Goal: Task Accomplishment & Management: Use online tool/utility

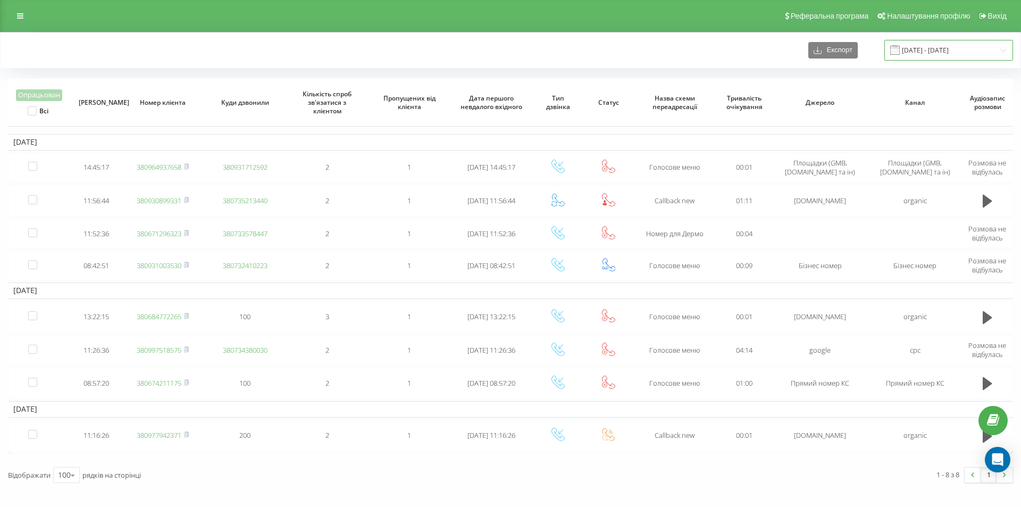
click at [936, 47] on input "[DATE] - [DATE]" at bounding box center [949, 50] width 129 height 21
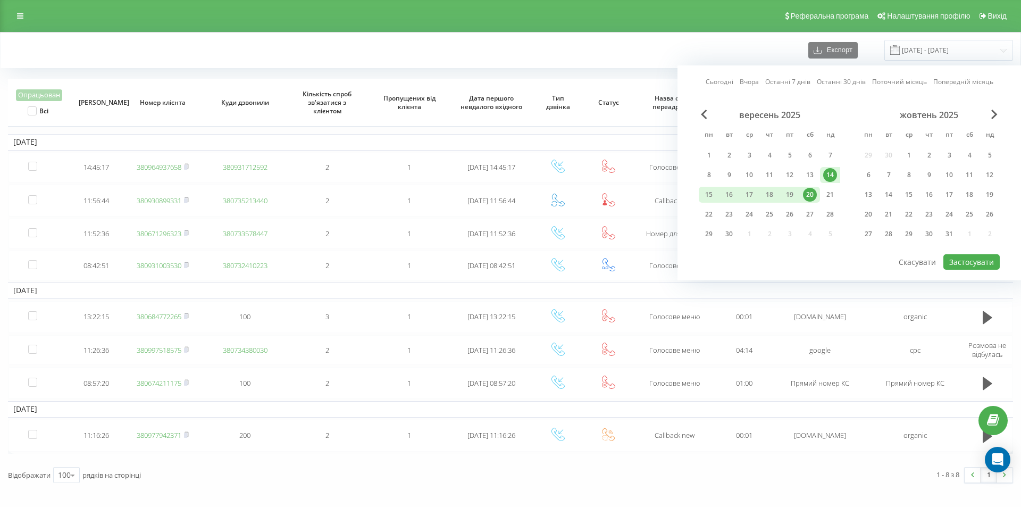
click at [800, 83] on link "Останні 7 днів" at bounding box center [787, 82] width 45 height 10
click at [954, 256] on button "Застосувати" at bounding box center [972, 261] width 56 height 15
type input "[DATE] - [DATE]"
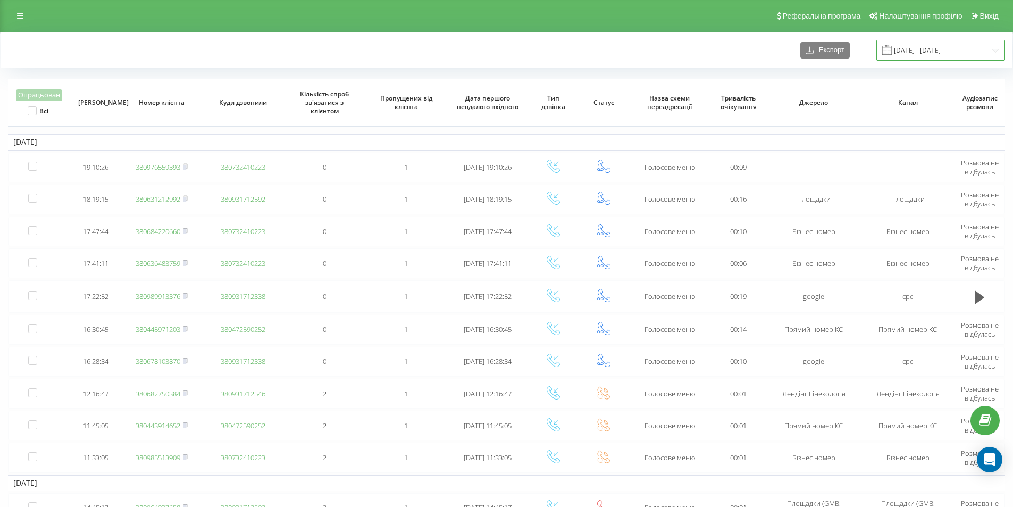
click at [928, 47] on input "[DATE] - [DATE]" at bounding box center [941, 50] width 129 height 21
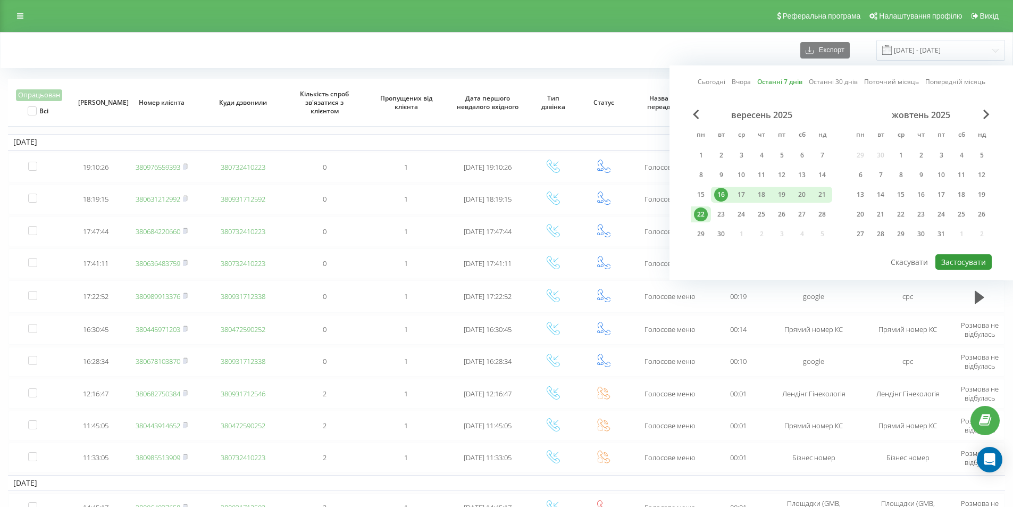
drag, startPoint x: 978, startPoint y: 263, endPoint x: 669, endPoint y: 193, distance: 316.8
click at [978, 263] on button "Застосувати" at bounding box center [964, 261] width 56 height 15
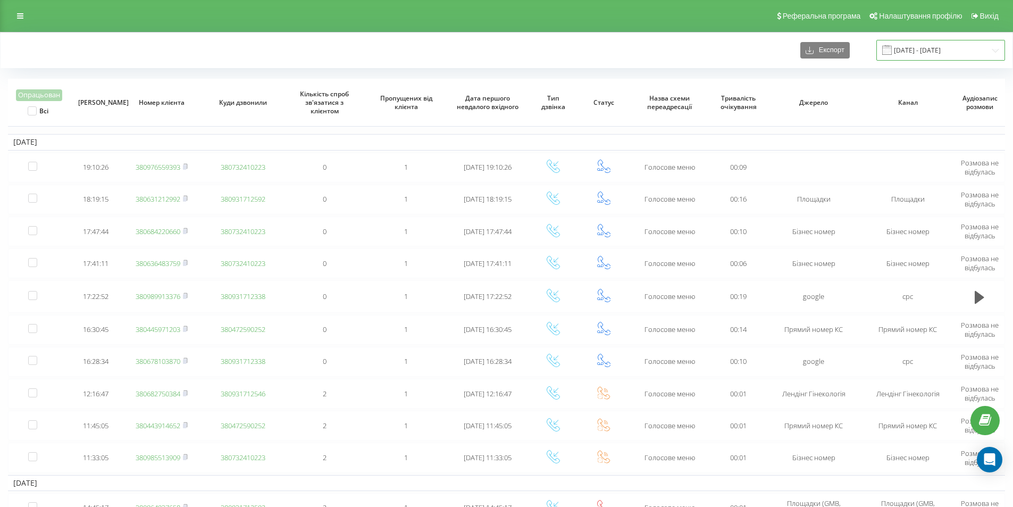
click at [928, 50] on input "[DATE] - [DATE]" at bounding box center [941, 50] width 129 height 21
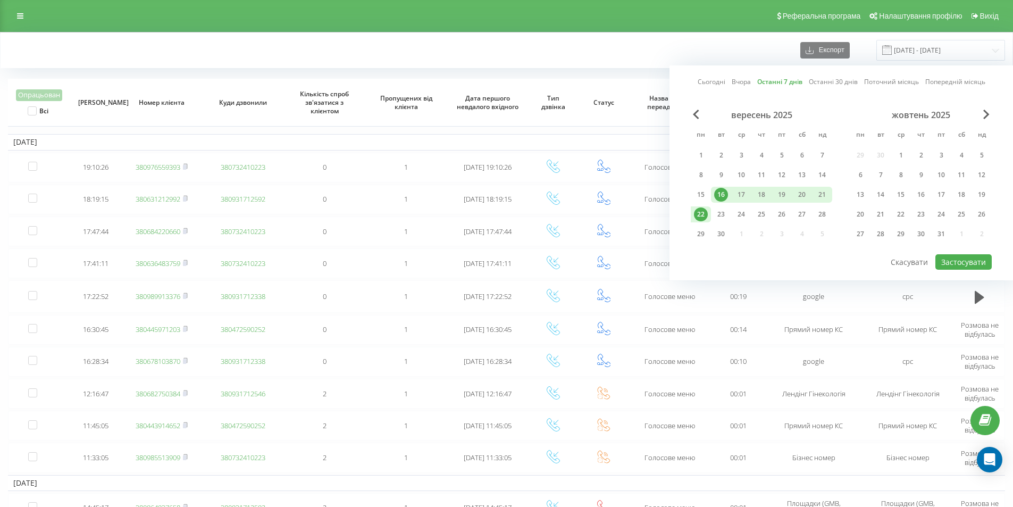
click at [805, 81] on div "Сьогодні Вчора Останні 7 днів Останні 30 днів Поточний місяць Попередній місяць" at bounding box center [842, 82] width 288 height 11
click at [794, 84] on link "Останні 7 днів" at bounding box center [779, 82] width 45 height 10
click at [948, 251] on div "вересень 2025 пн вт ср чт пт сб нд 1 2 3 4 5 6 7 8 9 10 11 12 13 14 15 16 17 18…" at bounding box center [841, 182] width 301 height 144
drag, startPoint x: 949, startPoint y: 253, endPoint x: 947, endPoint y: 211, distance: 42.1
click at [949, 251] on div "Сьогодні Вчора Останні 7 днів Останні 30 днів Поточний місяць Попередній місяць…" at bounding box center [842, 172] width 344 height 215
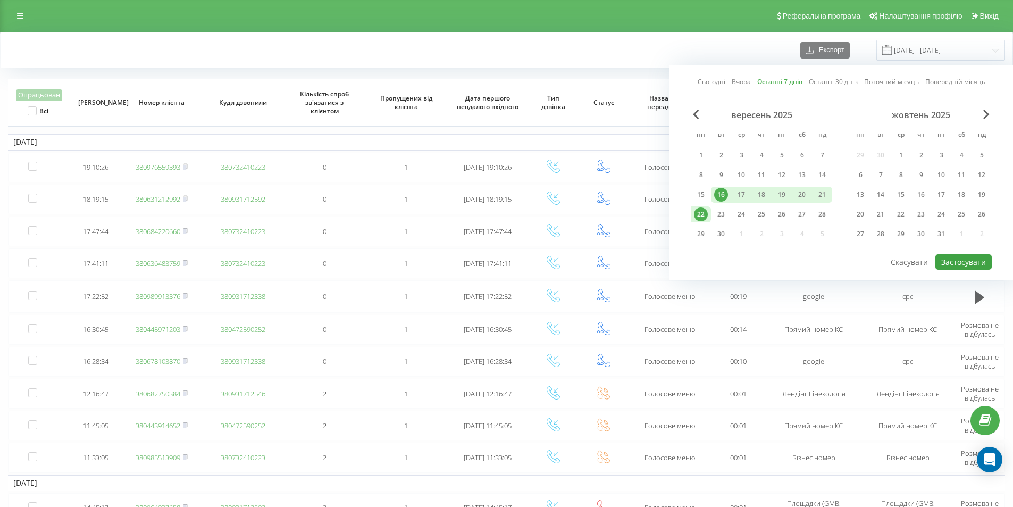
click at [956, 268] on div "Сьогодні Вчора Останні 7 днів Останні 30 днів Поточний місяць Попередній місяць…" at bounding box center [842, 172] width 344 height 215
click at [956, 264] on button "Застосувати" at bounding box center [964, 261] width 56 height 15
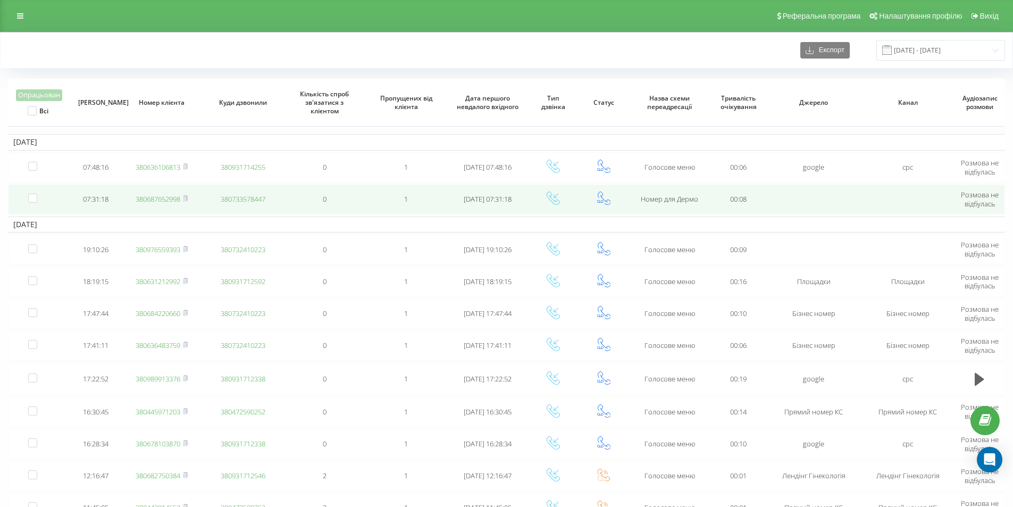
click at [172, 201] on link "380687652998" at bounding box center [158, 199] width 45 height 10
click at [186, 199] on rect at bounding box center [184, 199] width 3 height 5
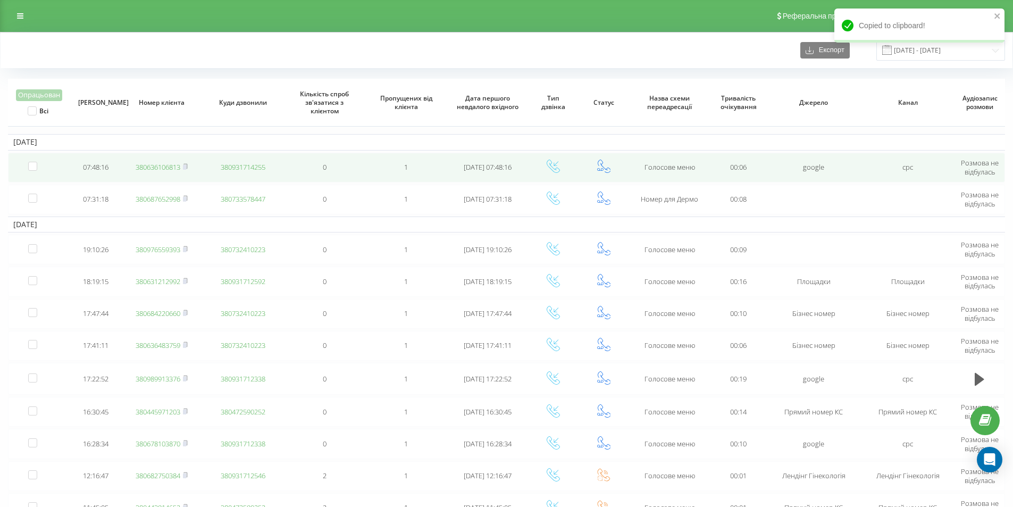
click at [167, 167] on link "380636106813" at bounding box center [158, 167] width 45 height 10
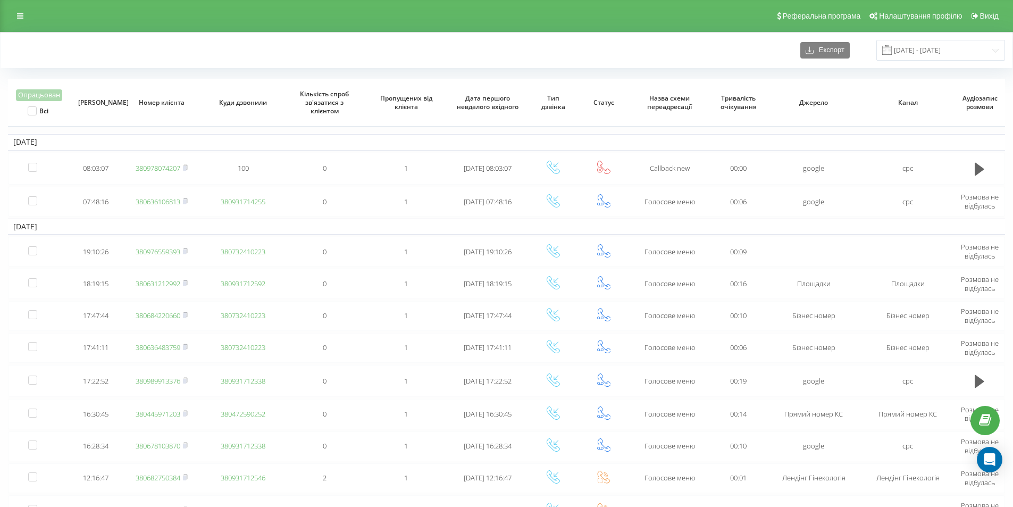
click at [191, 27] on div "Реферальна програма Налаштування профілю Вихід" at bounding box center [506, 16] width 1013 height 32
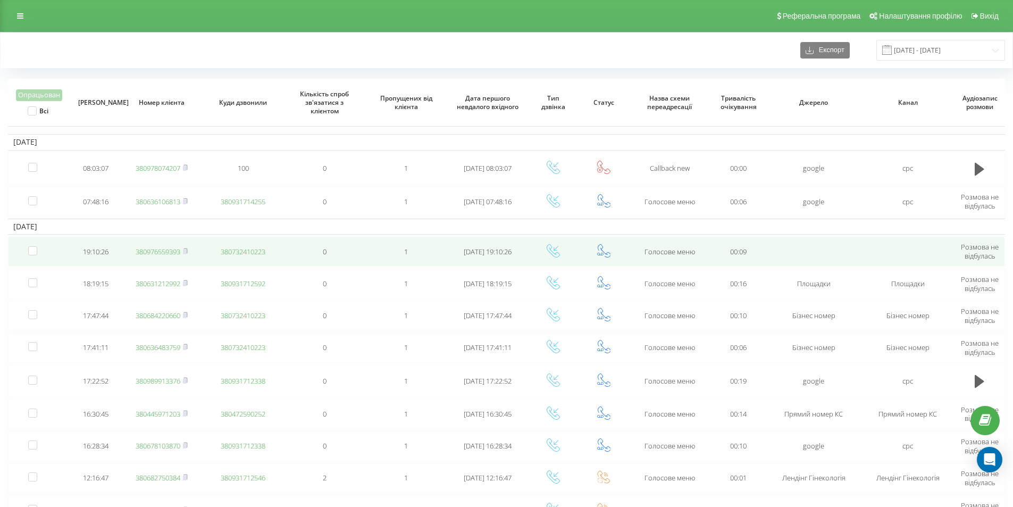
click at [170, 254] on link "380976559393" at bounding box center [158, 252] width 45 height 10
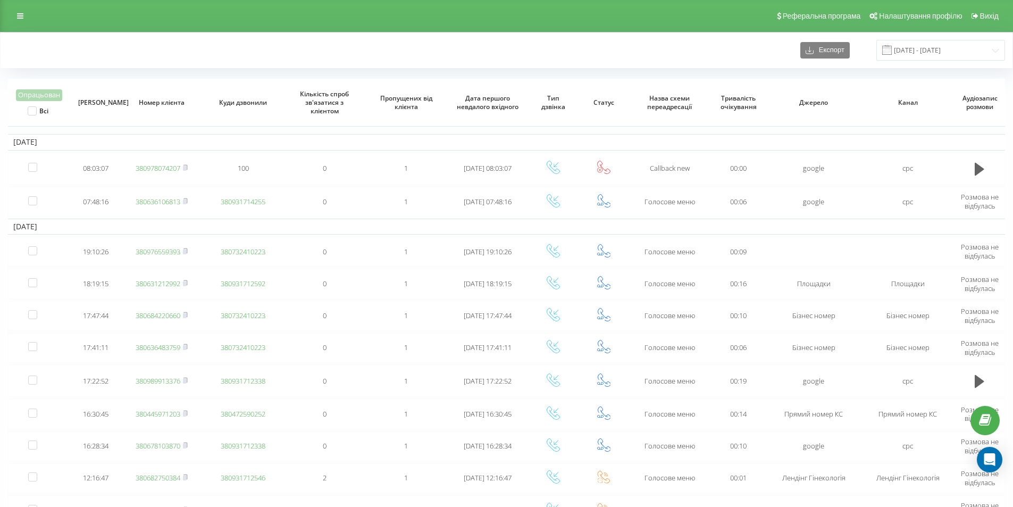
click at [143, 56] on div "Експорт [DATE] - [DATE]" at bounding box center [506, 50] width 997 height 21
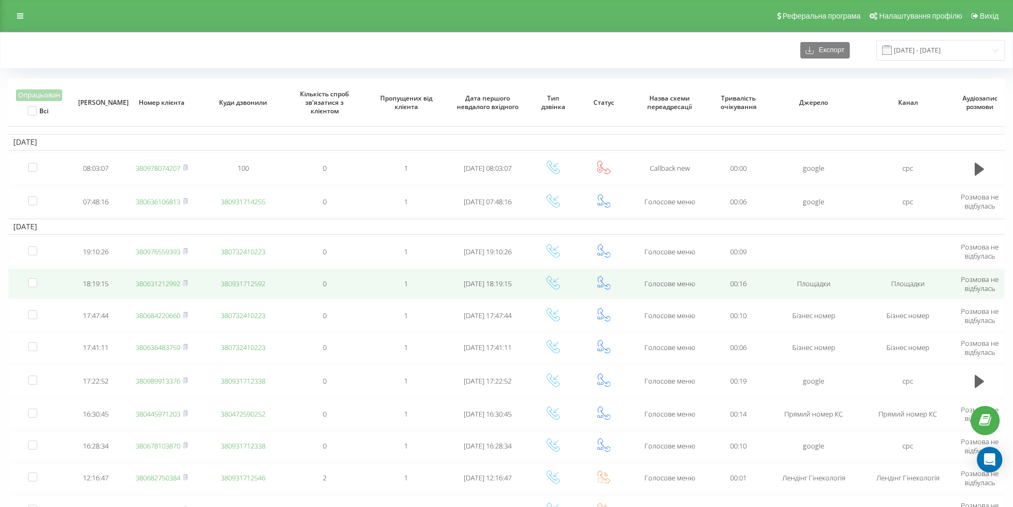
click at [168, 284] on link "380631212992" at bounding box center [158, 284] width 45 height 10
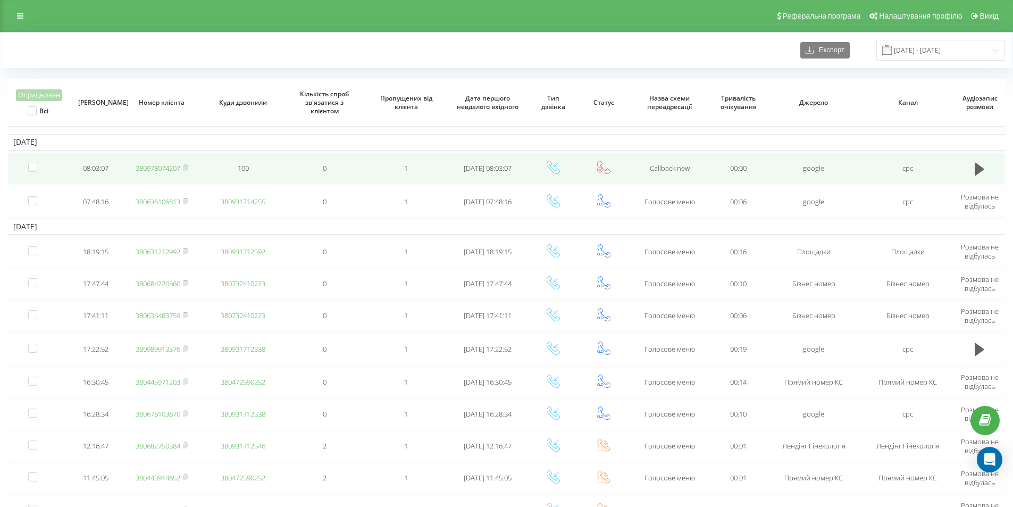
click at [168, 166] on link "380978074207" at bounding box center [158, 168] width 45 height 10
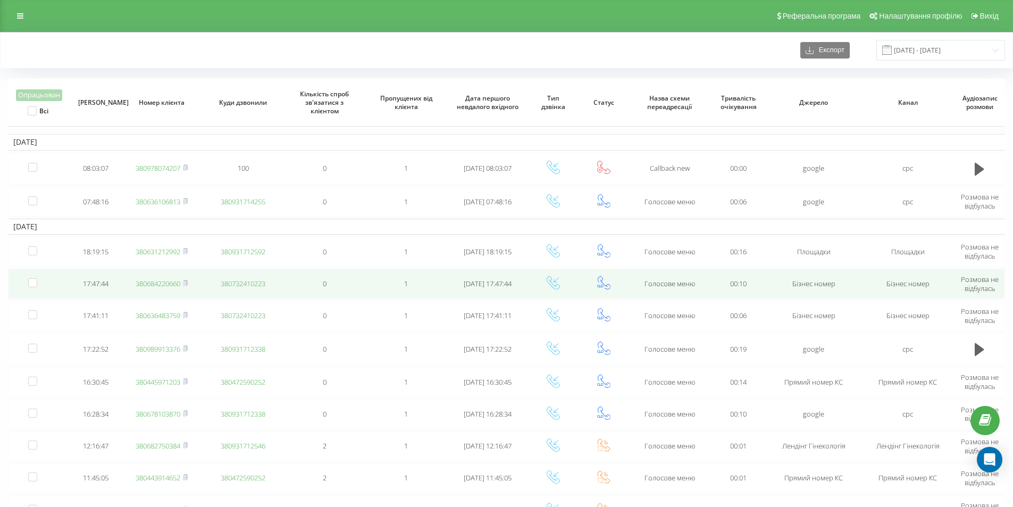
click at [166, 287] on link "380684220660" at bounding box center [158, 284] width 45 height 10
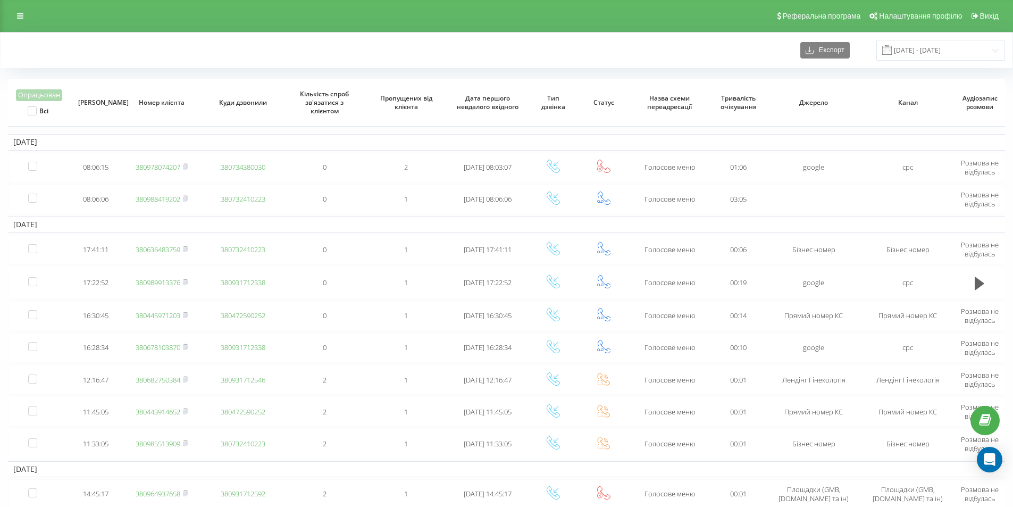
click at [175, 49] on div "Експорт 16.09.2025 - 22.09.2025" at bounding box center [506, 50] width 997 height 21
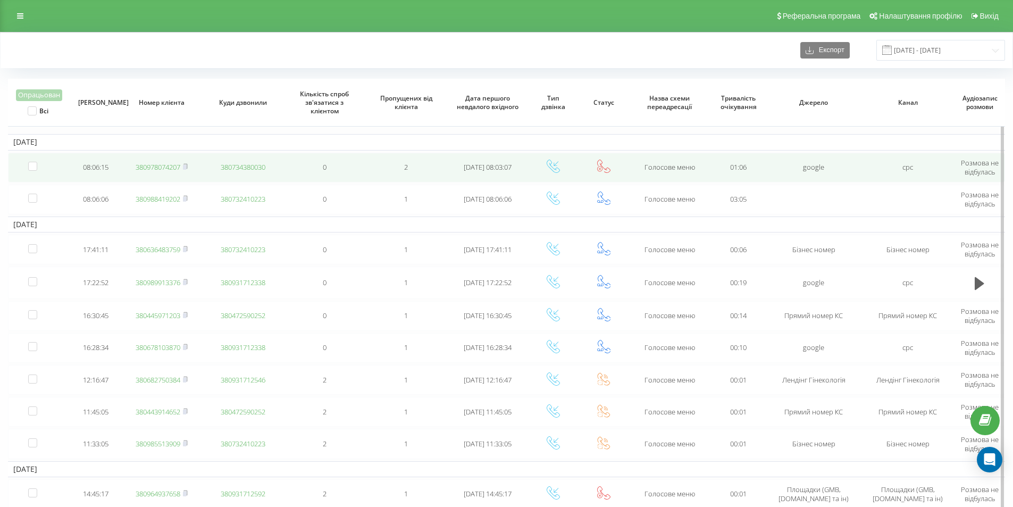
click at [172, 169] on link "380978074207" at bounding box center [158, 167] width 45 height 10
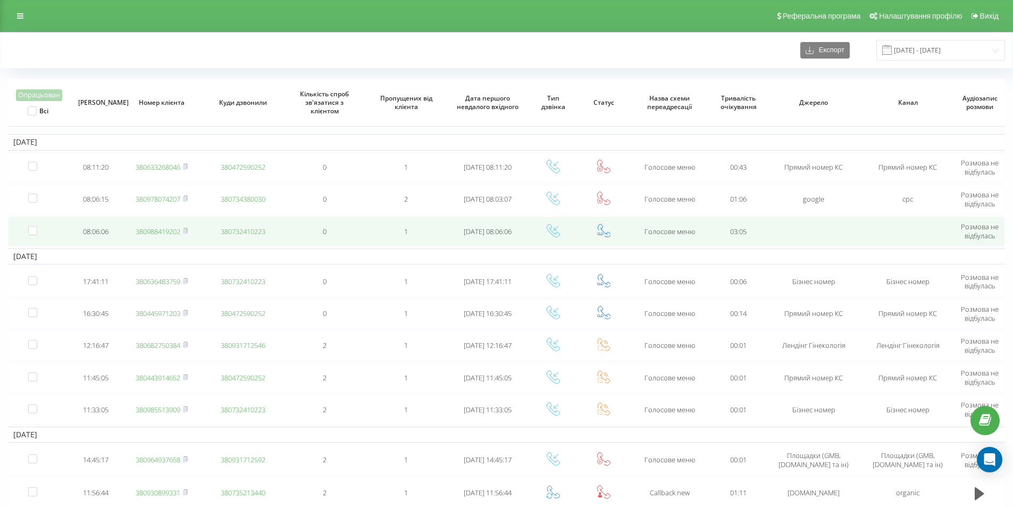
click at [158, 232] on link "380988419202" at bounding box center [158, 232] width 45 height 10
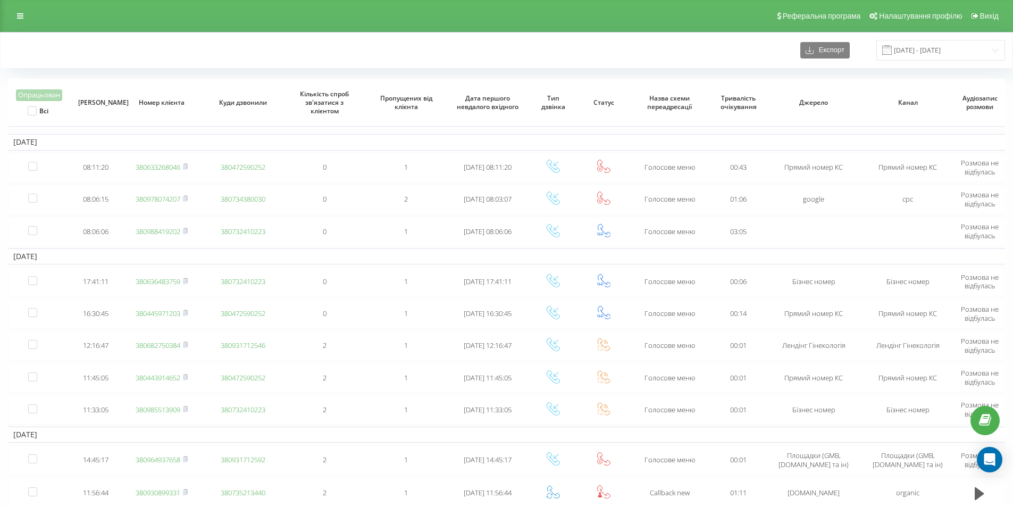
click at [136, 227] on link "380988419202" at bounding box center [158, 232] width 45 height 10
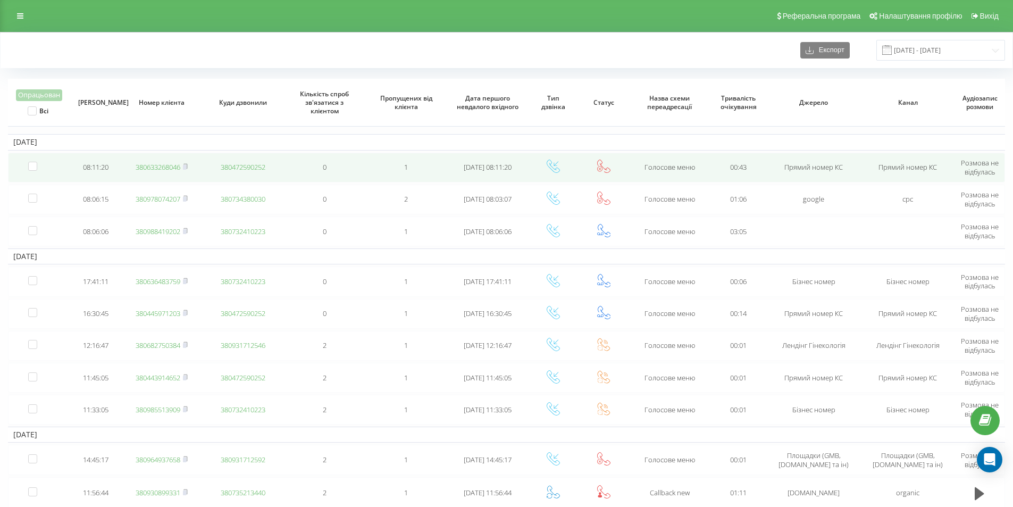
click at [171, 170] on link "380633268046" at bounding box center [158, 167] width 45 height 10
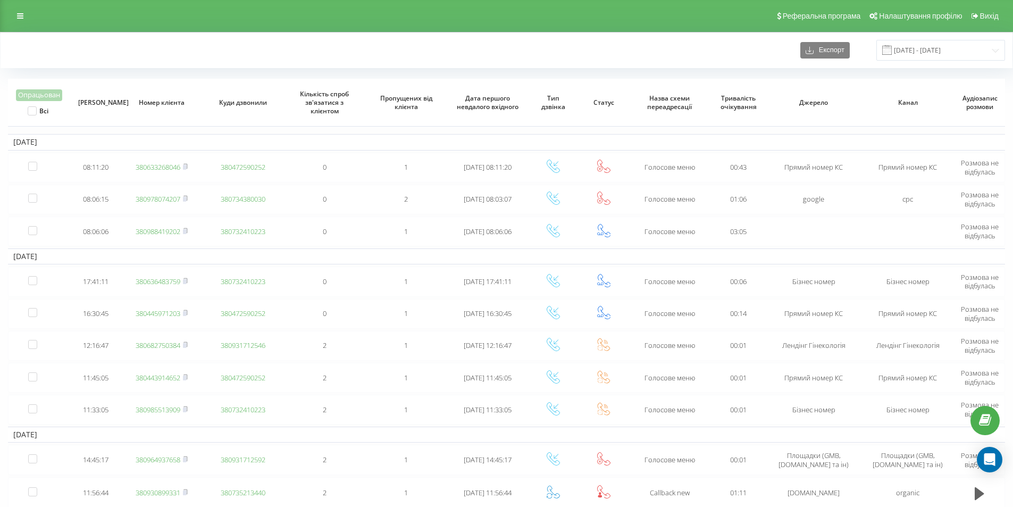
click at [189, 37] on div "Експорт 16.09.2025 - 22.09.2025" at bounding box center [507, 50] width 1012 height 36
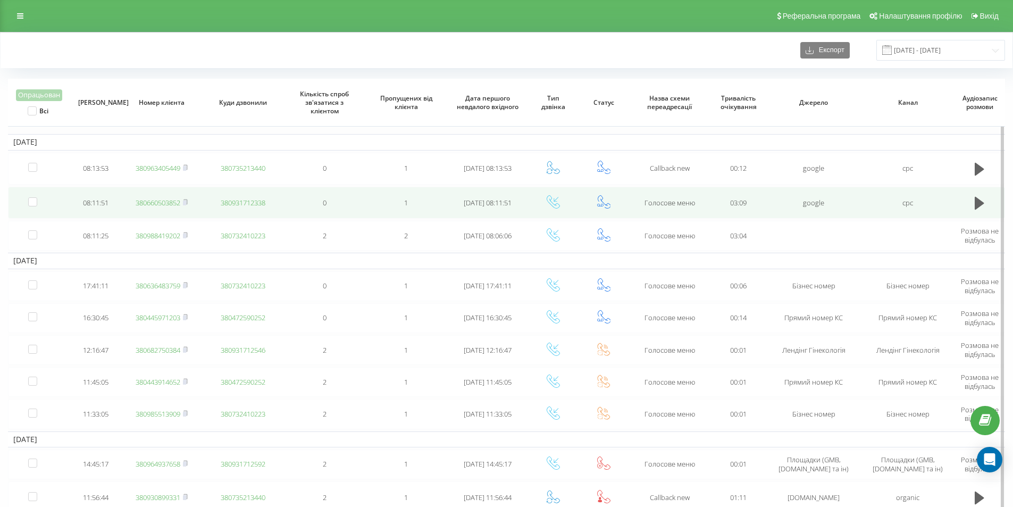
click at [172, 201] on link "380660503852" at bounding box center [158, 203] width 45 height 10
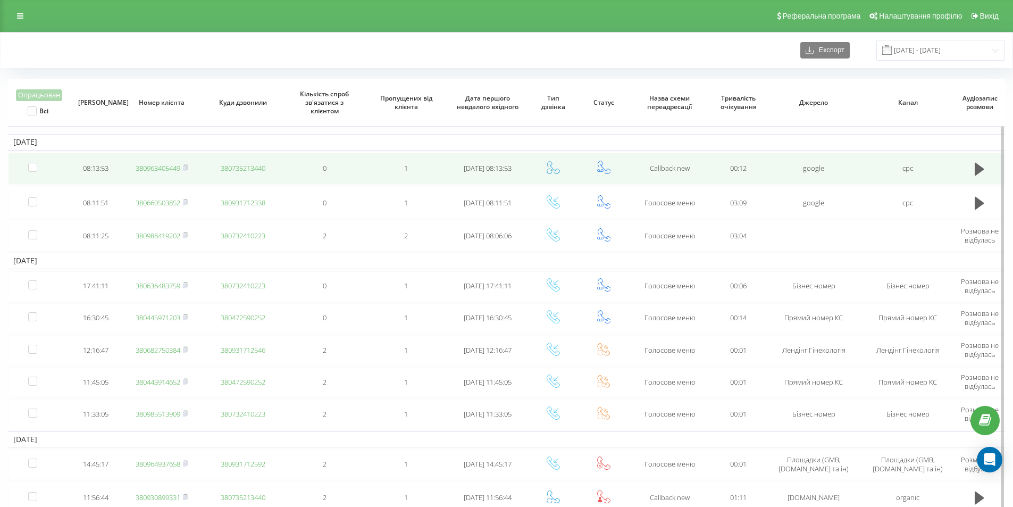
click at [168, 165] on link "380963405449" at bounding box center [158, 168] width 45 height 10
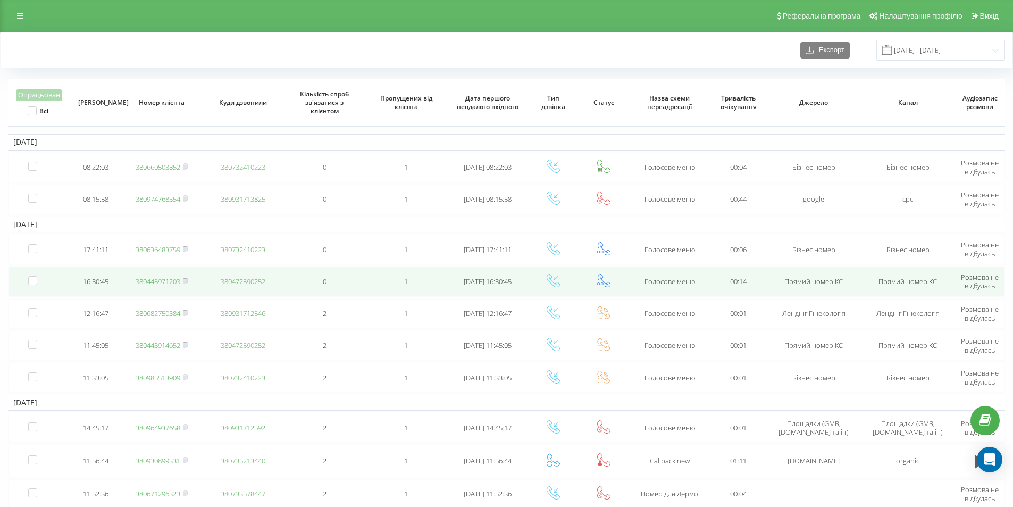
click at [177, 281] on link "380445971203" at bounding box center [158, 282] width 45 height 10
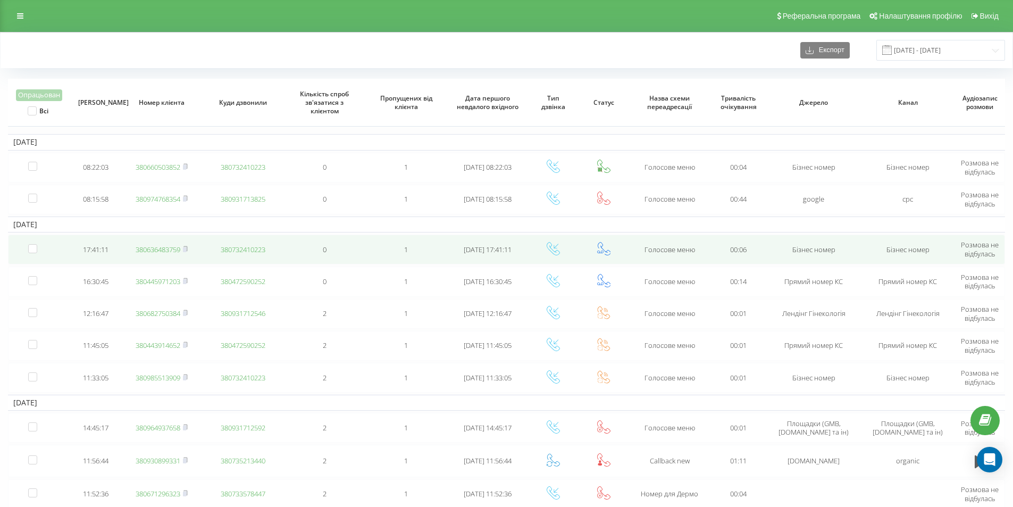
click at [174, 251] on link "380636483759" at bounding box center [158, 250] width 45 height 10
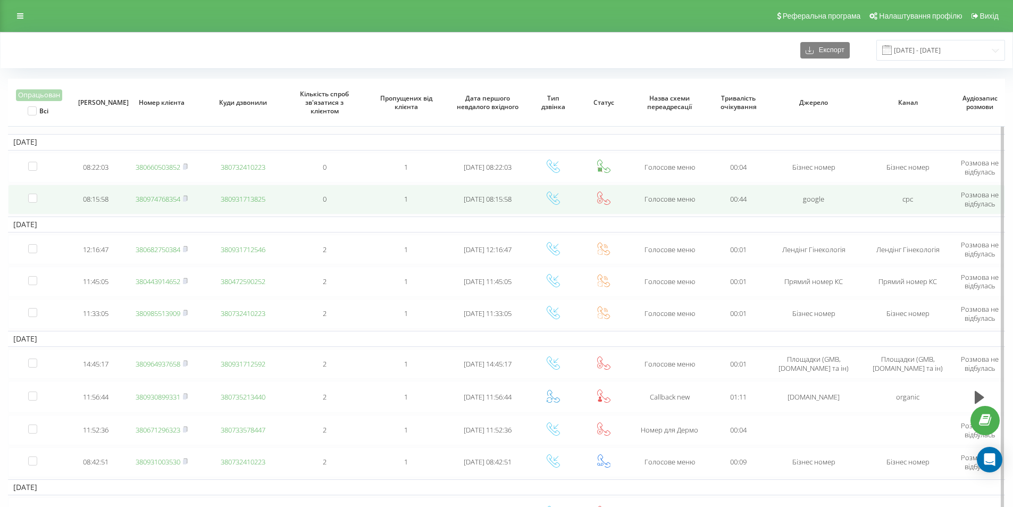
click at [169, 203] on link "380974768354" at bounding box center [158, 199] width 45 height 10
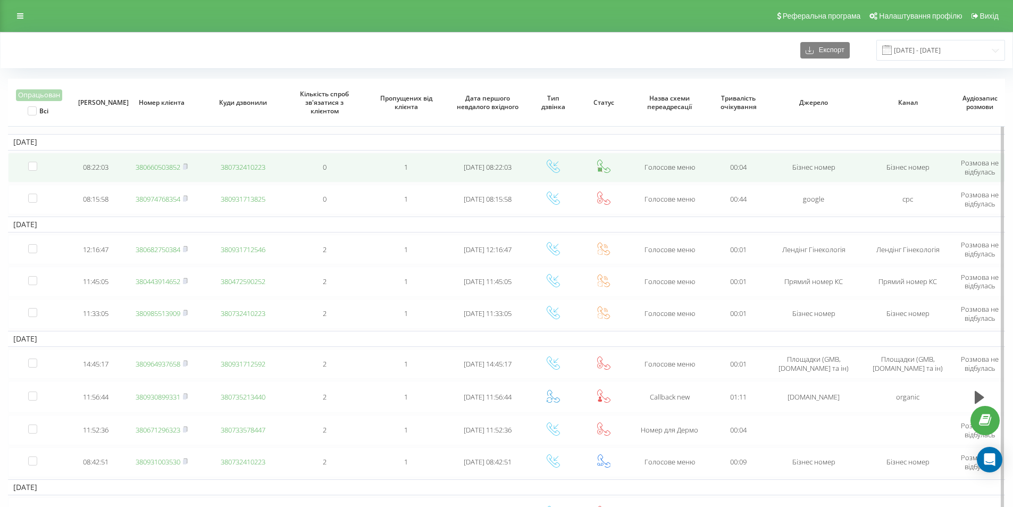
drag, startPoint x: 157, startPoint y: 164, endPoint x: 168, endPoint y: 165, distance: 11.2
click at [157, 164] on link "380660503852" at bounding box center [158, 167] width 45 height 10
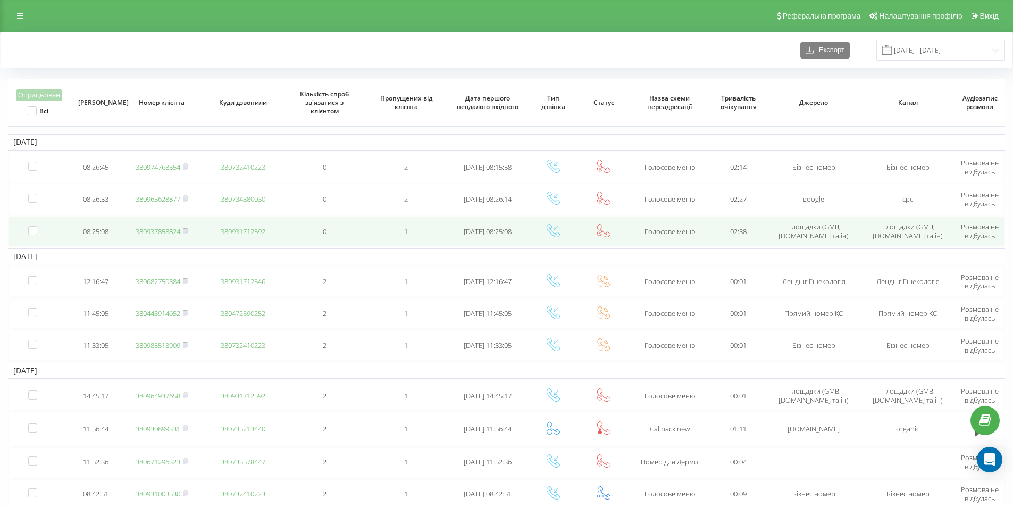
click at [170, 230] on link "380937858824" at bounding box center [158, 232] width 45 height 10
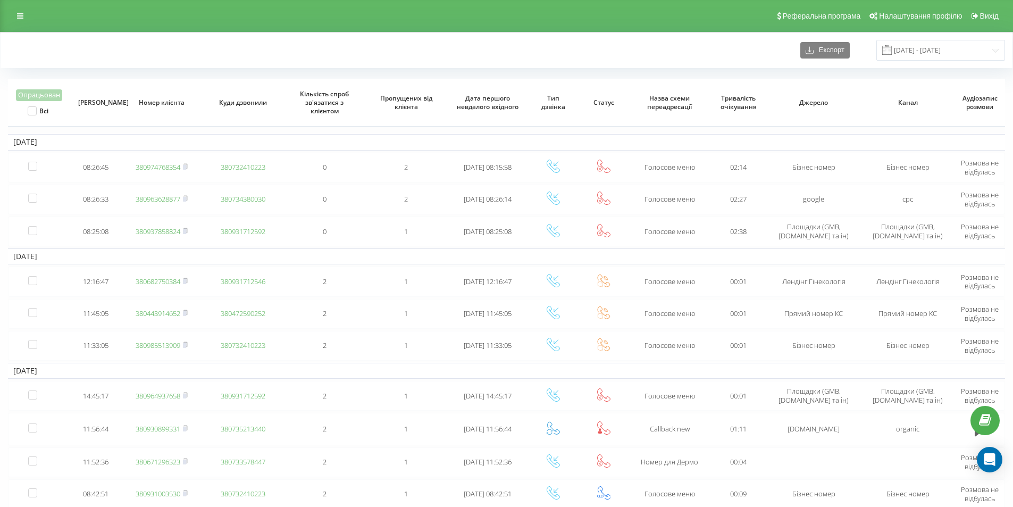
click at [166, 41] on div "Експорт [DATE] - [DATE]" at bounding box center [506, 50] width 997 height 21
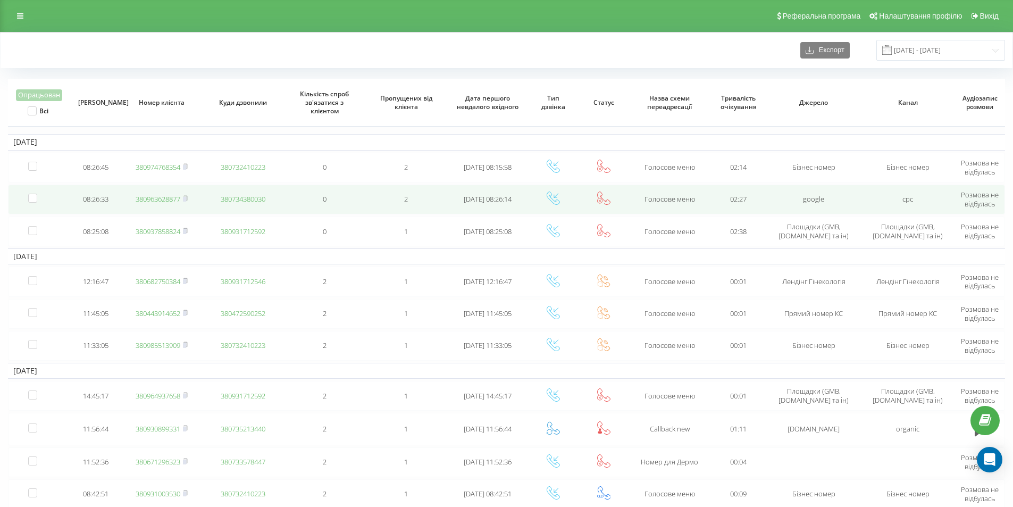
click at [163, 198] on link "380963628877" at bounding box center [158, 199] width 45 height 10
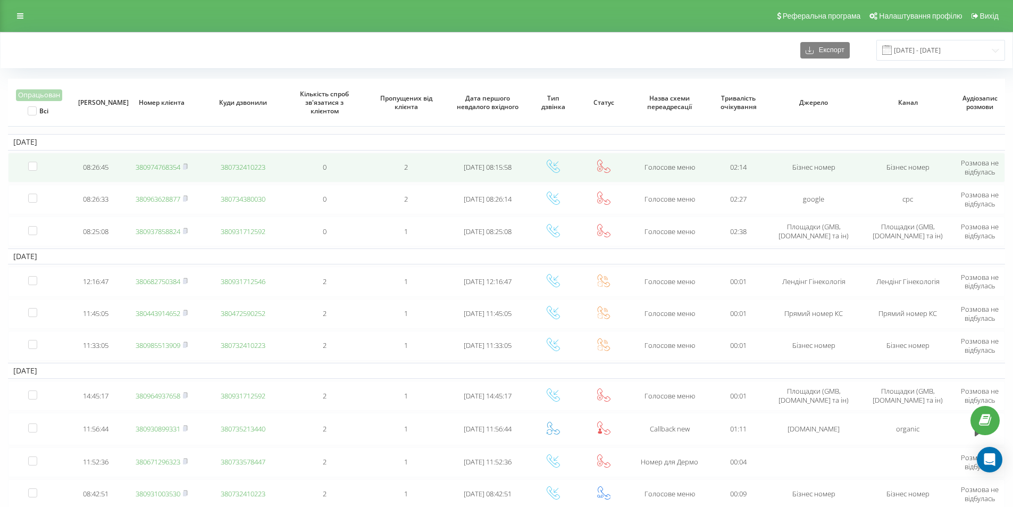
click at [160, 165] on link "380974768354" at bounding box center [158, 167] width 45 height 10
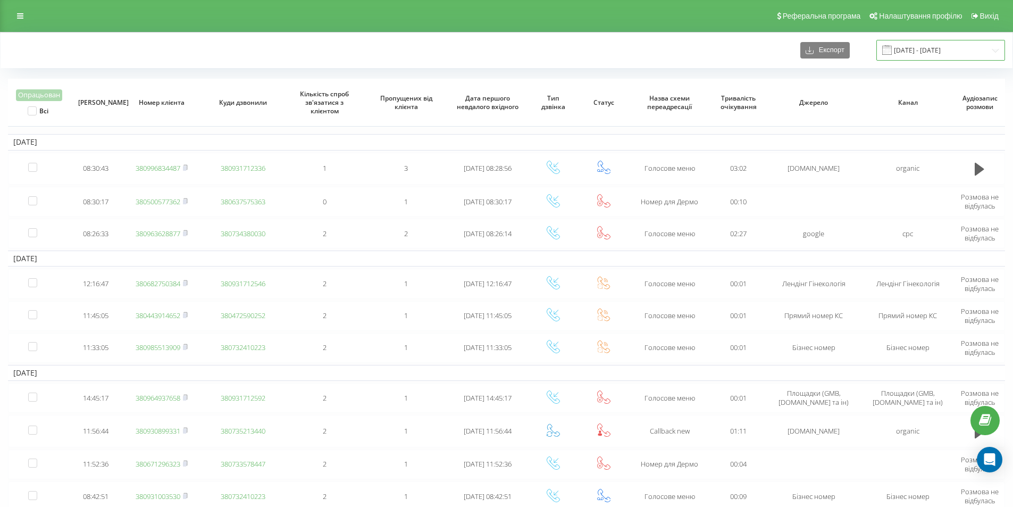
click at [940, 47] on input "[DATE] - [DATE]" at bounding box center [941, 50] width 129 height 21
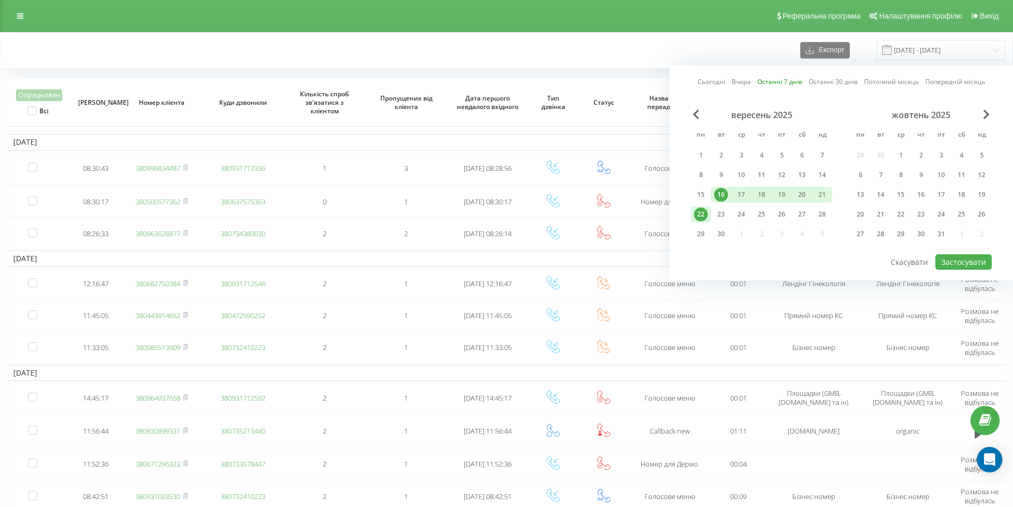
click at [773, 81] on link "Останні 7 днів" at bounding box center [779, 82] width 45 height 10
click at [948, 260] on button "Застосувати" at bounding box center [964, 261] width 56 height 15
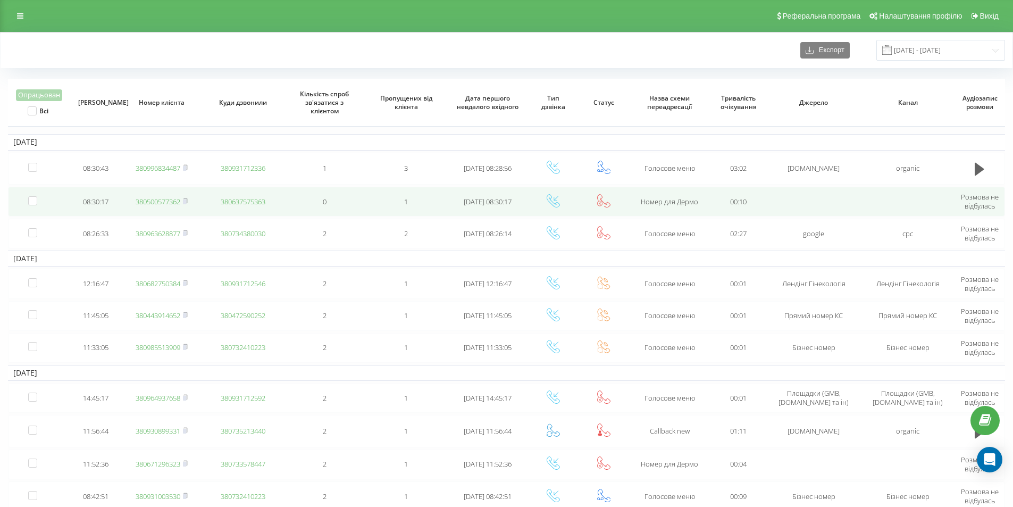
click at [158, 202] on link "380500577362" at bounding box center [158, 202] width 45 height 10
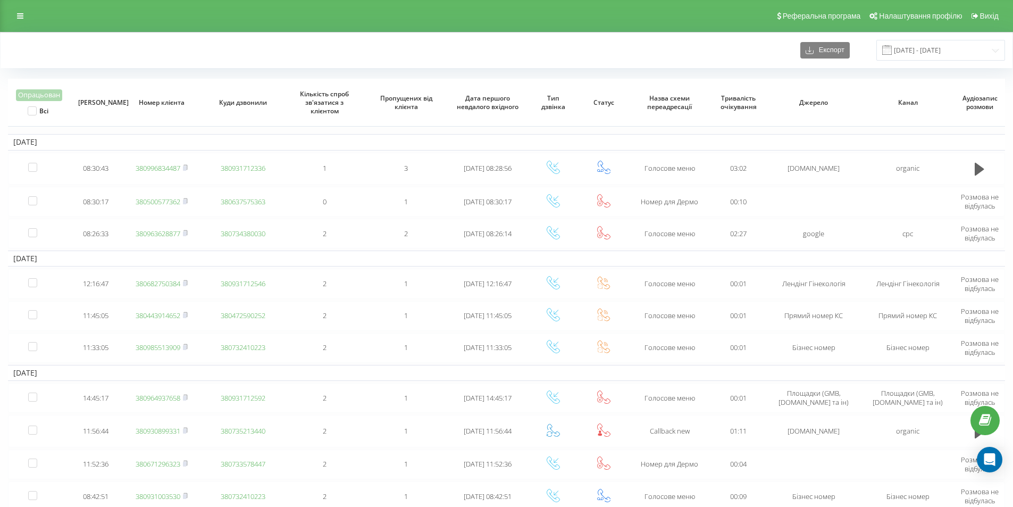
click at [157, 56] on div "Експорт [DATE] - [DATE]" at bounding box center [506, 50] width 997 height 21
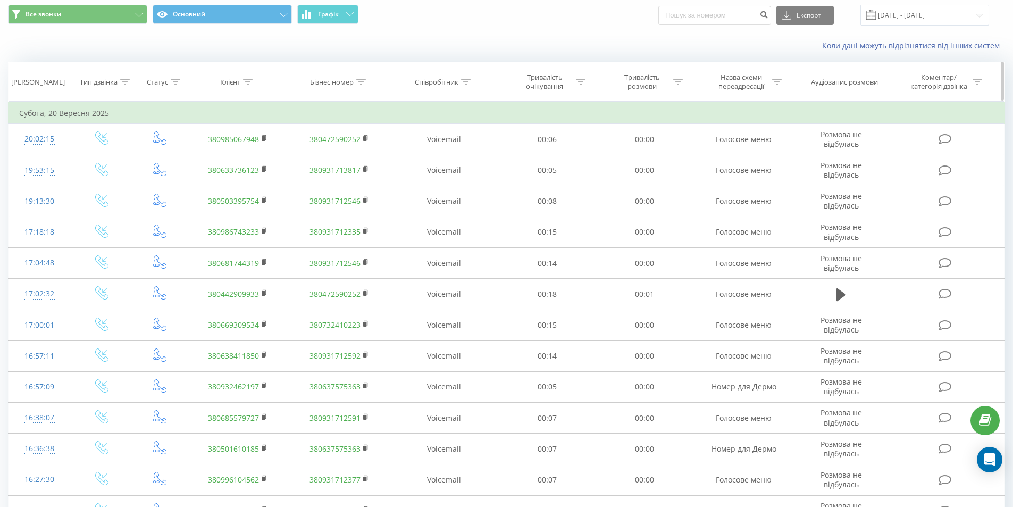
click at [246, 79] on icon at bounding box center [248, 81] width 10 height 5
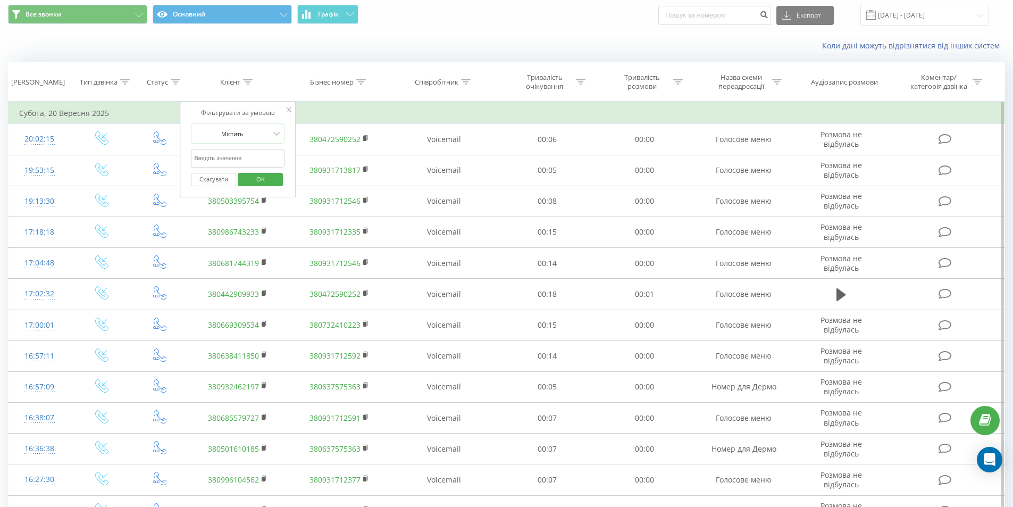
click at [250, 154] on input "text" at bounding box center [238, 158] width 94 height 19
paste input "(093)-596-7186"
click at [222, 159] on input "(093)-596-7186" at bounding box center [238, 158] width 94 height 19
click at [211, 161] on input "(093)-5967186" at bounding box center [238, 158] width 94 height 19
type input "0935967186"
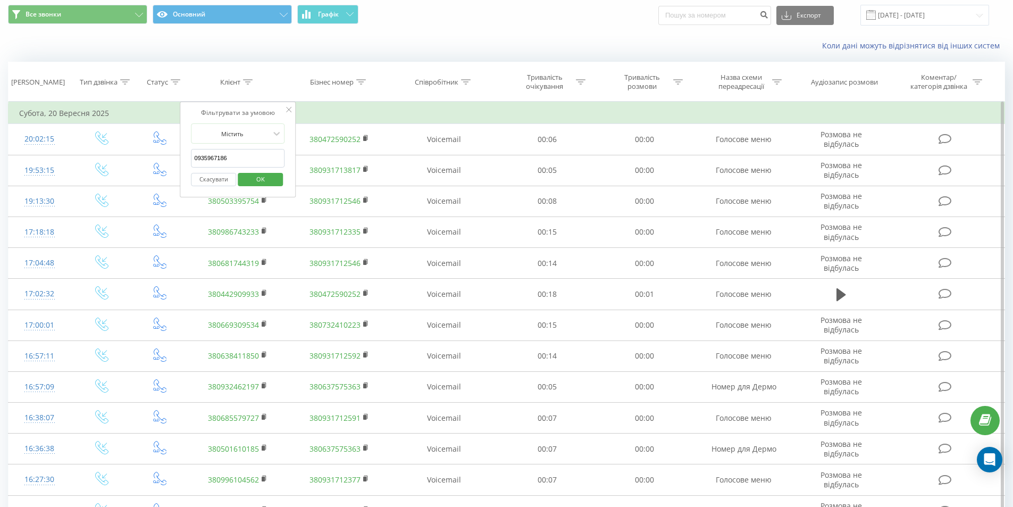
click button "OK" at bounding box center [260, 179] width 45 height 13
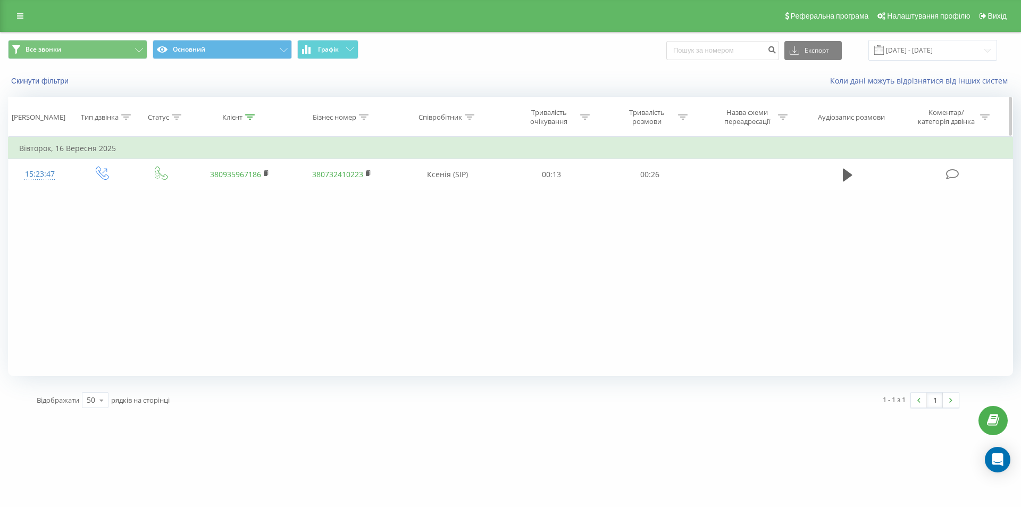
drag, startPoint x: 249, startPoint y: 118, endPoint x: 256, endPoint y: 177, distance: 60.0
click at [249, 119] on icon at bounding box center [250, 116] width 10 height 5
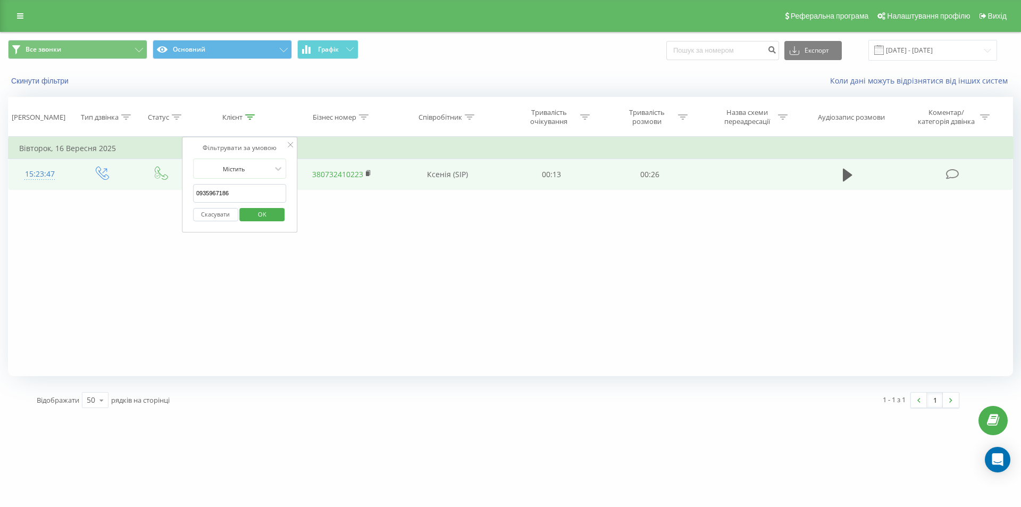
drag, startPoint x: 255, startPoint y: 188, endPoint x: 161, endPoint y: 159, distance: 98.7
click at [176, 197] on div "Фільтрувати за умовою Дорівнює Введіть значення Скасувати OK Фільтрувати за умо…" at bounding box center [510, 256] width 1005 height 239
paste input "(063)-810-6608"
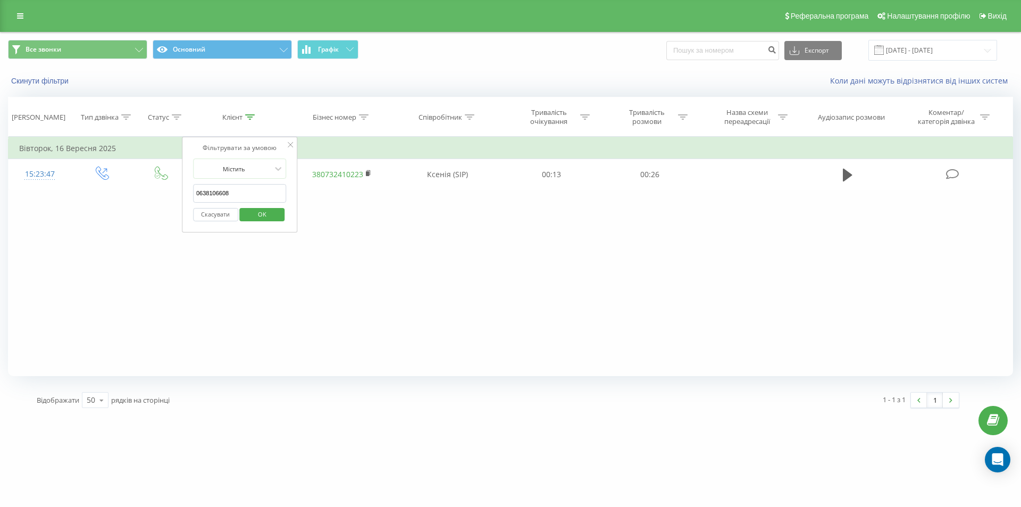
type input "0638106608"
click at [270, 211] on span "OK" at bounding box center [262, 214] width 30 height 16
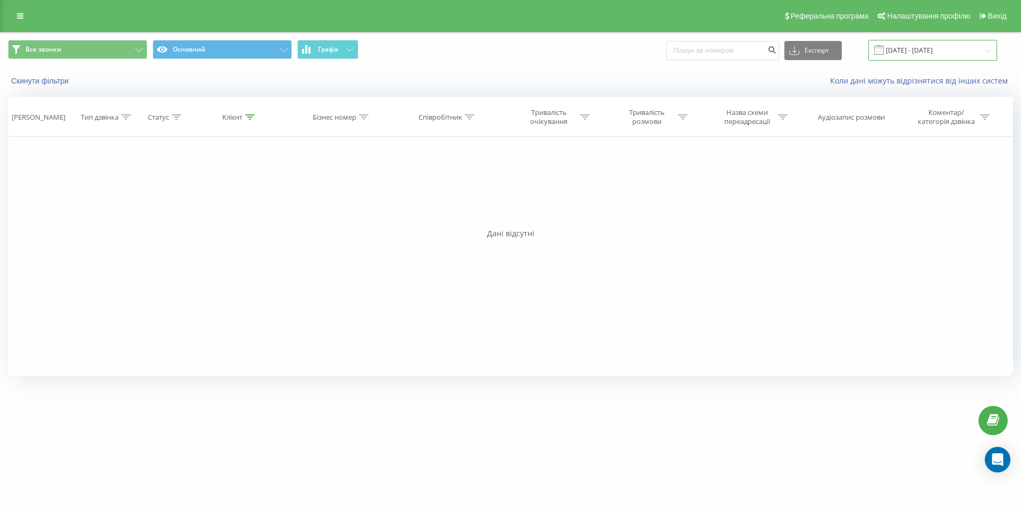
click at [917, 49] on input "[DATE] - [DATE]" at bounding box center [933, 50] width 129 height 21
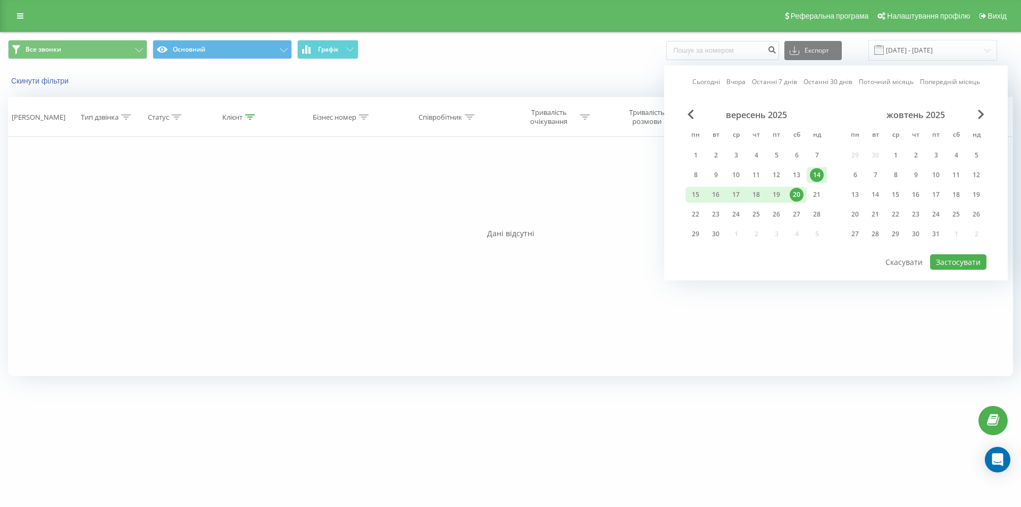
click at [790, 82] on link "Останні 7 днів" at bounding box center [774, 82] width 45 height 10
drag, startPoint x: 941, startPoint y: 251, endPoint x: 945, endPoint y: 257, distance: 7.7
click at [940, 252] on div "вересень 2025 пн вт ср чт пт сб нд 1 2 3 4 5 6 7 8 9 10 11 12 13 14 15 16 17 18…" at bounding box center [836, 182] width 301 height 144
click at [945, 259] on button "Застосувати" at bounding box center [958, 261] width 56 height 15
type input "[DATE] - [DATE]"
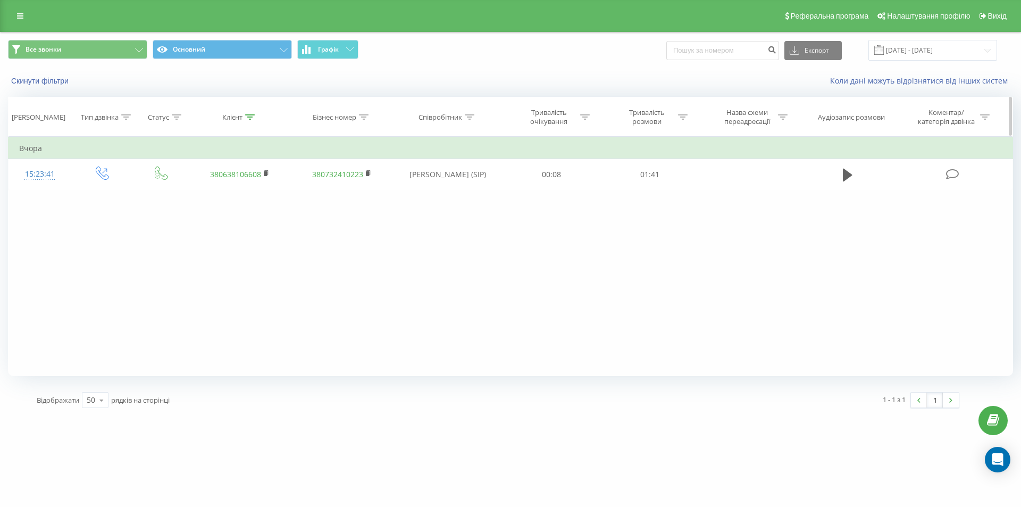
drag, startPoint x: 243, startPoint y: 118, endPoint x: 249, endPoint y: 118, distance: 5.9
click at [244, 118] on div "Клієнт" at bounding box center [238, 117] width 32 height 9
click at [250, 118] on icon at bounding box center [250, 116] width 10 height 5
click at [248, 118] on icon at bounding box center [250, 116] width 10 height 5
click at [157, 209] on div "Фільтрувати за умовою Дорівнює Введіть значення Скасувати OK Фільтрувати за умо…" at bounding box center [510, 256] width 1005 height 239
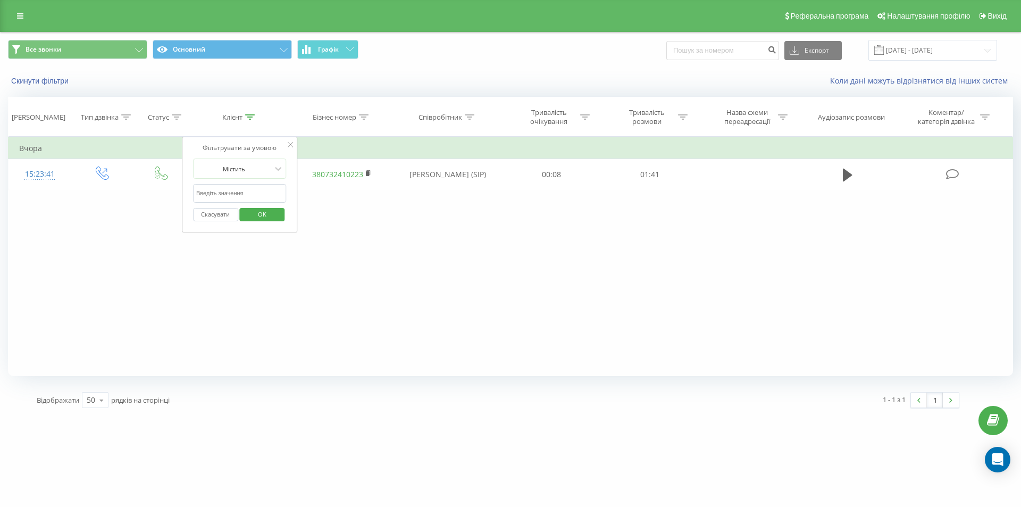
click at [248, 215] on span "OK" at bounding box center [262, 214] width 30 height 16
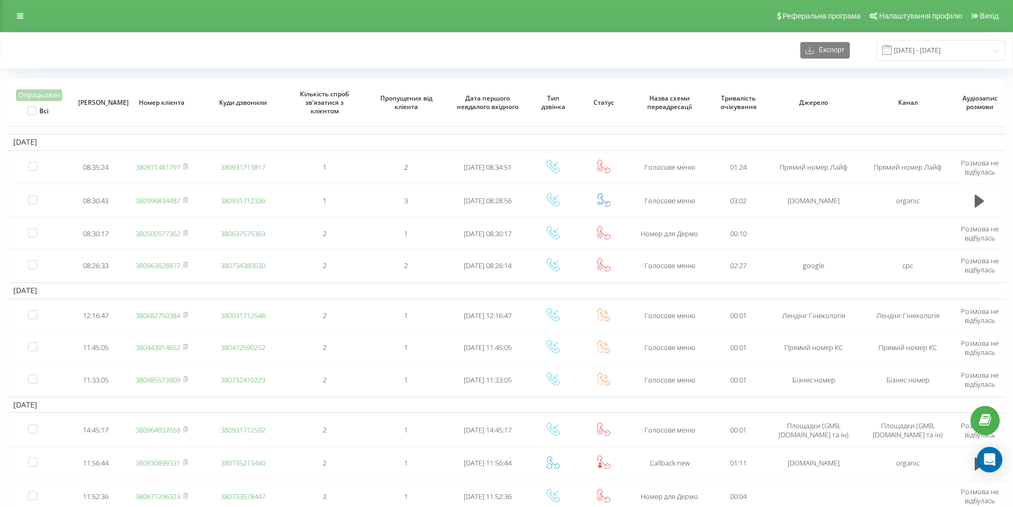
click at [153, 44] on div "Експорт 16.09.2025 - 22.09.2025" at bounding box center [506, 50] width 997 height 21
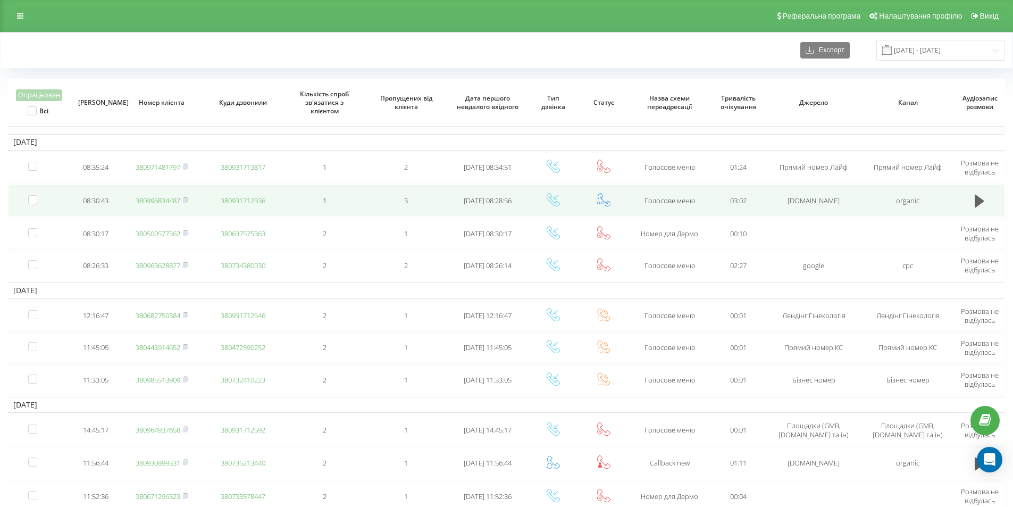
click at [160, 199] on link "380996834487" at bounding box center [158, 201] width 45 height 10
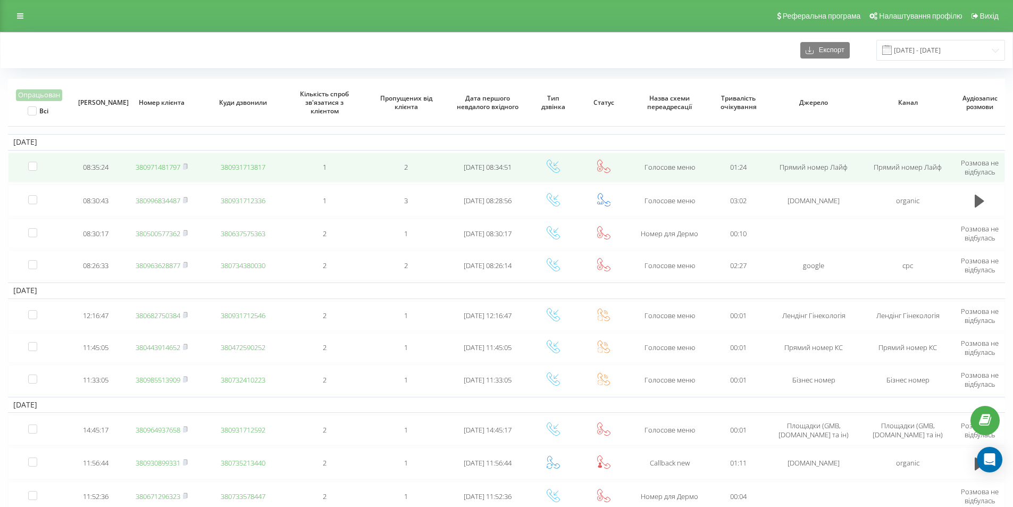
click at [156, 169] on link "380971481797" at bounding box center [158, 167] width 45 height 10
click at [167, 166] on link "380960556108" at bounding box center [158, 167] width 45 height 10
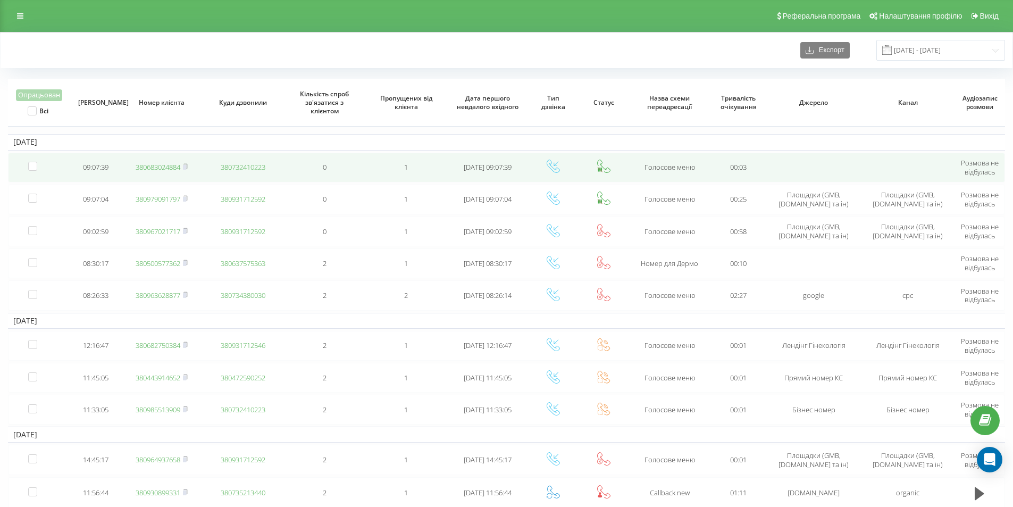
click at [176, 168] on link "380683024884" at bounding box center [158, 167] width 45 height 10
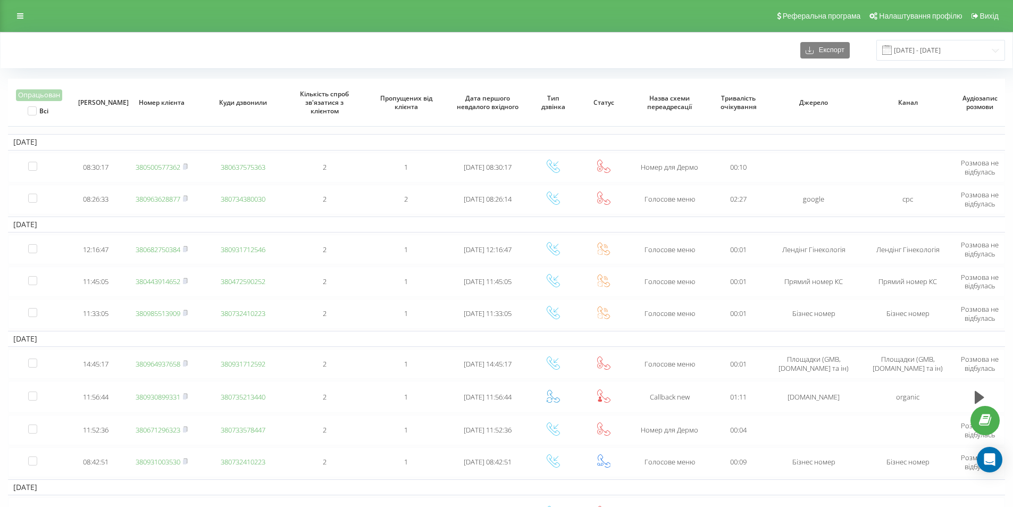
click at [634, 59] on div "Експорт 16.09.2025 - 22.09.2025" at bounding box center [506, 50] width 997 height 21
click at [655, 74] on div "Експорт 16.09.2025 - 22.09.2025 Опрацьован Всі Дата дзвінка Номер клієнта Куди …" at bounding box center [506, 359] width 997 height 654
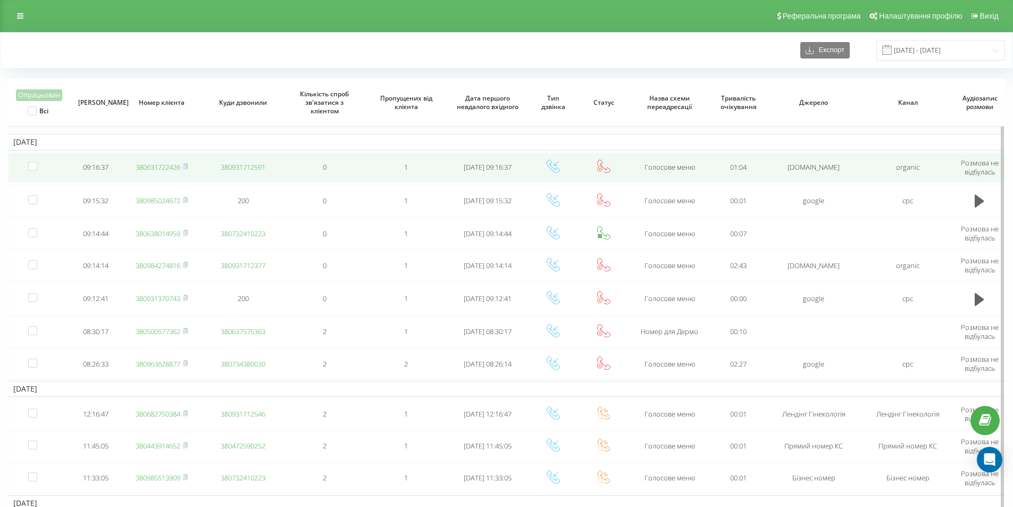
click at [171, 169] on link "380631722426" at bounding box center [158, 167] width 45 height 10
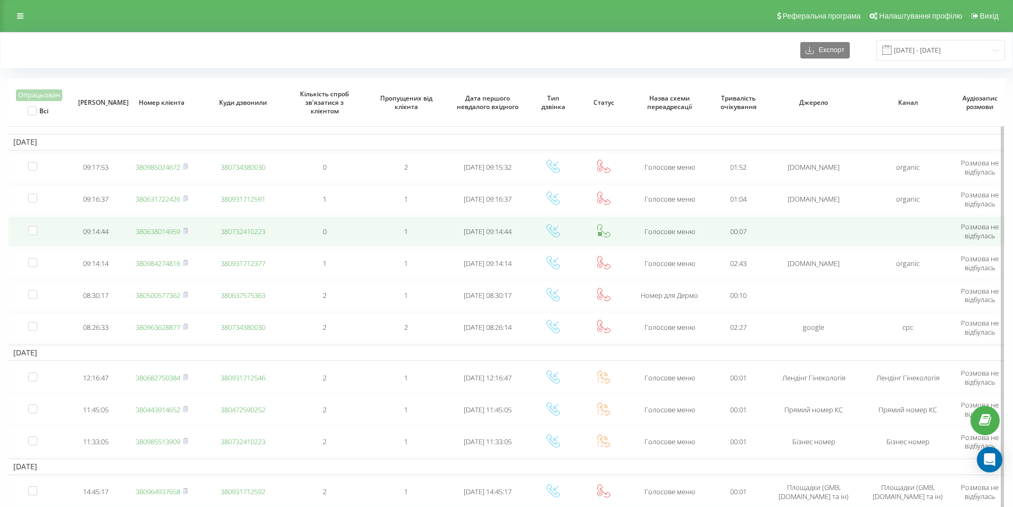
click at [169, 231] on link "380638014959" at bounding box center [158, 232] width 45 height 10
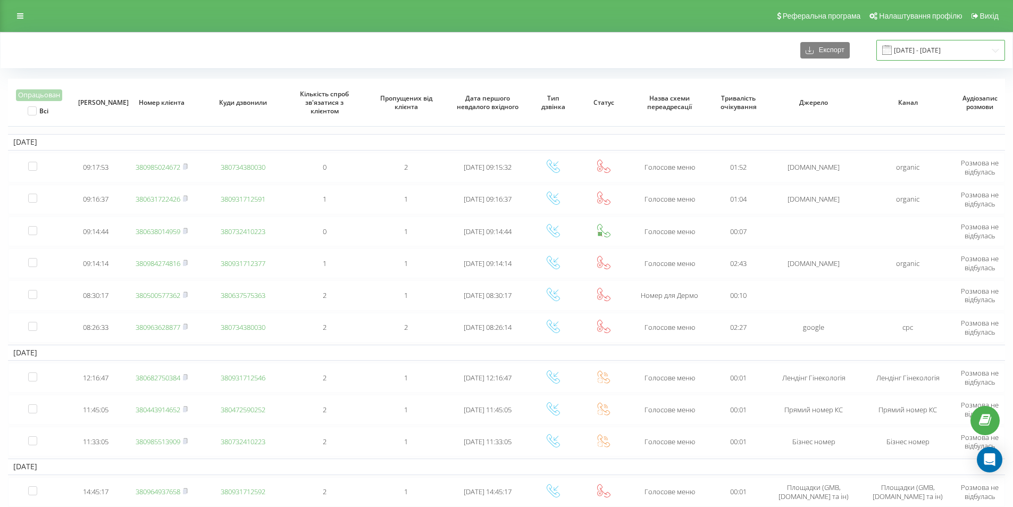
click at [925, 61] on input "[DATE] - [DATE]" at bounding box center [941, 50] width 129 height 21
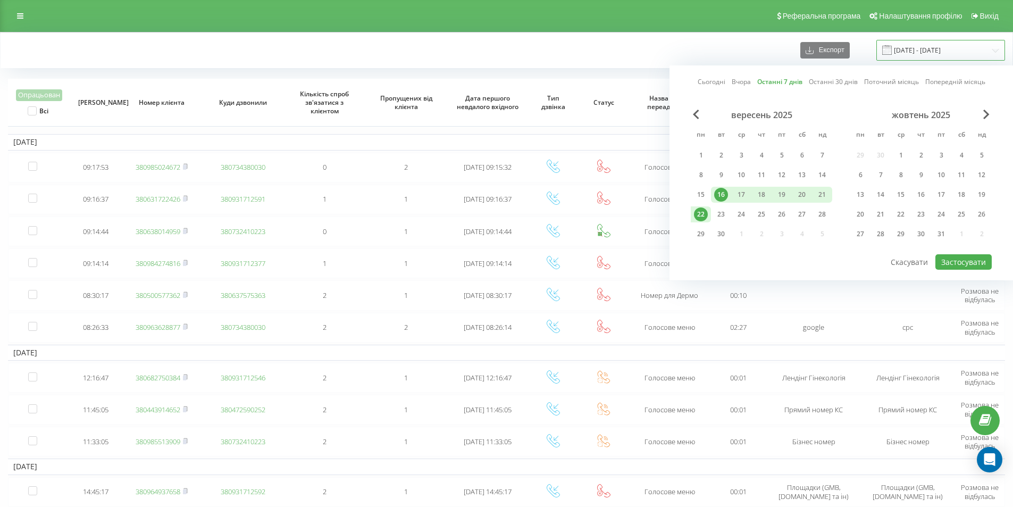
click at [920, 54] on input "[DATE] - [DATE]" at bounding box center [941, 50] width 129 height 21
click at [805, 82] on div "Сьогодні Вчора Останні 7 днів Останні 30 днів Поточний місяць Попередній місяць" at bounding box center [842, 82] width 288 height 11
click at [965, 256] on button "Застосувати" at bounding box center [964, 261] width 56 height 15
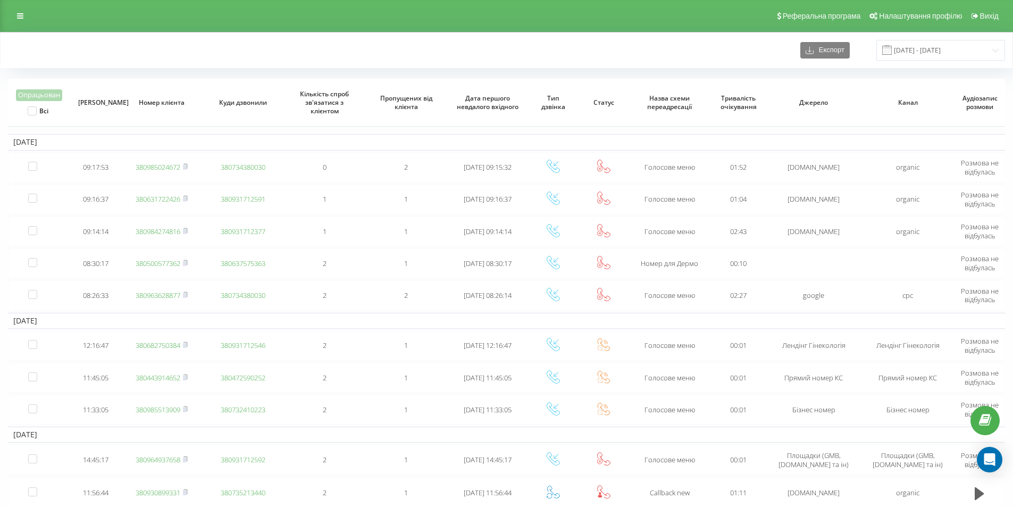
click at [151, 35] on div "Експорт [DATE] - [DATE]" at bounding box center [507, 50] width 1012 height 36
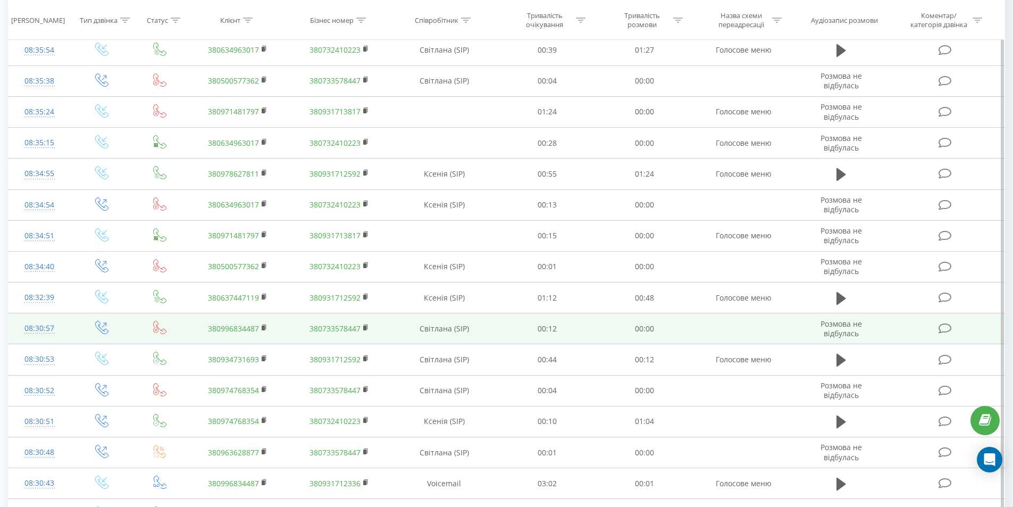
scroll to position [160, 0]
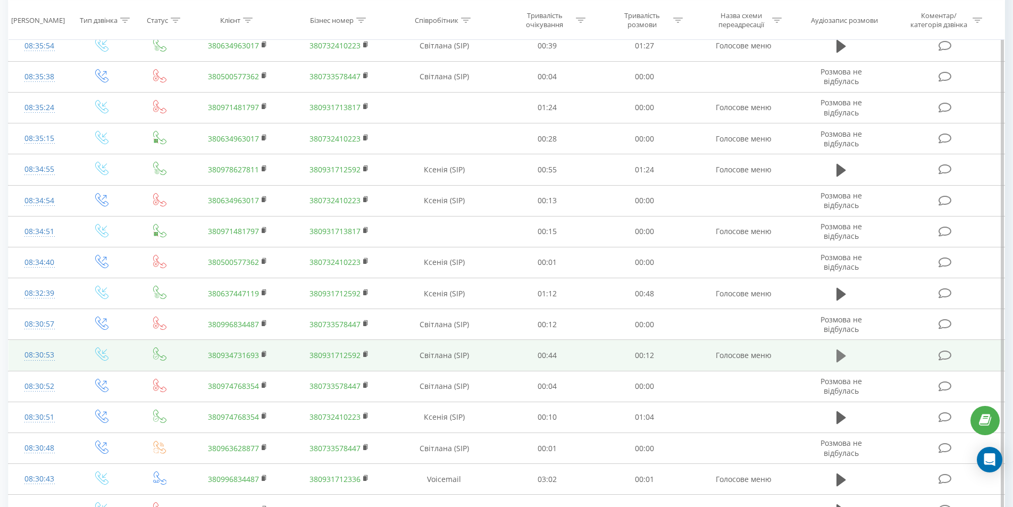
click at [841, 359] on icon at bounding box center [842, 355] width 10 height 13
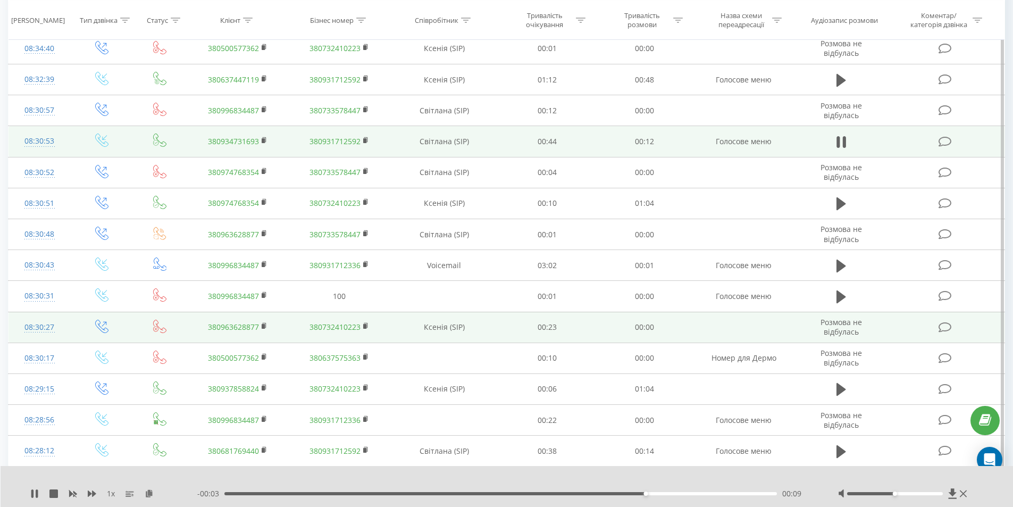
scroll to position [372, 0]
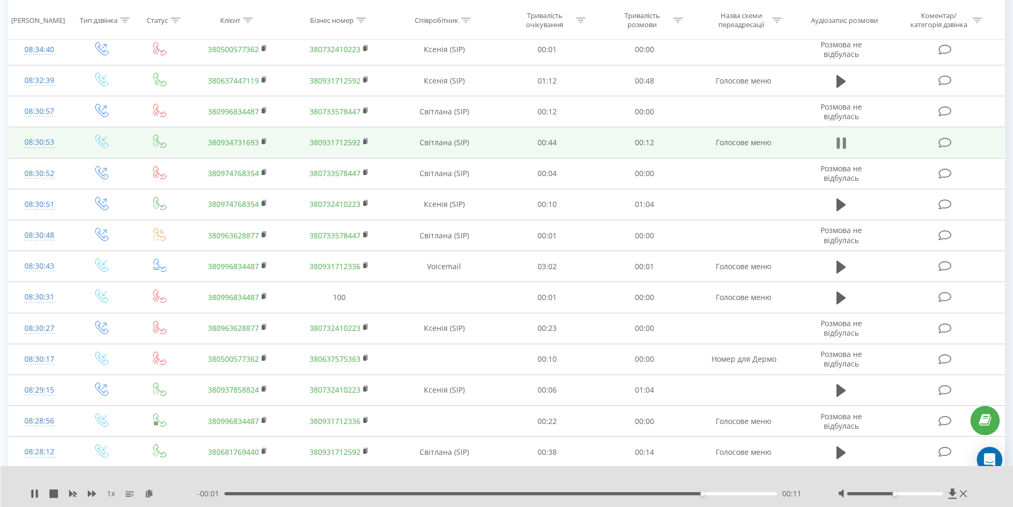
click at [840, 143] on icon at bounding box center [842, 143] width 10 height 15
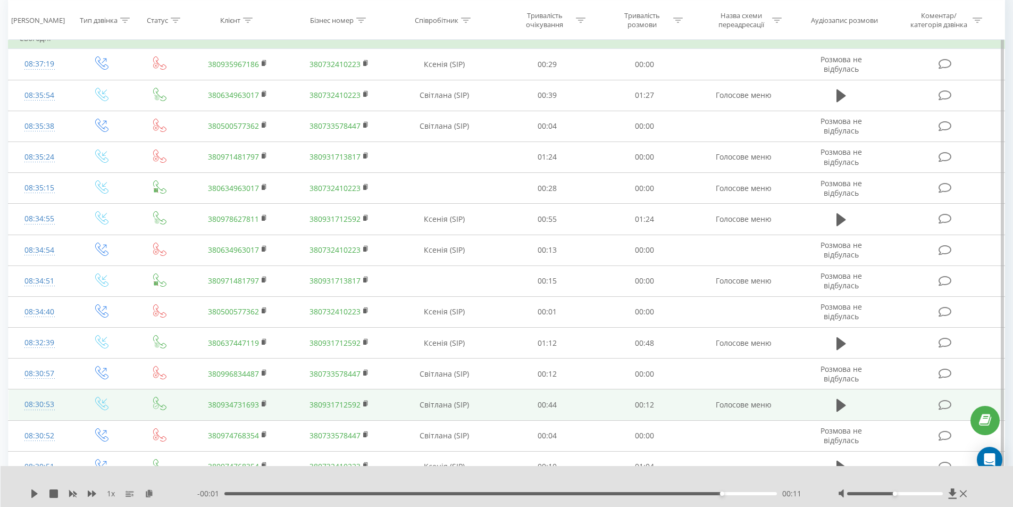
scroll to position [0, 0]
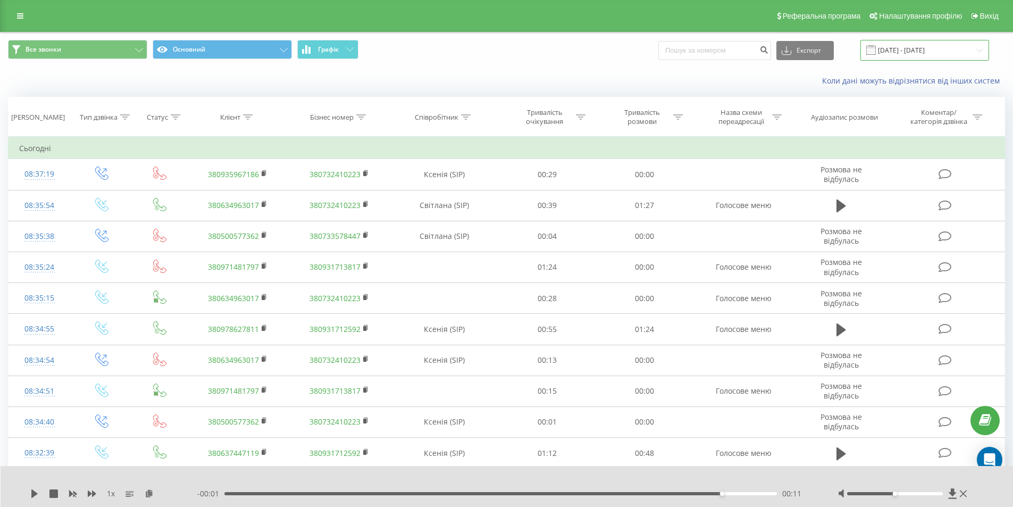
click at [913, 48] on input "[DATE] - [DATE]" at bounding box center [925, 50] width 129 height 21
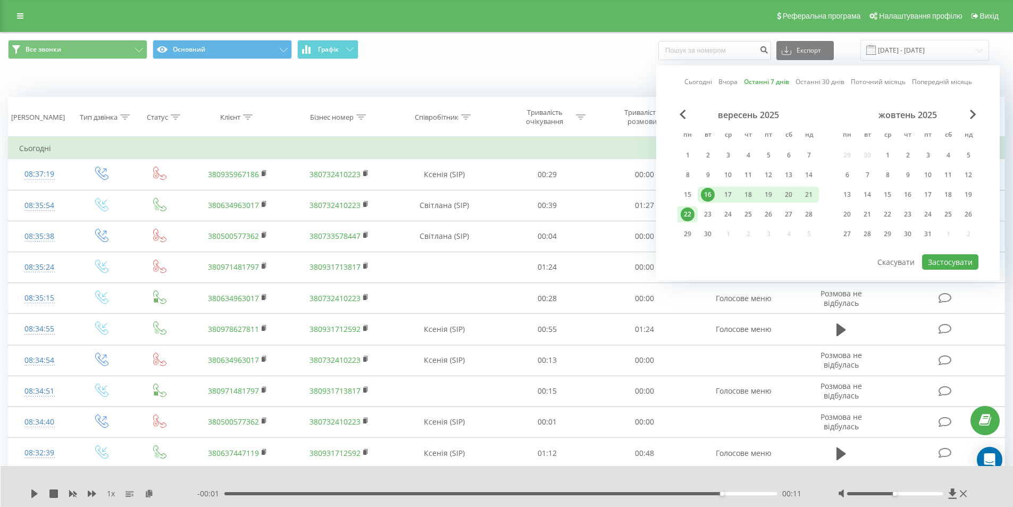
click at [774, 84] on link "Останні 7 днів" at bounding box center [766, 82] width 45 height 10
click at [948, 262] on button "Застосувати" at bounding box center [950, 261] width 56 height 15
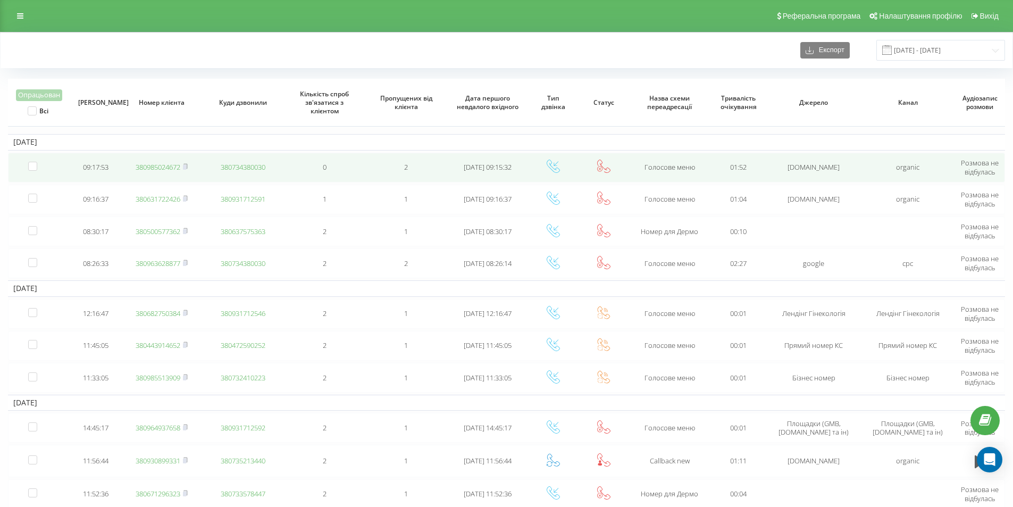
click at [149, 168] on link "380985024672" at bounding box center [158, 167] width 45 height 10
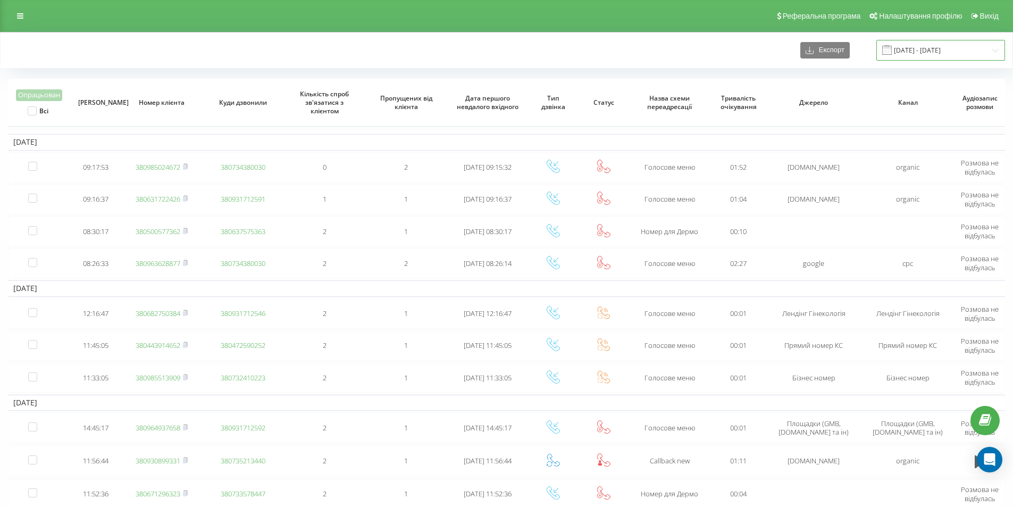
click at [932, 52] on input "[DATE] - [DATE]" at bounding box center [941, 50] width 129 height 21
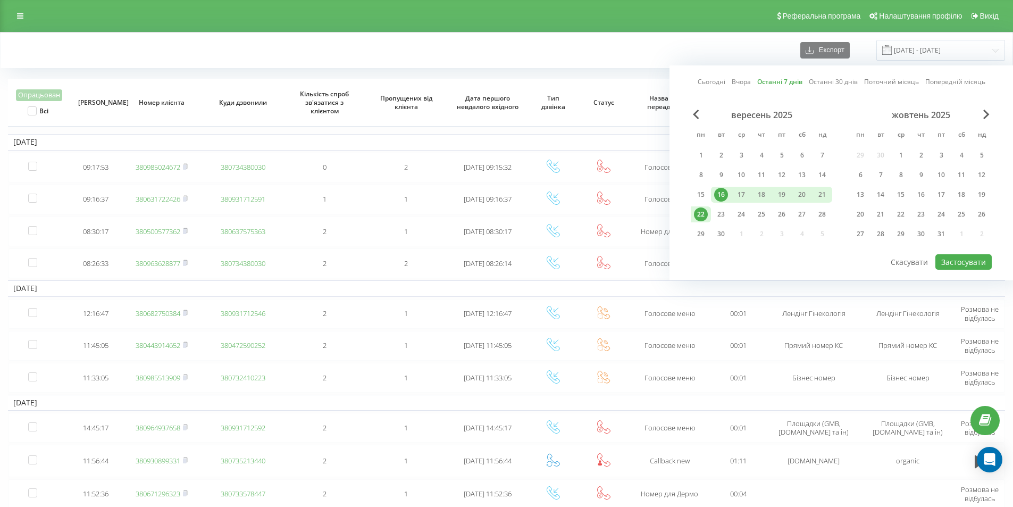
click at [786, 78] on link "Останні 7 днів" at bounding box center [779, 82] width 45 height 10
click at [952, 262] on button "Застосувати" at bounding box center [964, 261] width 56 height 15
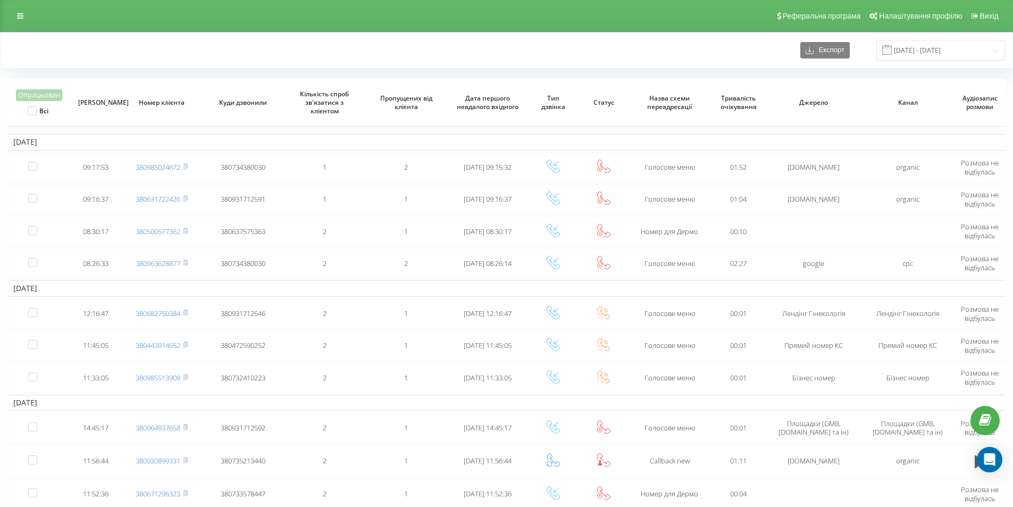
click at [152, 41] on div "Експорт 16.09.2025 - 22.09.2025" at bounding box center [506, 50] width 997 height 21
click at [112, 35] on div "Експорт 16.09.2025 - 22.09.2025" at bounding box center [507, 50] width 1012 height 36
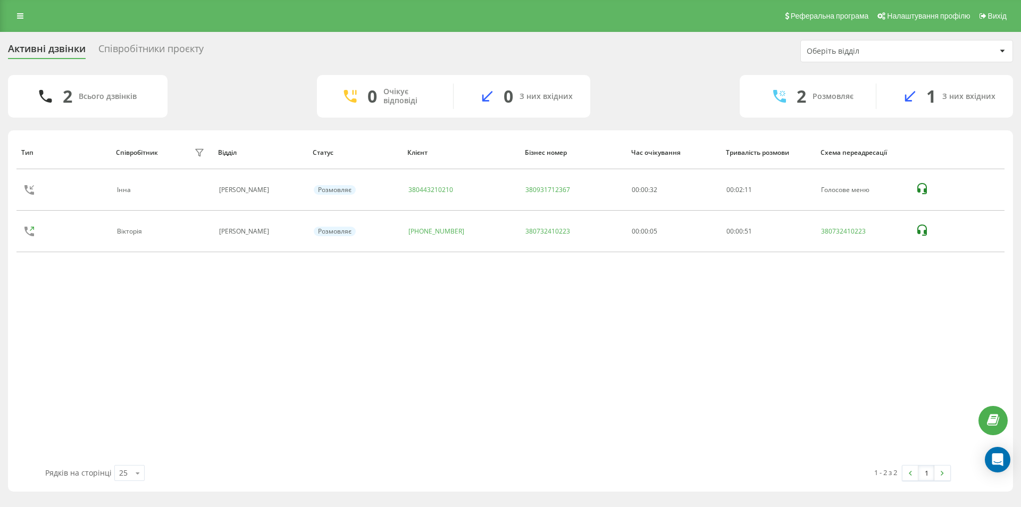
drag, startPoint x: 584, startPoint y: 382, endPoint x: 596, endPoint y: 373, distance: 14.8
click at [584, 382] on div "Тип Співробітник фільтру Відділ Статус Клієнт Бізнес номер Час очікування Трива…" at bounding box center [510, 300] width 988 height 329
drag, startPoint x: 732, startPoint y: 296, endPoint x: 739, endPoint y: 289, distance: 9.4
click at [733, 294] on div "Тип Співробітник фільтру Відділ Статус Клієнт Бізнес номер Час очікування Трива…" at bounding box center [510, 300] width 988 height 329
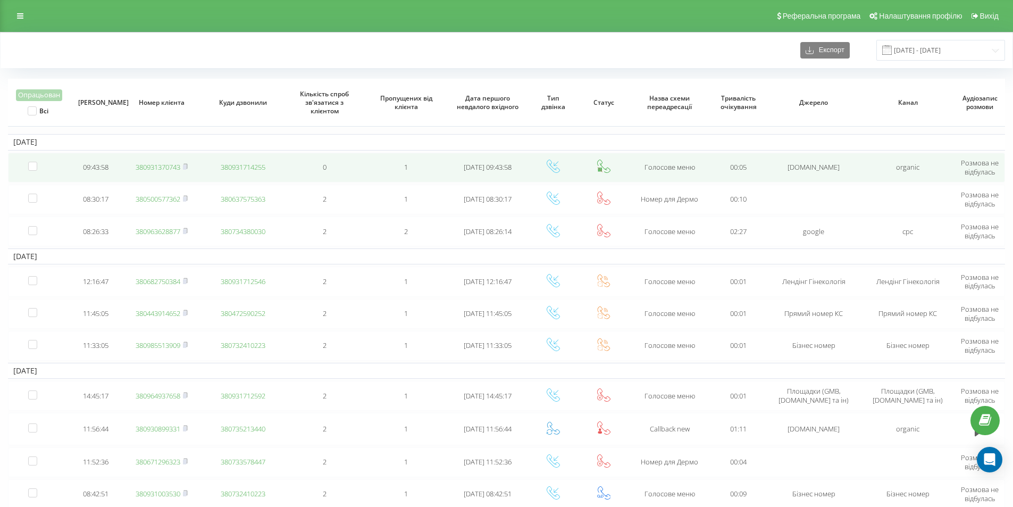
click at [175, 165] on link "380931370743" at bounding box center [158, 167] width 45 height 10
click at [172, 168] on link "380931370743" at bounding box center [158, 167] width 45 height 10
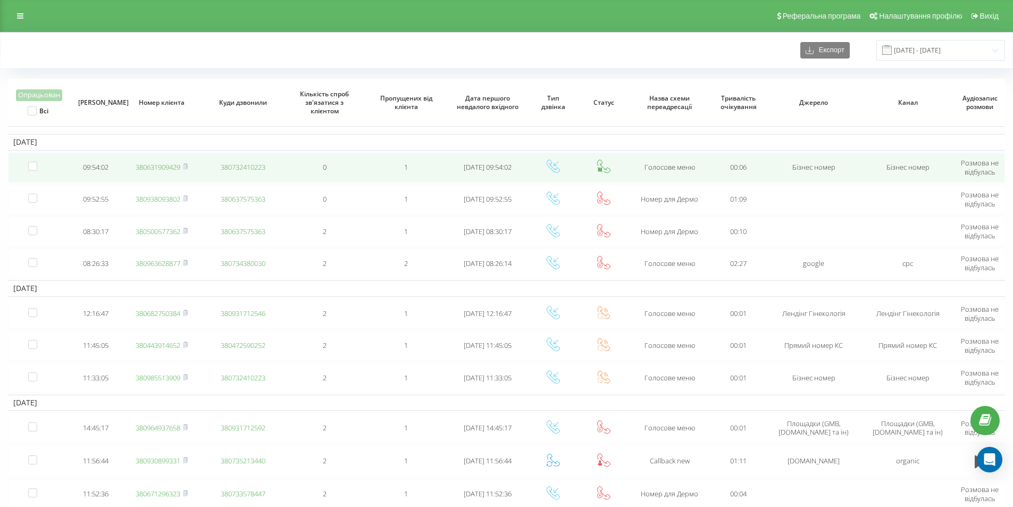
click at [175, 167] on link "380631909429" at bounding box center [158, 167] width 45 height 10
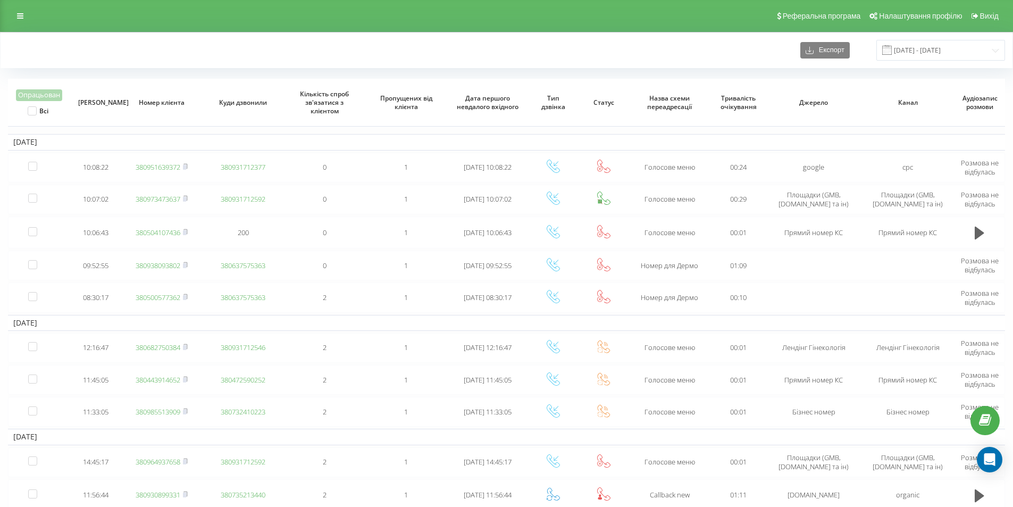
click at [323, 34] on div "Експорт 16.09.2025 - 22.09.2025" at bounding box center [507, 50] width 1012 height 36
drag, startPoint x: 257, startPoint y: 52, endPoint x: 334, endPoint y: 80, distance: 81.6
click at [257, 52] on div "Експорт 16.09.2025 - 22.09.2025" at bounding box center [506, 50] width 997 height 21
click at [311, 62] on div "Експорт 16.09.2025 - 22.09.2025" at bounding box center [507, 50] width 1012 height 36
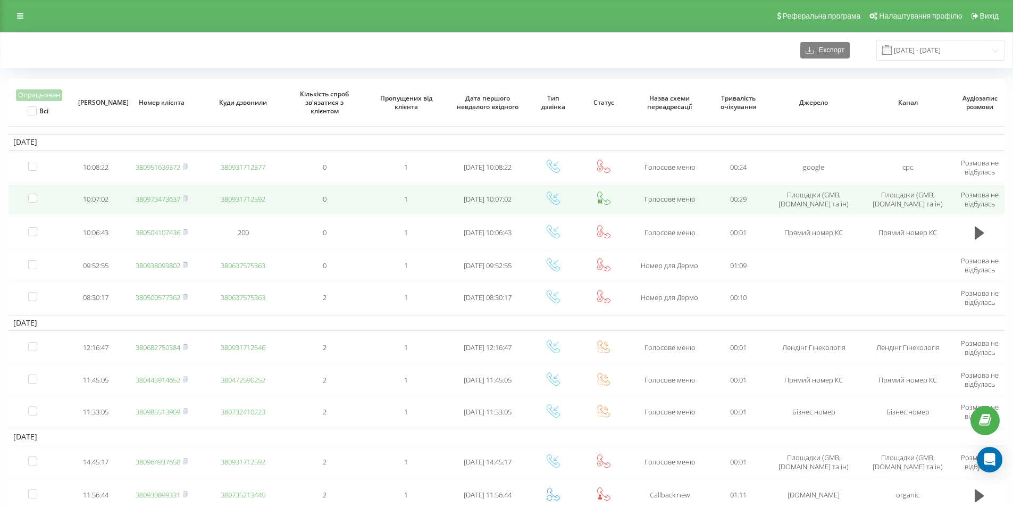
click at [166, 202] on link "380973473637" at bounding box center [158, 199] width 45 height 10
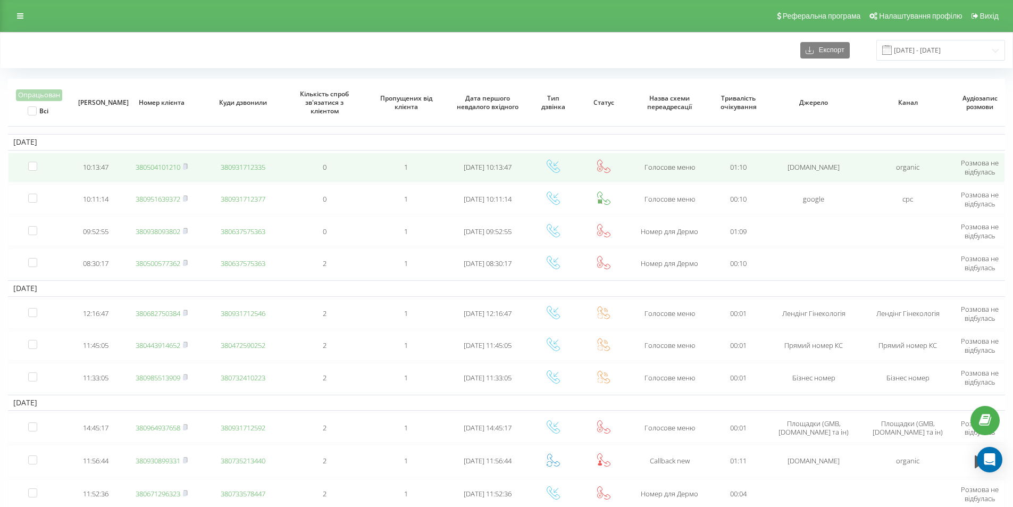
click at [172, 165] on link "380504101210" at bounding box center [158, 167] width 45 height 10
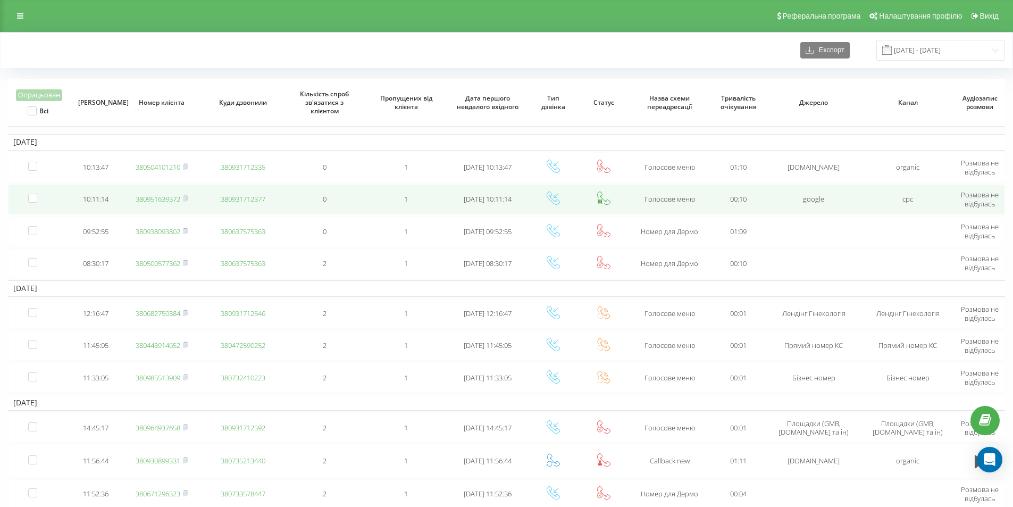
click at [157, 201] on link "380951639372" at bounding box center [158, 199] width 45 height 10
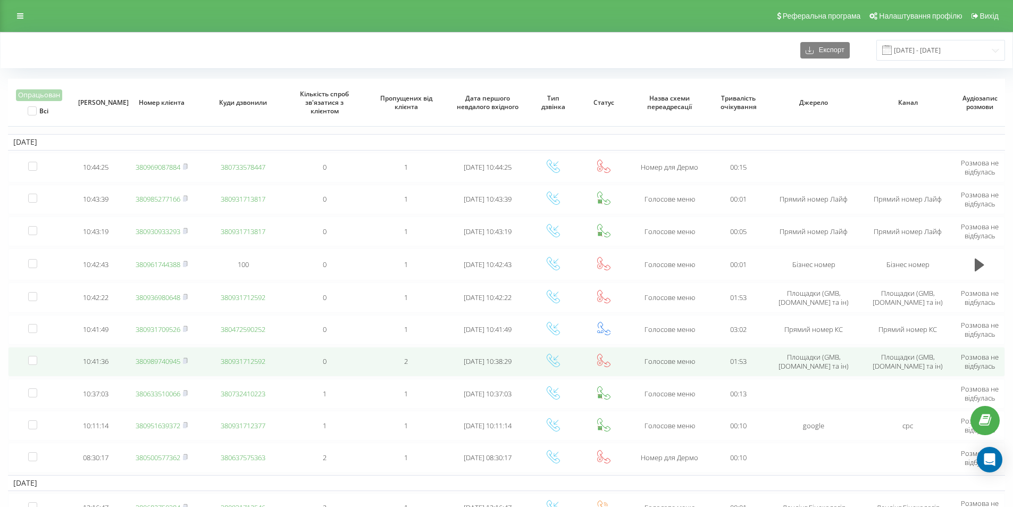
click at [164, 363] on link "380989740945" at bounding box center [158, 361] width 45 height 10
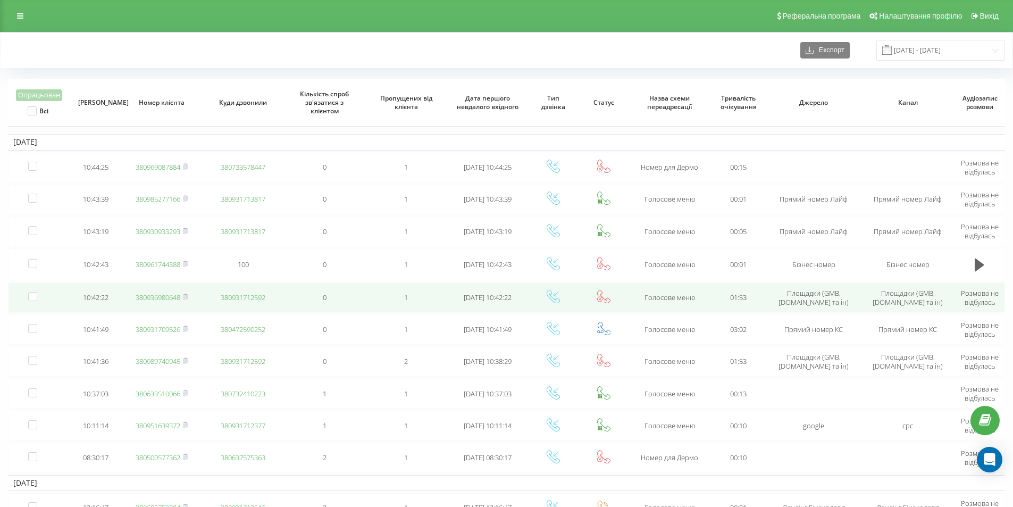
click at [166, 296] on link "380936980648" at bounding box center [158, 298] width 45 height 10
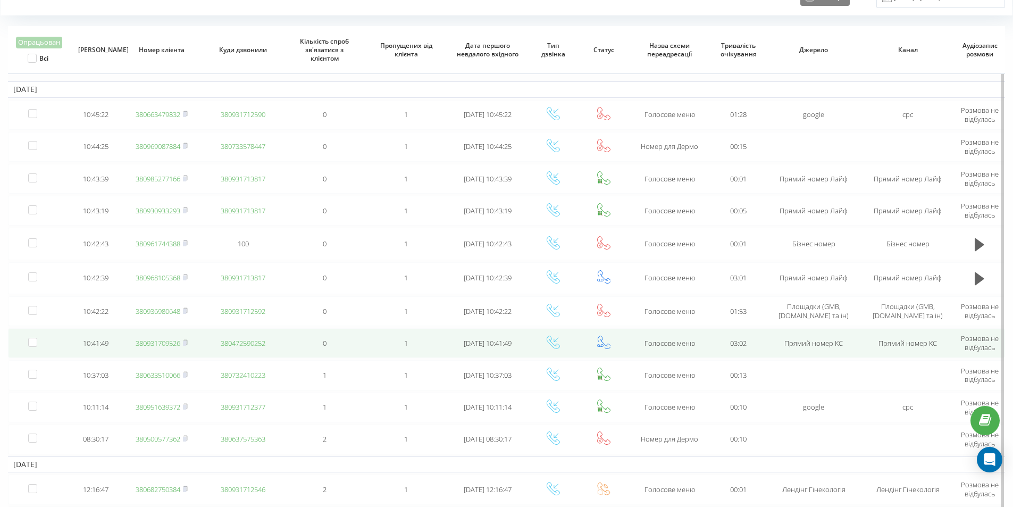
scroll to position [53, 0]
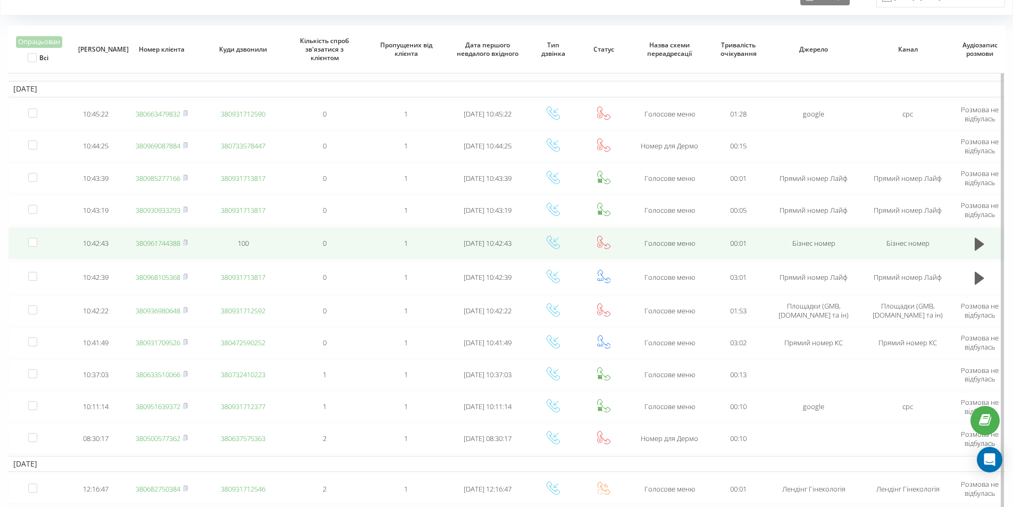
click at [169, 243] on link "380961744388" at bounding box center [158, 243] width 45 height 10
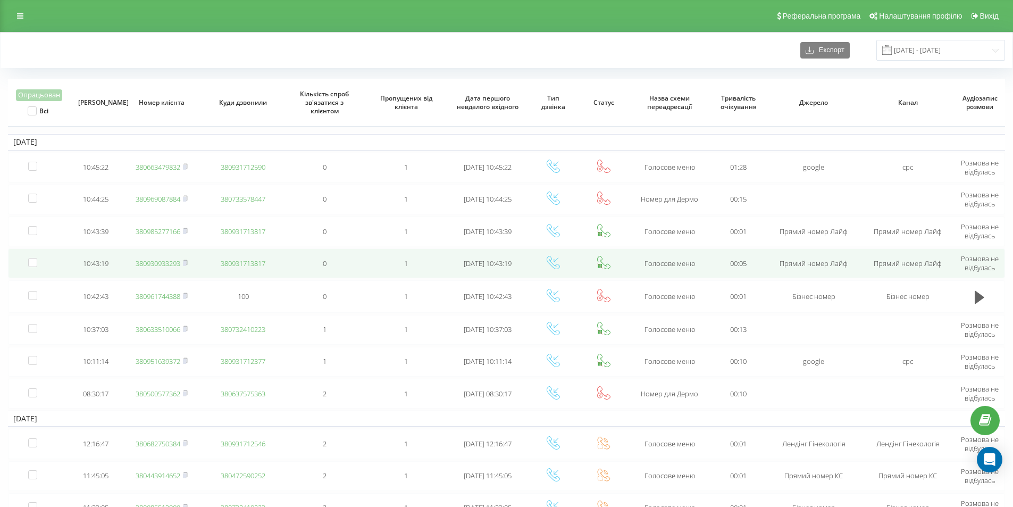
click at [169, 264] on link "380930933293" at bounding box center [158, 263] width 45 height 10
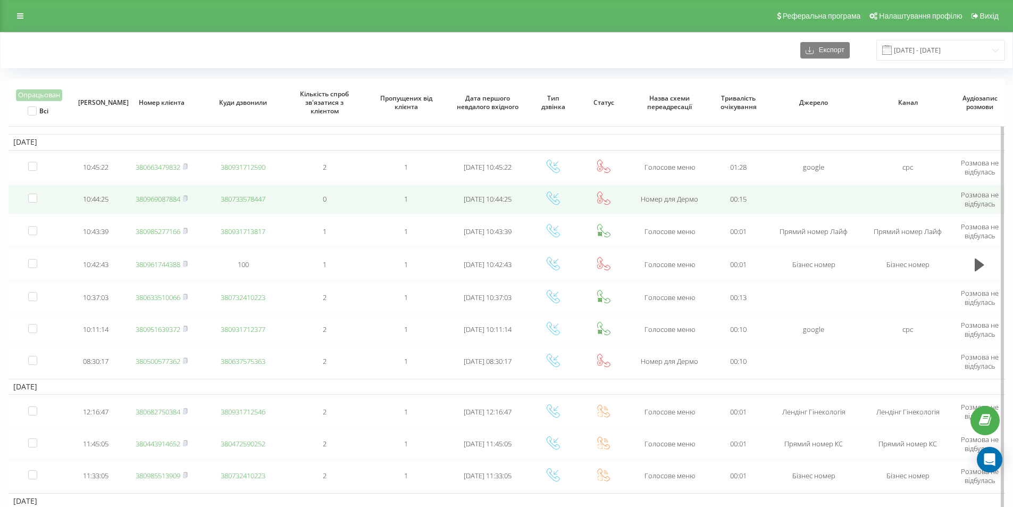
click at [173, 199] on link "380969087884" at bounding box center [158, 199] width 45 height 10
click at [186, 198] on rect at bounding box center [184, 199] width 3 height 5
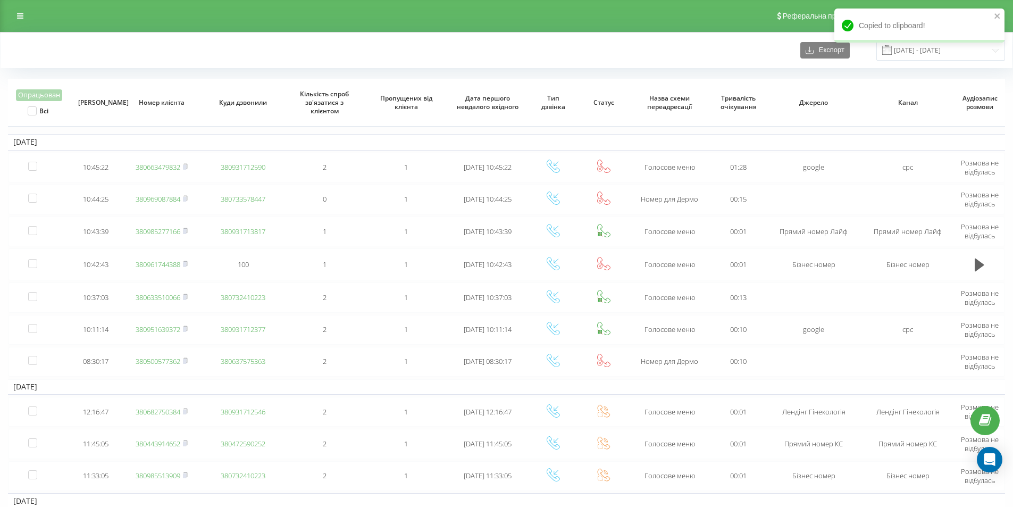
click at [146, 0] on html "avicena.ck.ua Проекти avicena.ck.ua Дашборд Центр звернень Журнал дзвінків Журн…" at bounding box center [506, 253] width 1013 height 507
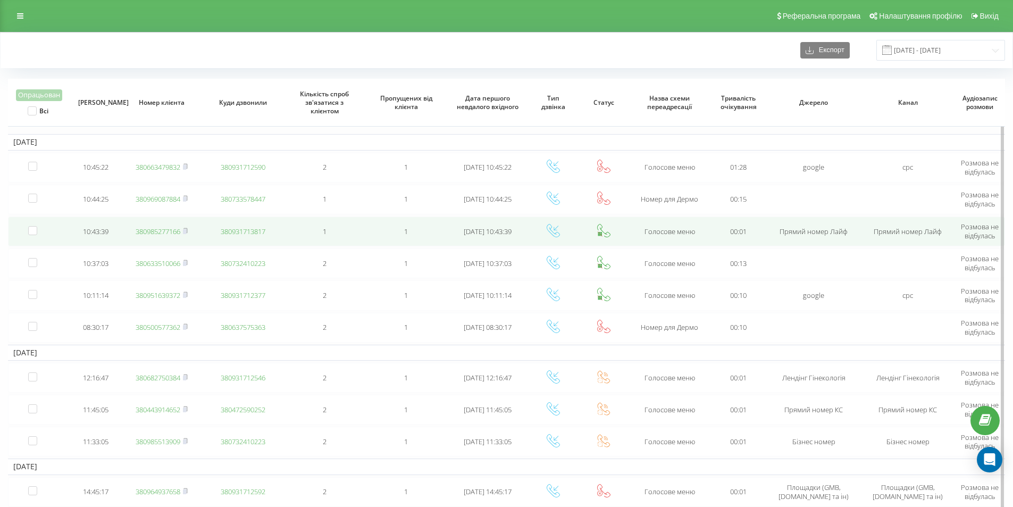
click at [169, 229] on link "380985277166" at bounding box center [158, 232] width 45 height 10
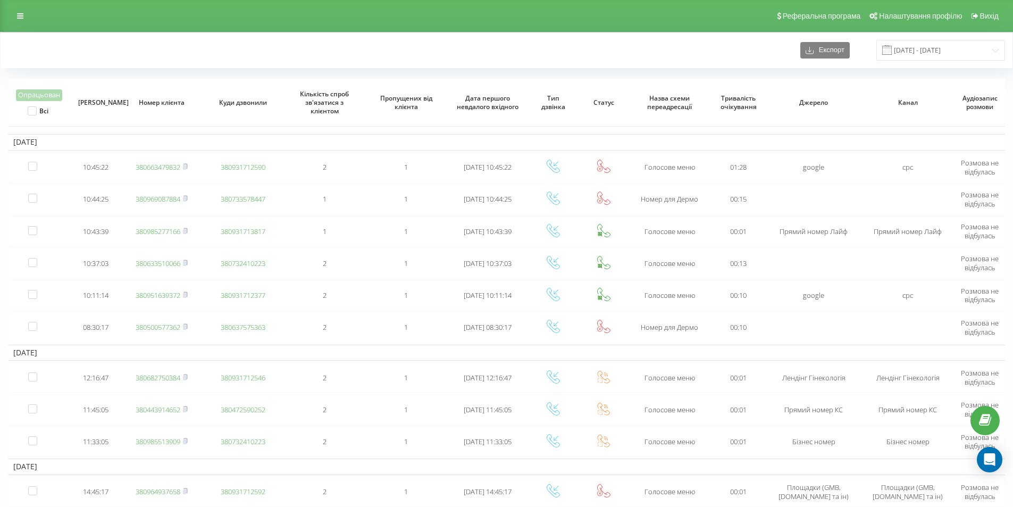
drag, startPoint x: 134, startPoint y: 34, endPoint x: 171, endPoint y: 39, distance: 37.0
click at [136, 34] on div "Експорт [DATE] - [DATE]" at bounding box center [507, 50] width 1012 height 36
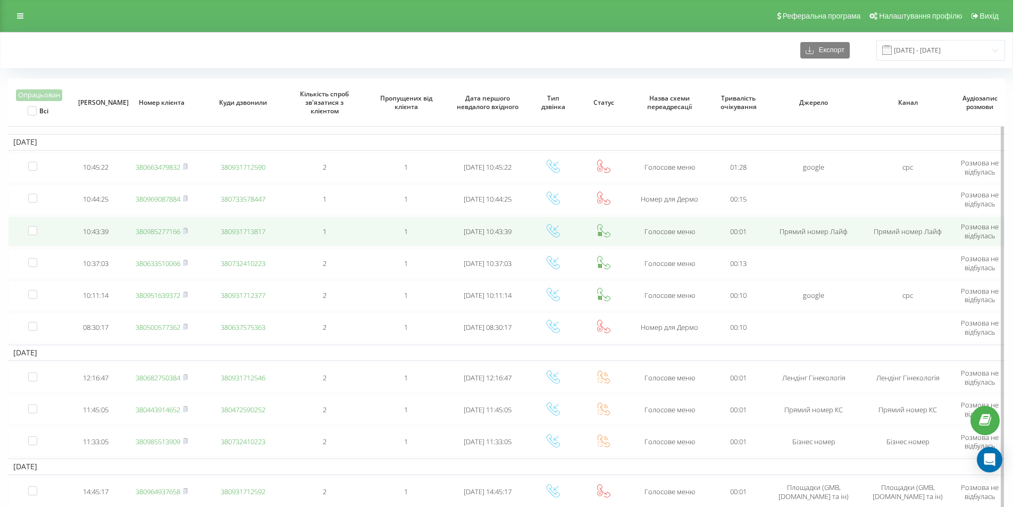
click at [168, 230] on link "380985277166" at bounding box center [158, 232] width 45 height 10
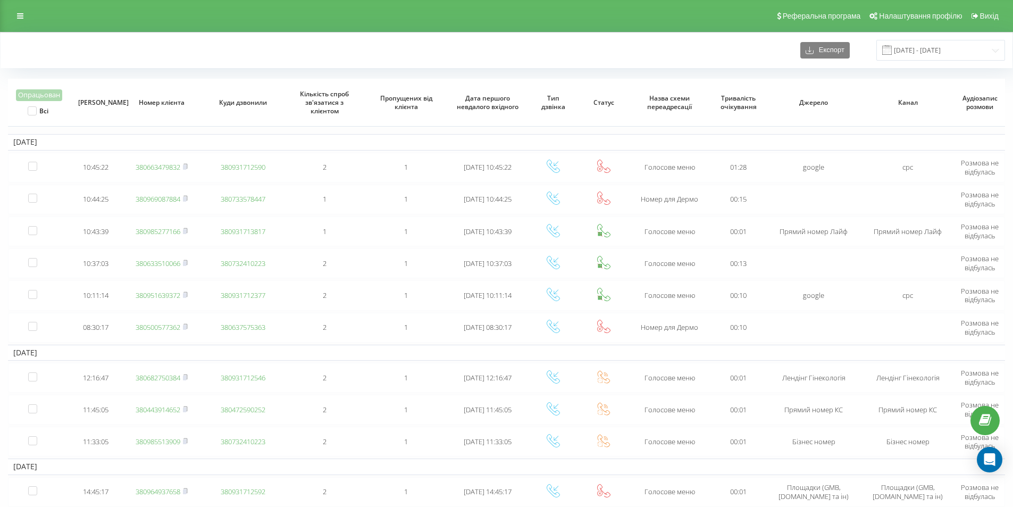
click at [120, 50] on div "Експорт 16.09.2025 - 22.09.2025" at bounding box center [506, 50] width 997 height 21
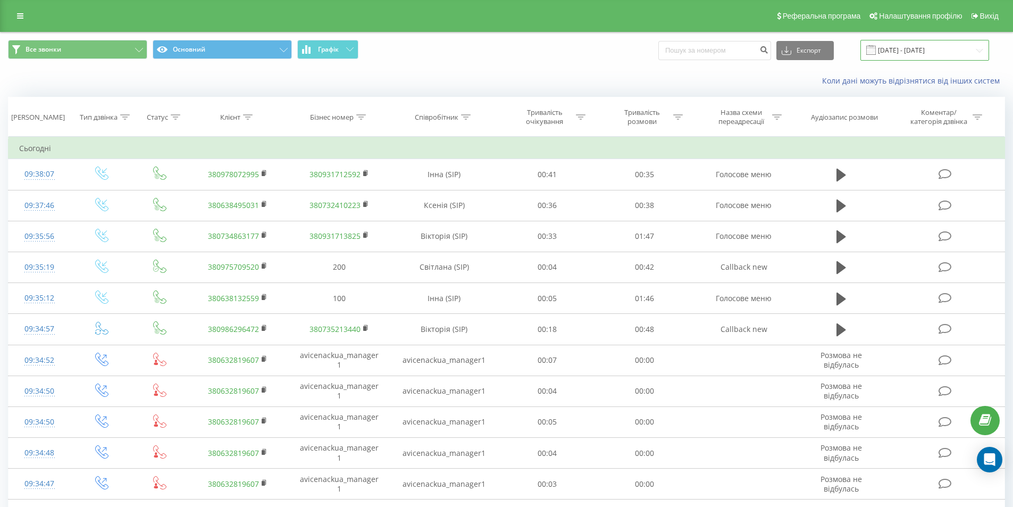
click at [903, 53] on input "[DATE] - [DATE]" at bounding box center [925, 50] width 129 height 21
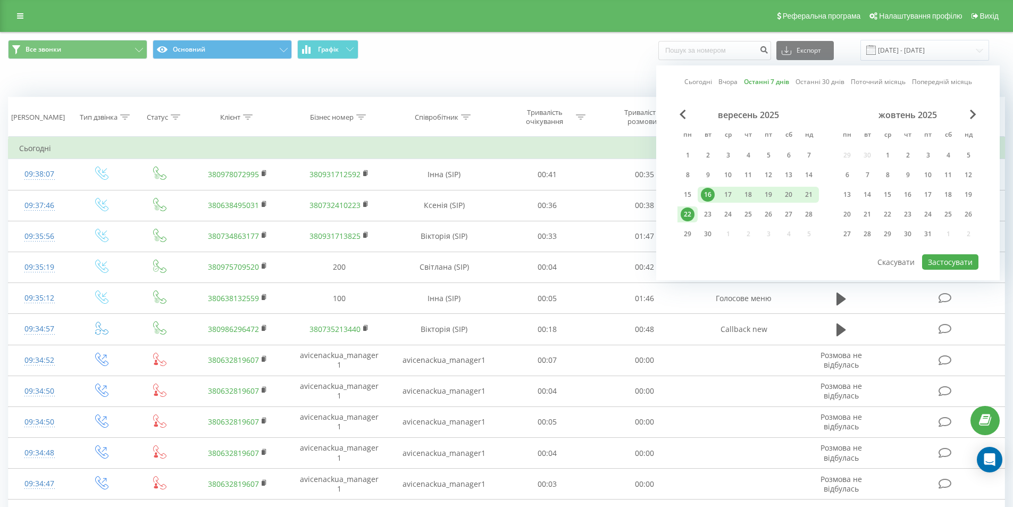
drag, startPoint x: 785, startPoint y: 79, endPoint x: 865, endPoint y: 110, distance: 86.0
click at [786, 80] on link "Останні 7 днів" at bounding box center [766, 82] width 45 height 10
click at [957, 261] on button "Застосувати" at bounding box center [950, 261] width 56 height 15
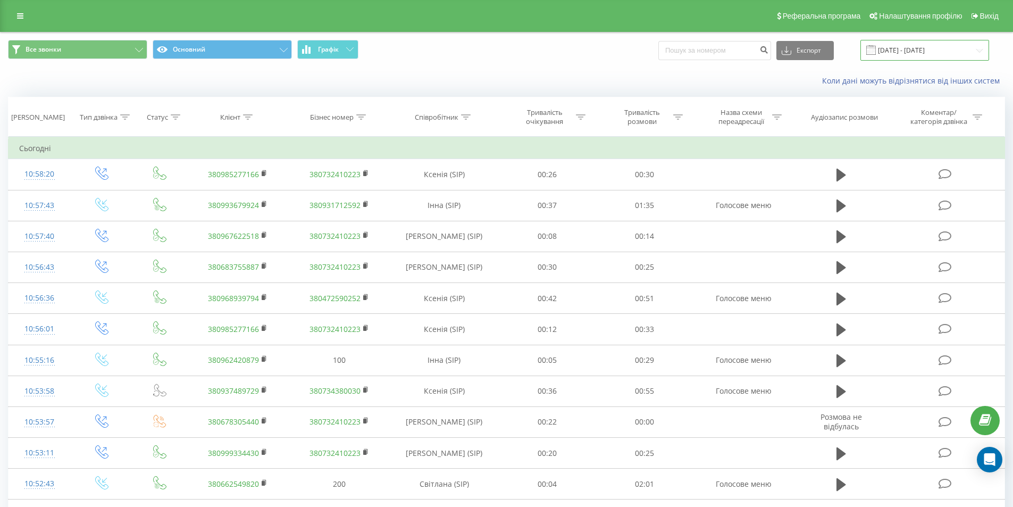
click at [916, 52] on input "[DATE] - [DATE]" at bounding box center [925, 50] width 129 height 21
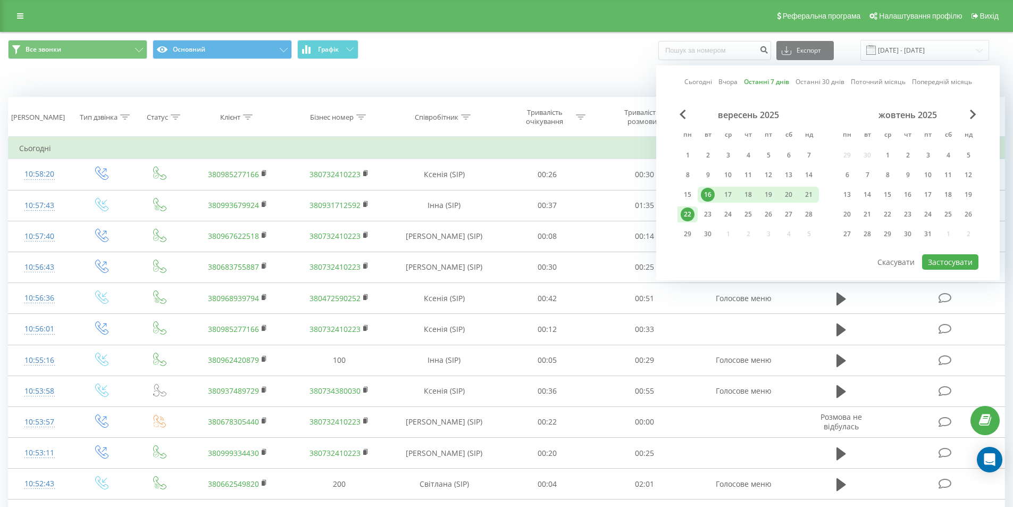
click at [761, 83] on link "Останні 7 днів" at bounding box center [766, 82] width 45 height 10
drag, startPoint x: 944, startPoint y: 261, endPoint x: 782, endPoint y: 229, distance: 165.2
click at [944, 261] on button "Застосувати" at bounding box center [950, 261] width 56 height 15
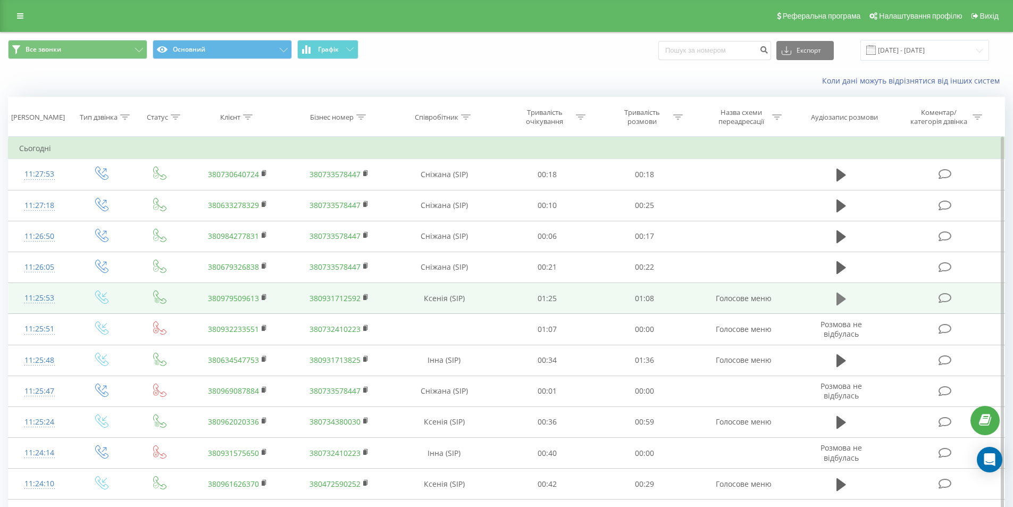
click at [844, 297] on icon at bounding box center [842, 298] width 10 height 15
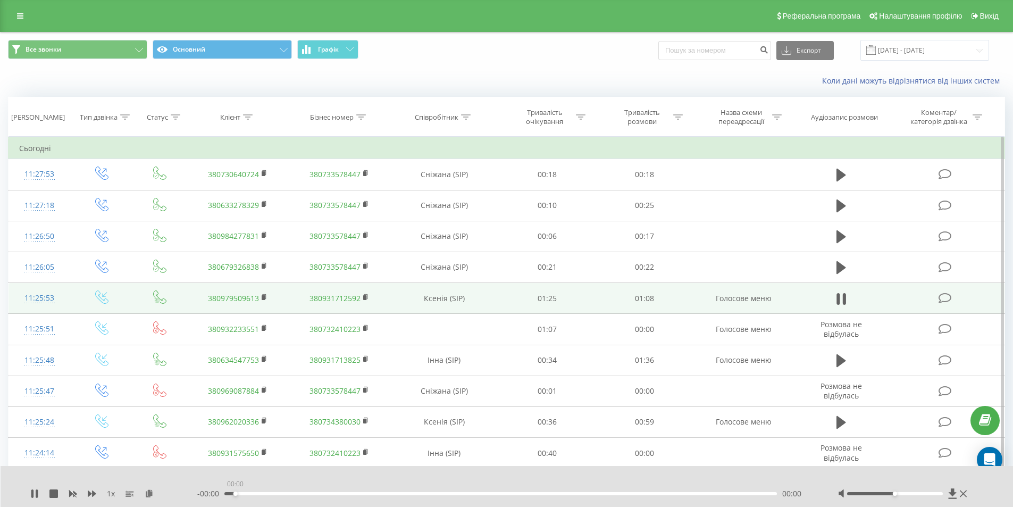
click at [236, 494] on div "00:00" at bounding box center [500, 493] width 553 height 3
click at [251, 494] on div "00:00" at bounding box center [500, 493] width 553 height 3
click at [258, 494] on div "00:01" at bounding box center [500, 493] width 553 height 3
click at [844, 303] on icon at bounding box center [844, 299] width 3 height 12
click at [914, 49] on input "[DATE] - [DATE]" at bounding box center [925, 50] width 129 height 21
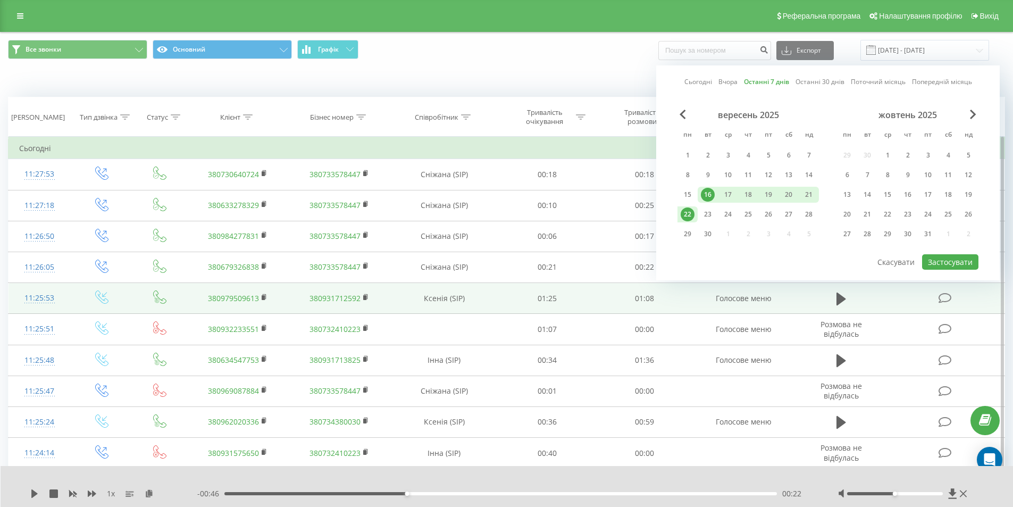
click at [770, 84] on link "Останні 7 днів" at bounding box center [766, 82] width 45 height 10
click at [955, 260] on button "Застосувати" at bounding box center [950, 261] width 56 height 15
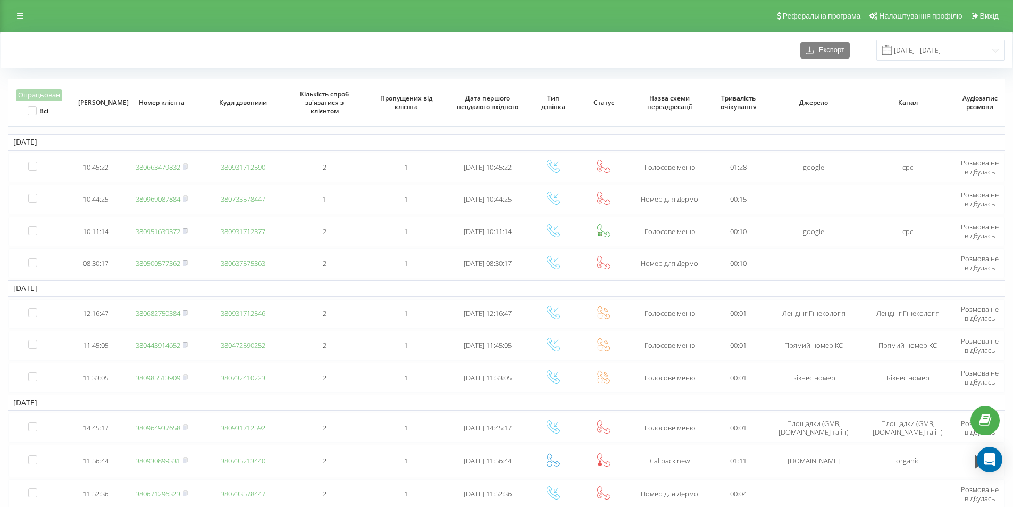
click at [157, 47] on div "Експорт [DATE] - [DATE]" at bounding box center [506, 50] width 997 height 21
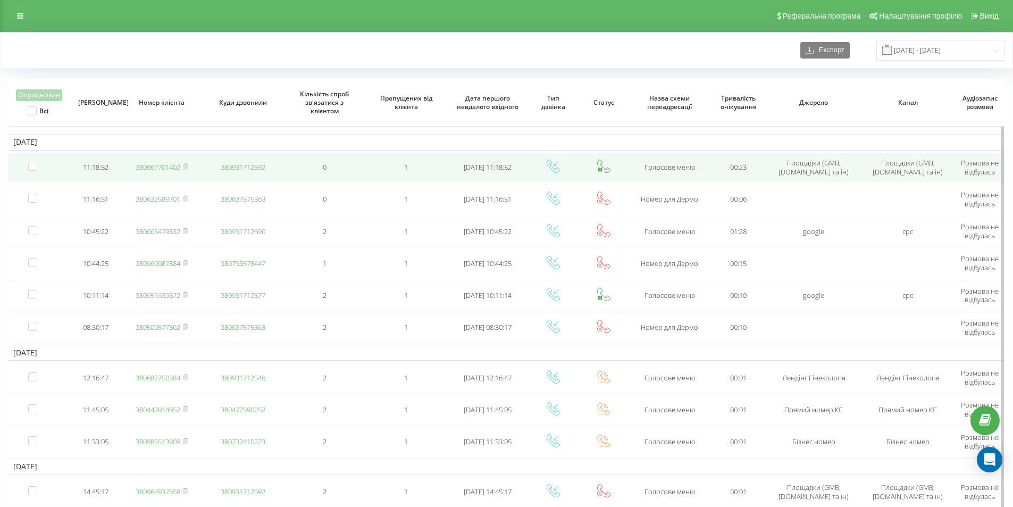
click at [169, 164] on link "380967701402" at bounding box center [158, 167] width 45 height 10
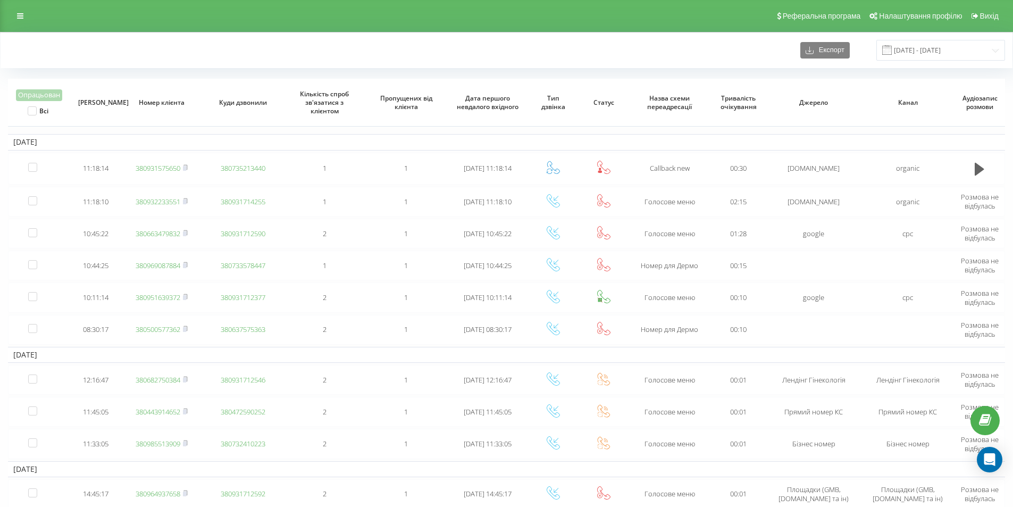
click at [157, 36] on div "Експорт [DATE] - [DATE]" at bounding box center [507, 50] width 1012 height 36
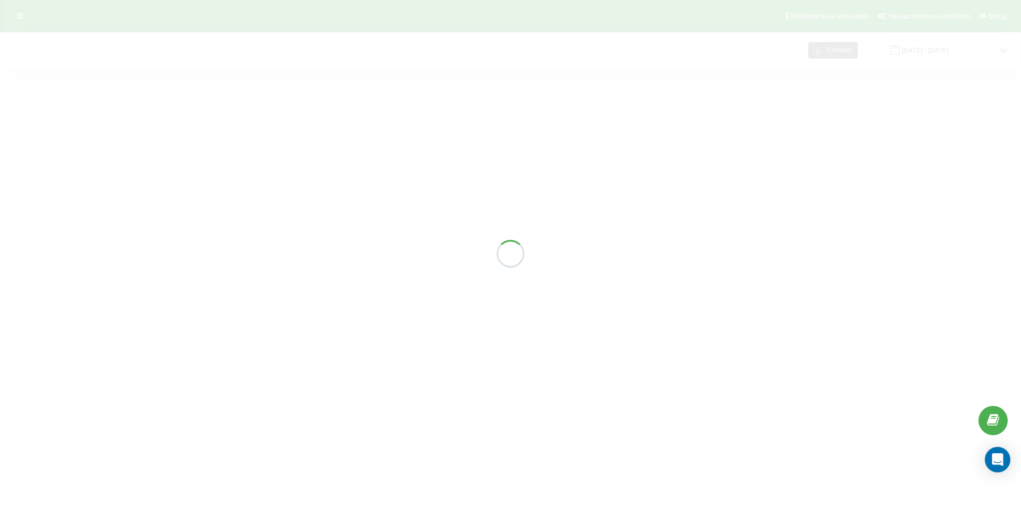
click at [157, 21] on div at bounding box center [510, 253] width 1021 height 507
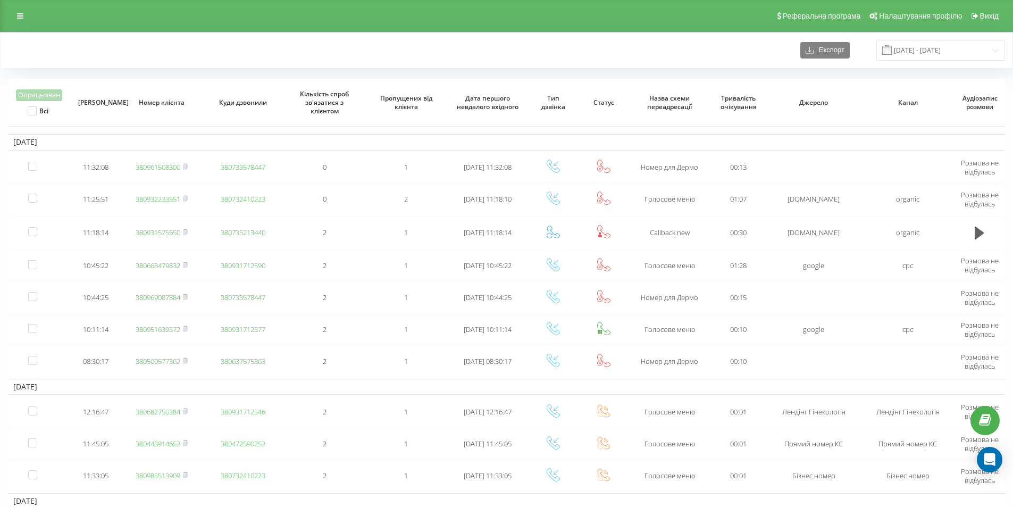
click at [176, 48] on div "Експорт [DATE] - [DATE]" at bounding box center [506, 50] width 997 height 21
click at [137, 30] on div "Реферальна програма Налаштування профілю Вихід" at bounding box center [506, 16] width 1013 height 32
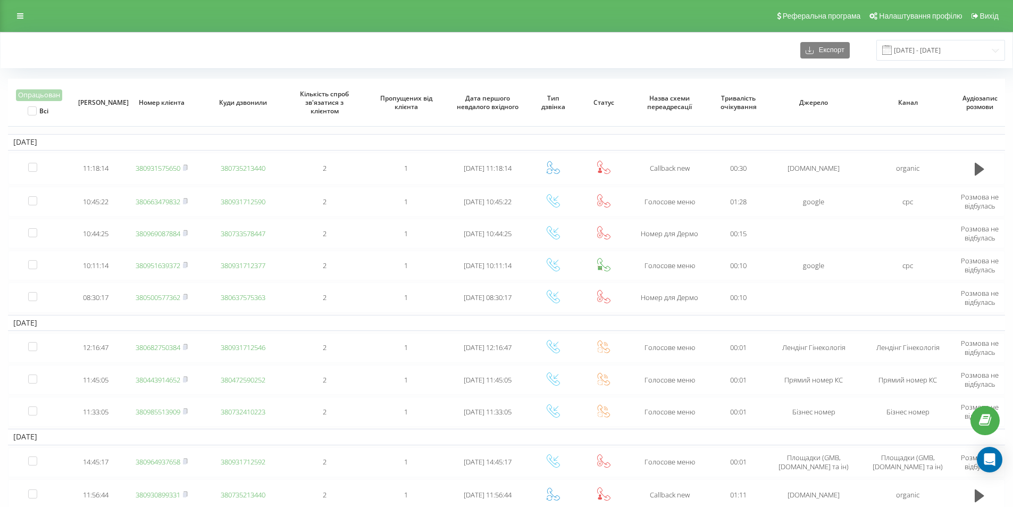
click at [195, 48] on div "Експорт [DATE] - [DATE]" at bounding box center [506, 50] width 997 height 21
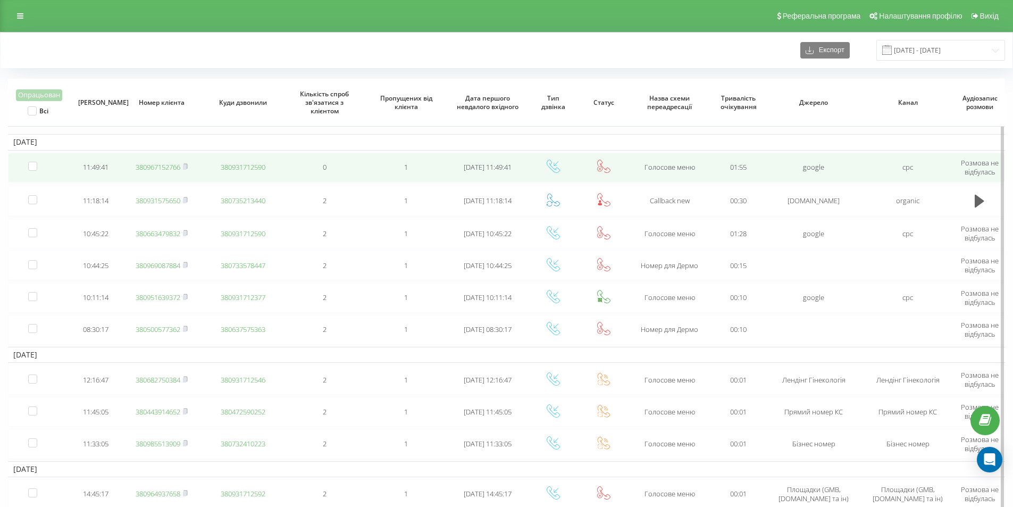
click at [160, 164] on link "380967152766" at bounding box center [158, 167] width 45 height 10
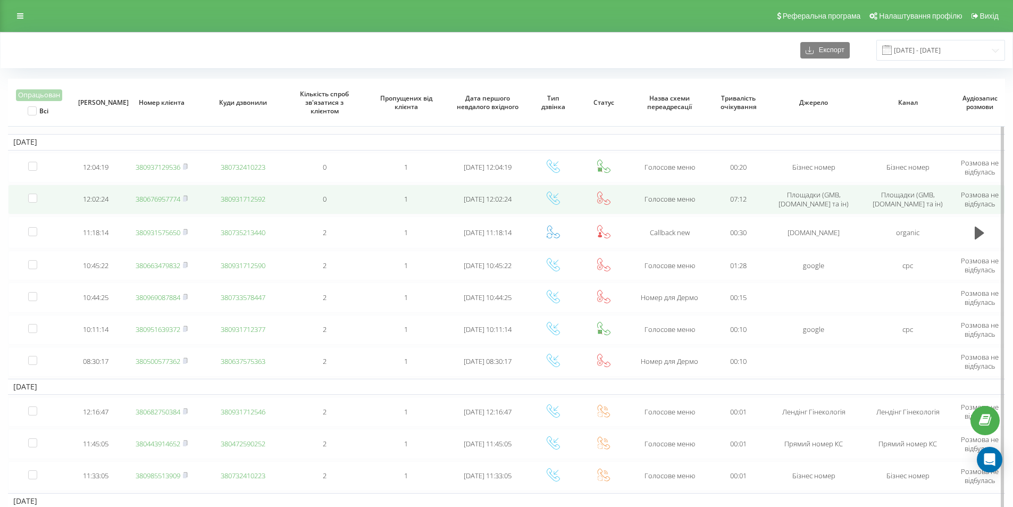
click at [172, 197] on link "380676957774" at bounding box center [158, 199] width 45 height 10
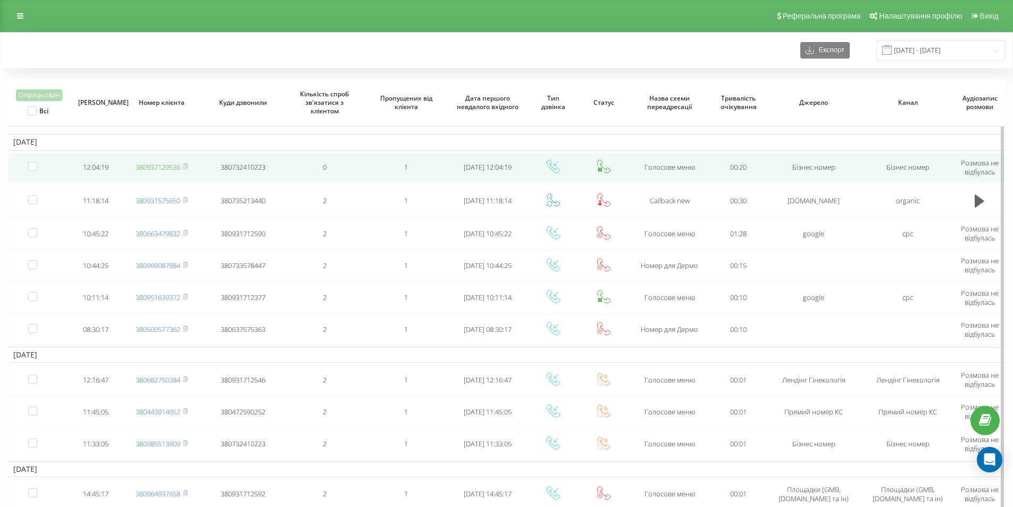
click at [166, 169] on link "380937129536" at bounding box center [158, 167] width 45 height 10
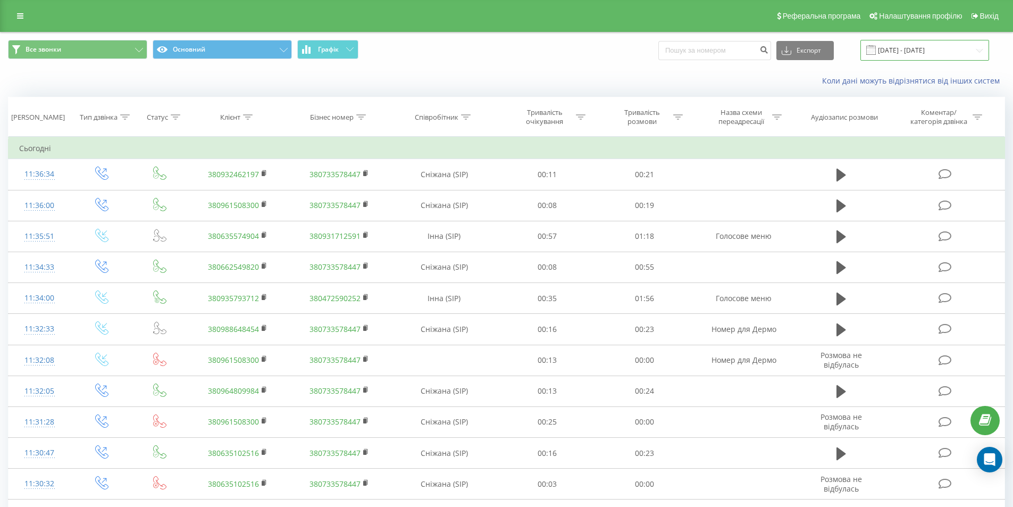
click at [894, 53] on input "[DATE] - [DATE]" at bounding box center [925, 50] width 129 height 21
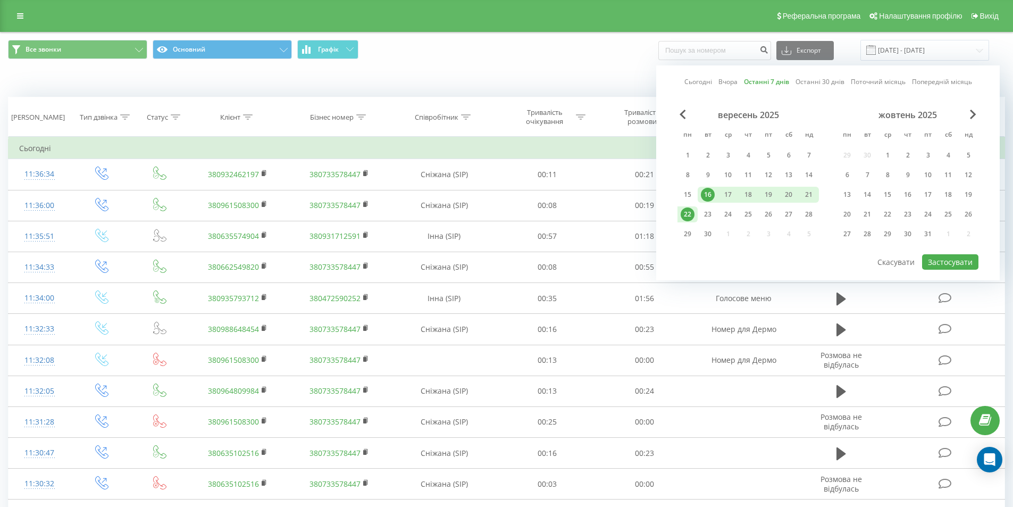
click at [770, 81] on link "Останні 7 днів" at bounding box center [766, 82] width 45 height 10
drag, startPoint x: 956, startPoint y: 259, endPoint x: 950, endPoint y: 259, distance: 6.4
click at [956, 259] on button "Застосувати" at bounding box center [950, 261] width 56 height 15
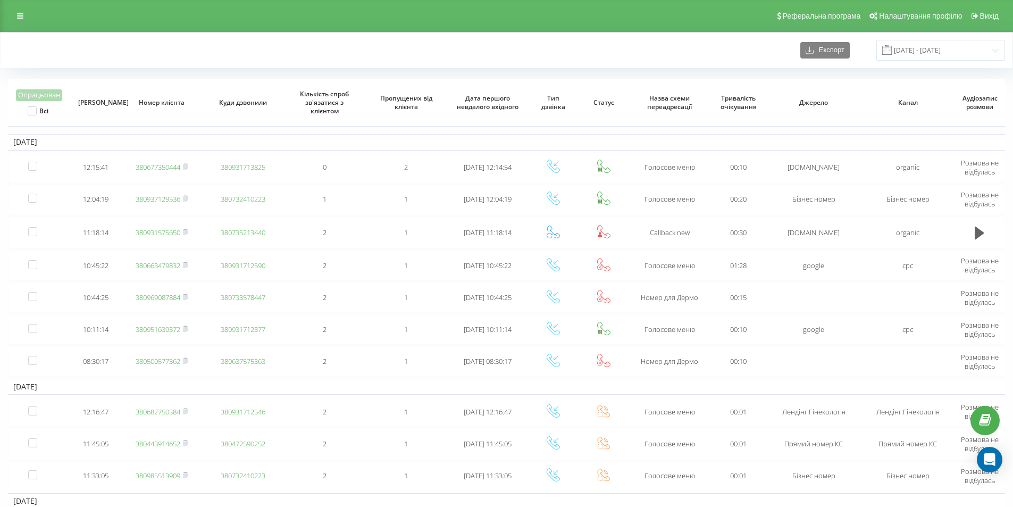
drag, startPoint x: 120, startPoint y: 48, endPoint x: 131, endPoint y: 3, distance: 46.6
click at [120, 45] on div "Експорт [DATE] - [DATE]" at bounding box center [506, 50] width 997 height 21
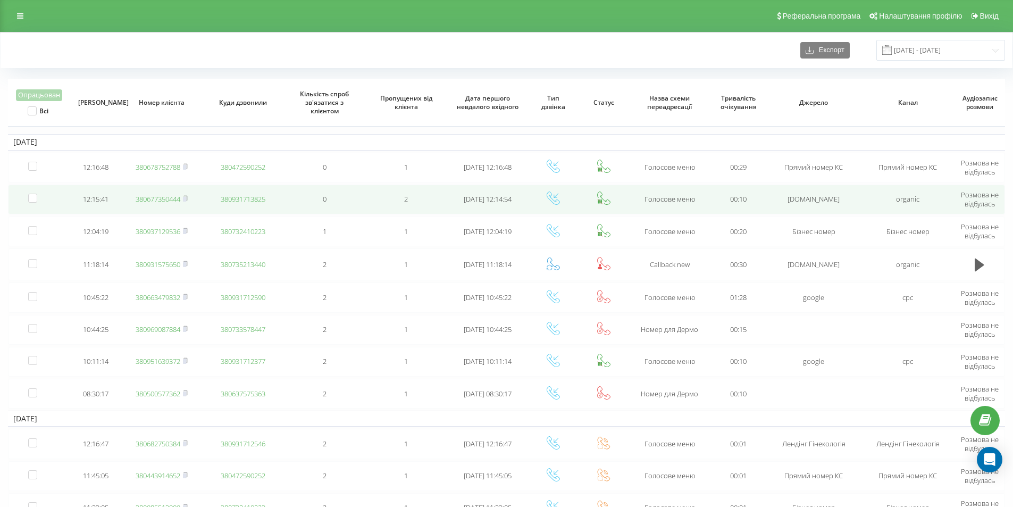
click at [148, 199] on link "380677350444" at bounding box center [158, 199] width 45 height 10
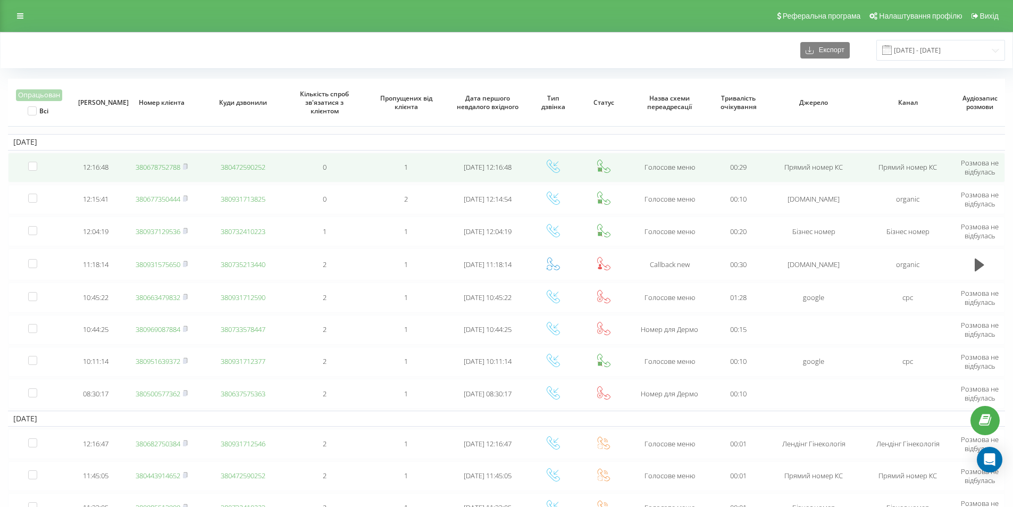
click at [168, 168] on link "380678752788" at bounding box center [158, 167] width 45 height 10
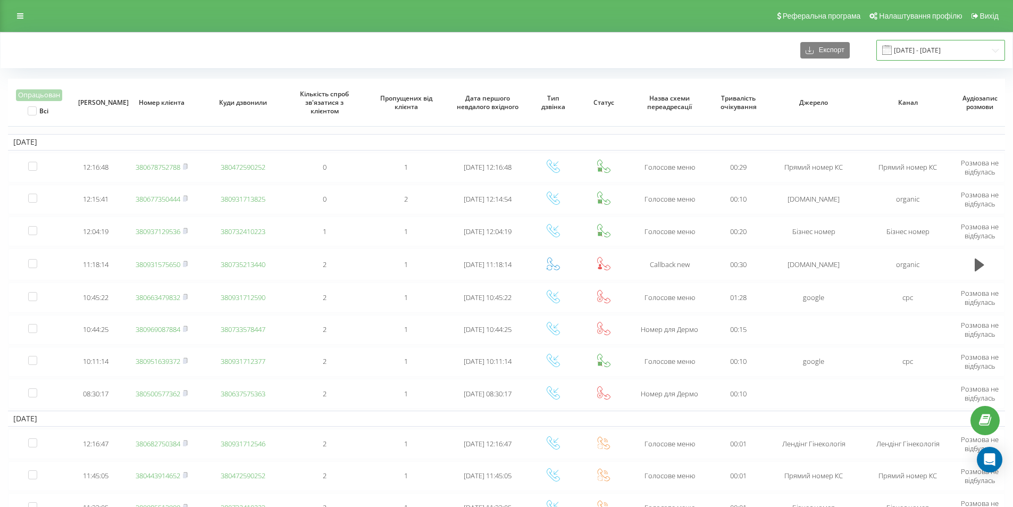
click at [945, 54] on input "[DATE] - [DATE]" at bounding box center [941, 50] width 129 height 21
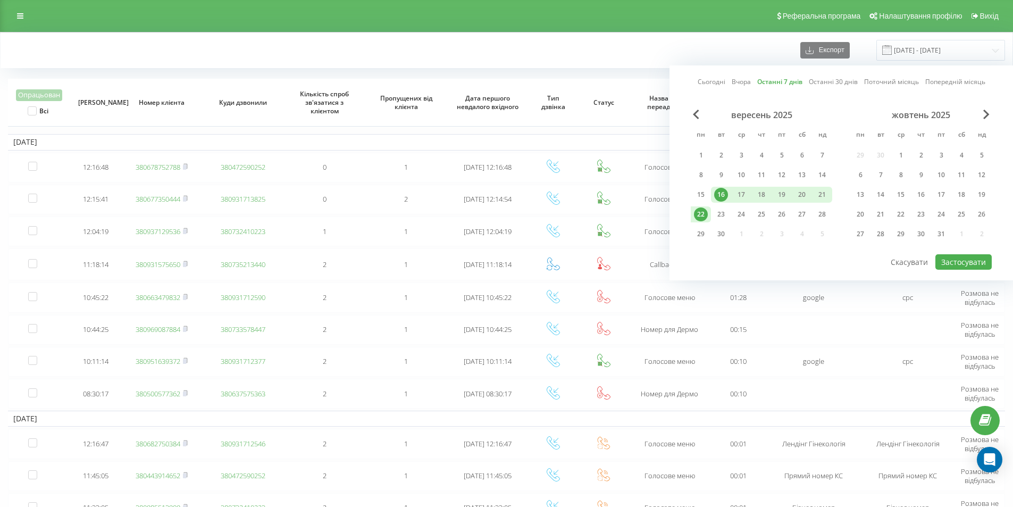
click at [772, 82] on link "Останні 7 днів" at bounding box center [779, 82] width 45 height 10
click at [966, 255] on button "Застосувати" at bounding box center [964, 261] width 56 height 15
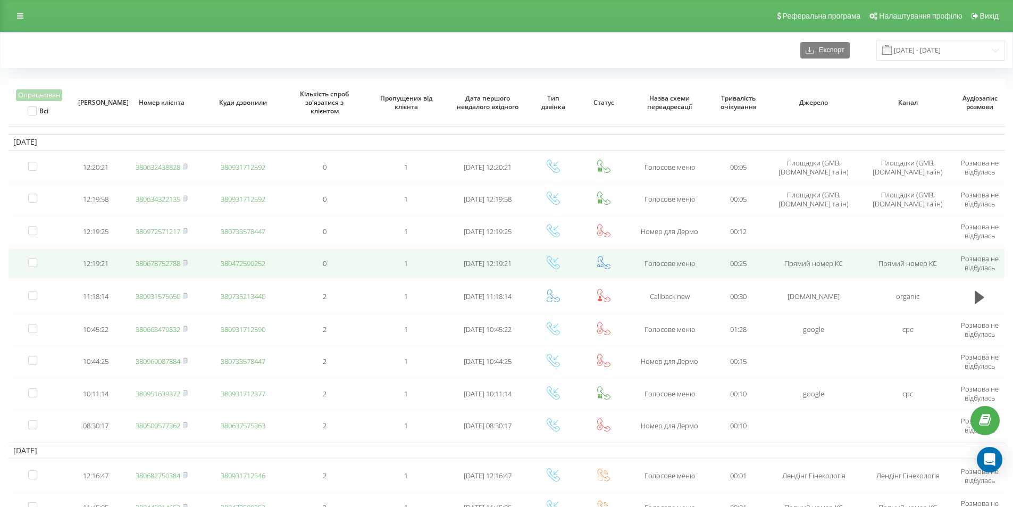
click at [160, 264] on link "380678752788" at bounding box center [158, 263] width 45 height 10
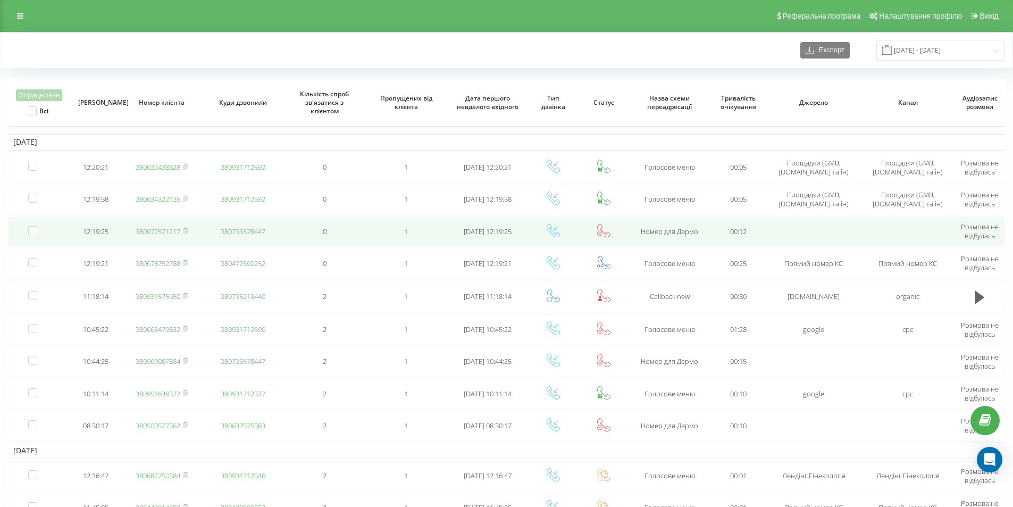
click at [172, 231] on link "380972571217" at bounding box center [158, 232] width 45 height 10
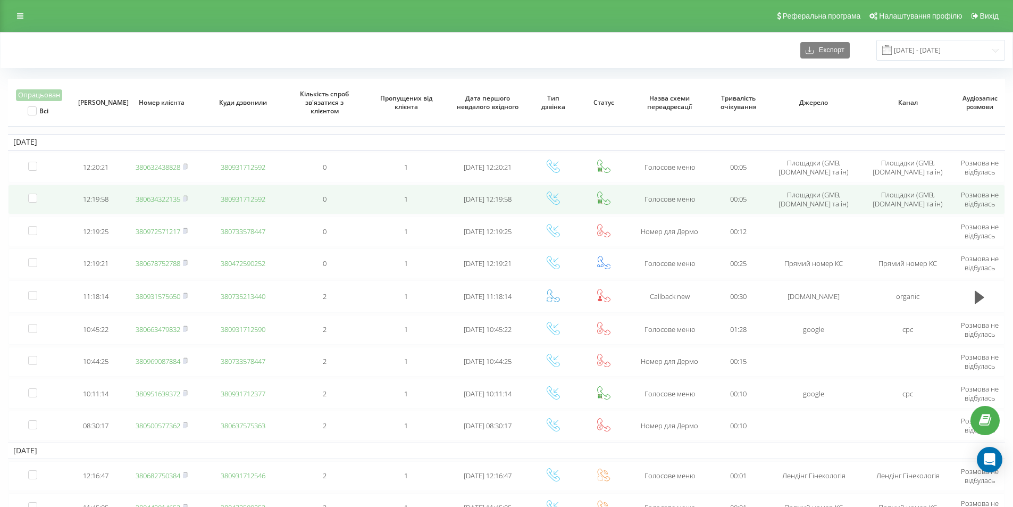
click at [165, 201] on link "380634322135" at bounding box center [158, 199] width 45 height 10
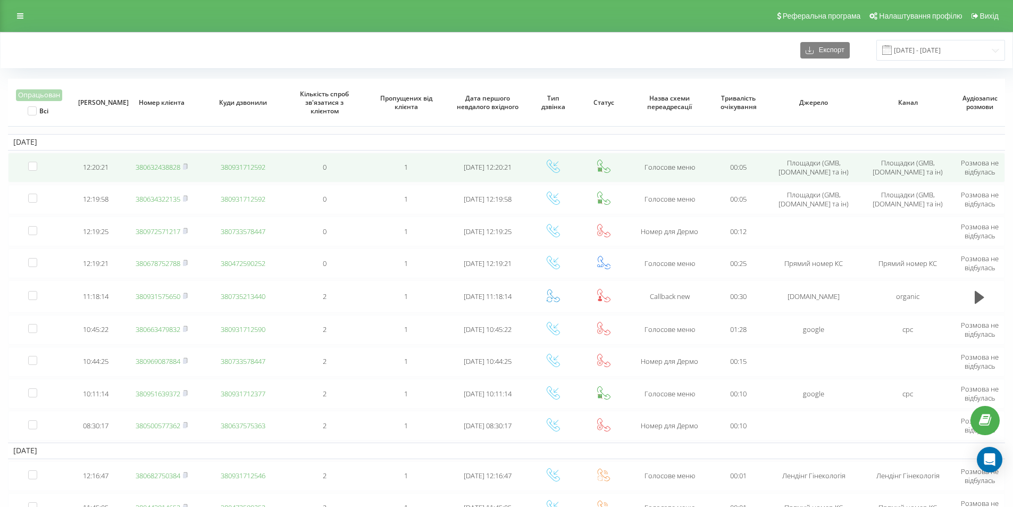
click at [163, 170] on link "380632438828" at bounding box center [158, 167] width 45 height 10
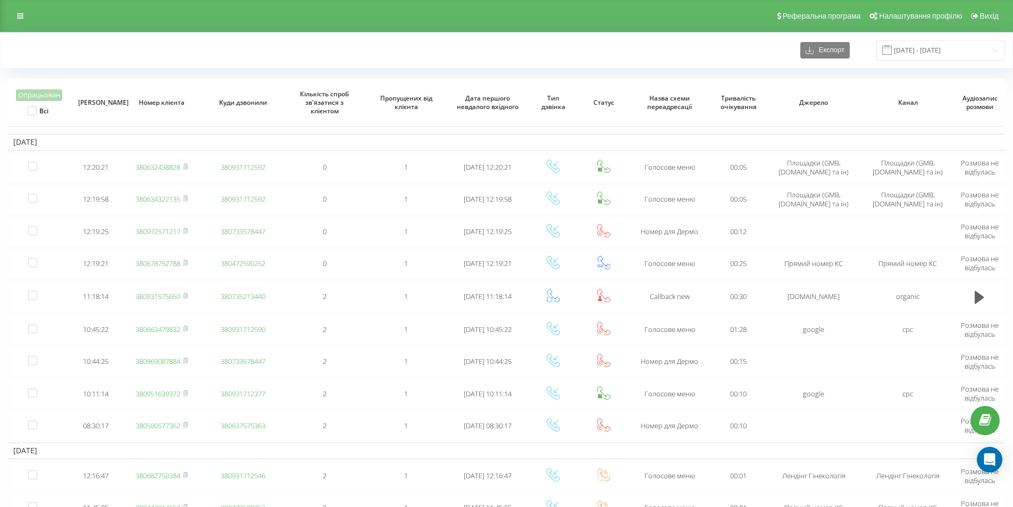
click at [171, 40] on div "Експорт [DATE] - [DATE]" at bounding box center [506, 50] width 997 height 21
click at [153, 65] on div "Експорт 16.09.2025 - 22.09.2025" at bounding box center [507, 50] width 1012 height 36
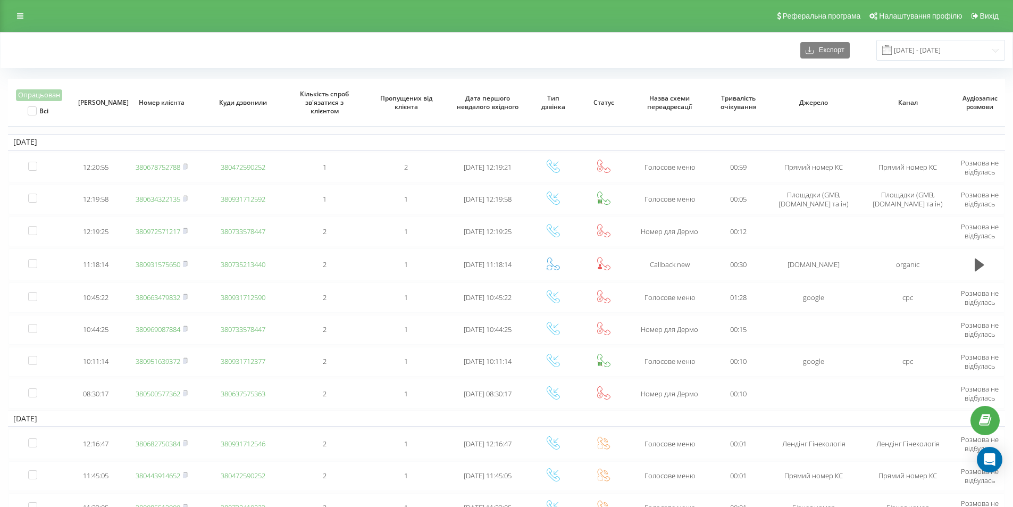
click at [177, 48] on div "Експорт [DATE] - [DATE]" at bounding box center [506, 50] width 997 height 21
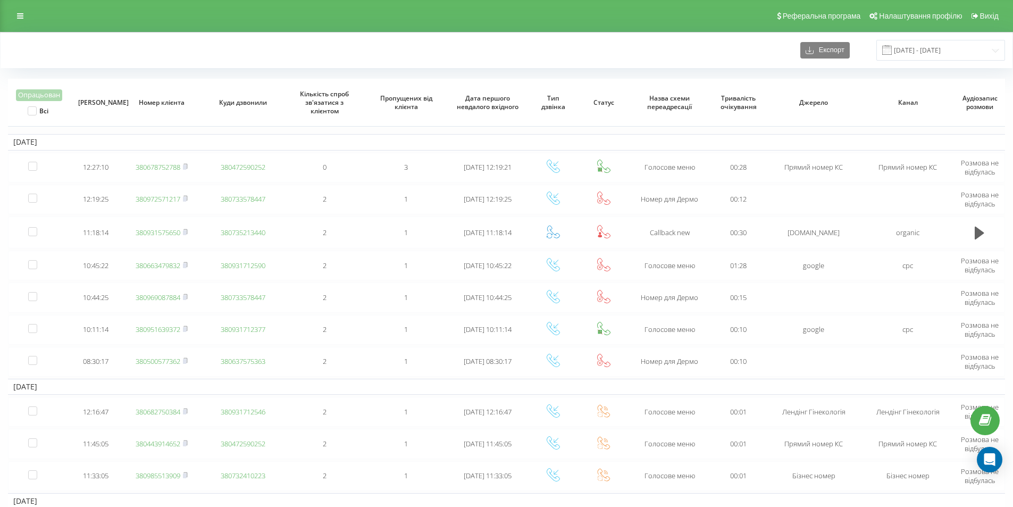
click at [115, 35] on div "Експорт 16.09.2025 - 22.09.2025" at bounding box center [507, 50] width 1012 height 36
click at [132, 49] on div "Експорт 16.09.2025 - 22.09.2025" at bounding box center [506, 50] width 997 height 21
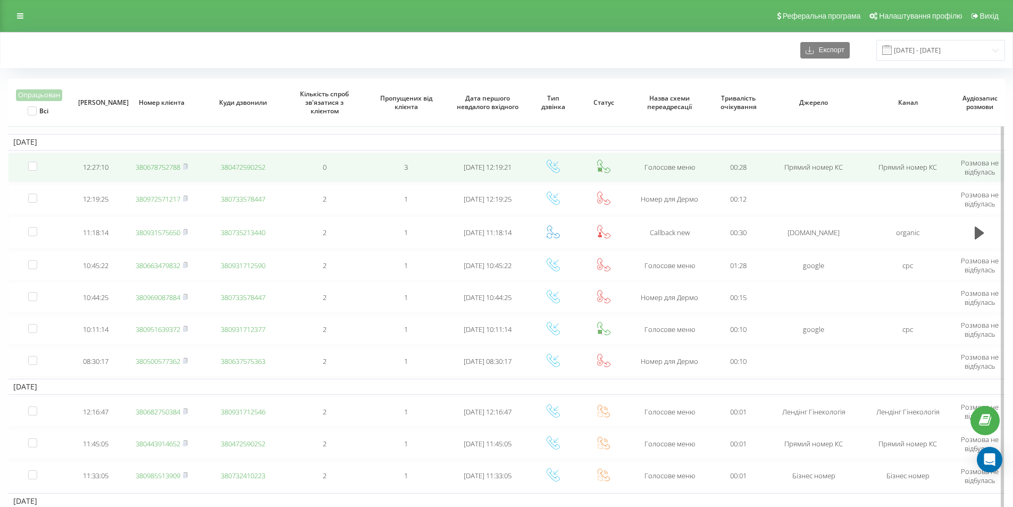
click at [170, 166] on link "380678752788" at bounding box center [158, 167] width 45 height 10
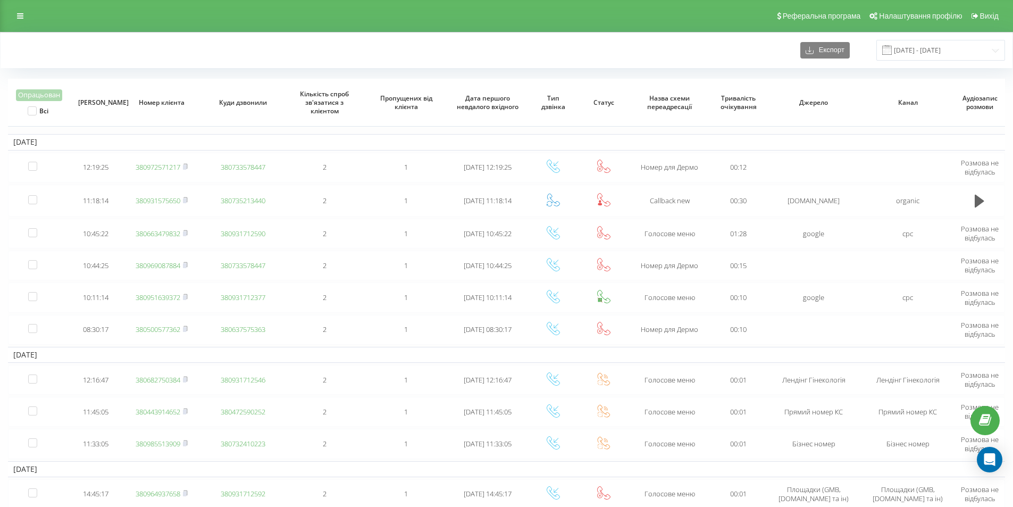
click at [290, 7] on div "Реферальна програма Налаштування профілю Вихід" at bounding box center [506, 16] width 1013 height 32
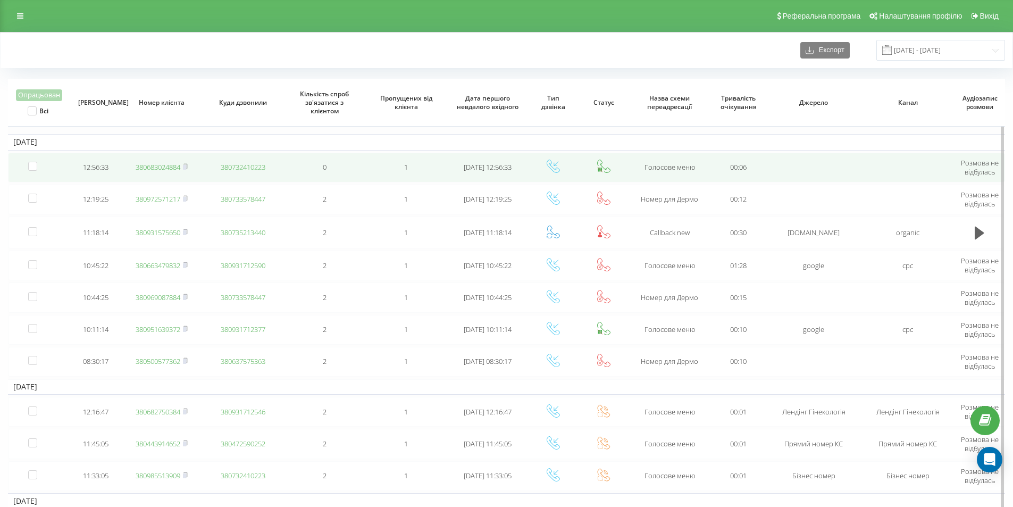
click at [159, 170] on link "380683024884" at bounding box center [158, 167] width 45 height 10
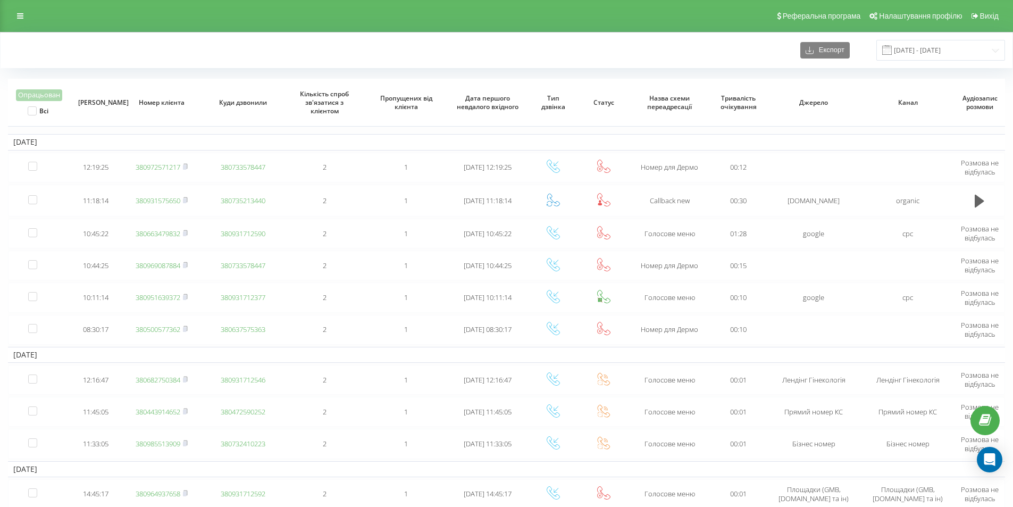
click at [166, 45] on div "Експорт 16.09.2025 - 22.09.2025" at bounding box center [506, 50] width 997 height 21
drag, startPoint x: 169, startPoint y: 18, endPoint x: 199, endPoint y: 2, distance: 34.5
click at [169, 18] on div "Реферальна програма Налаштування профілю Вихід" at bounding box center [506, 16] width 1013 height 32
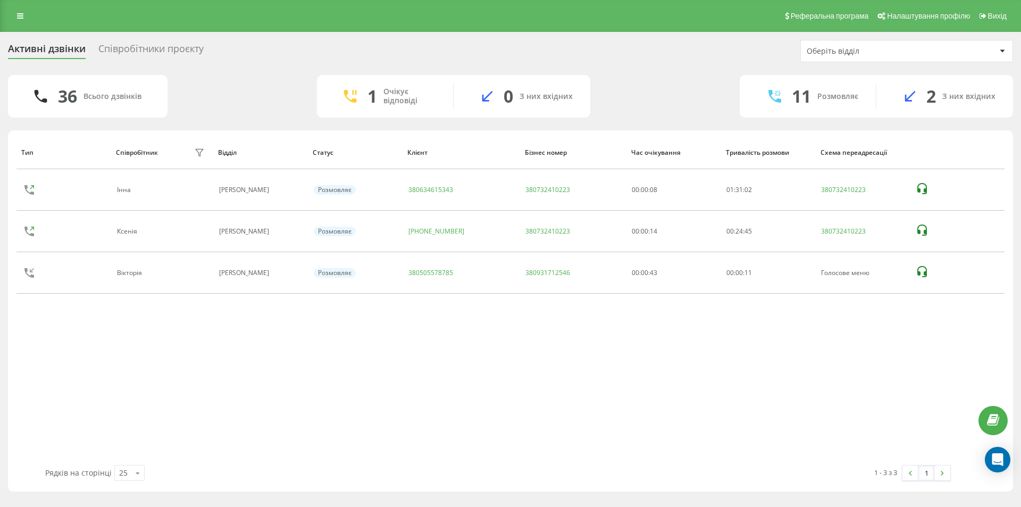
drag, startPoint x: 524, startPoint y: 46, endPoint x: 525, endPoint y: 26, distance: 20.2
click at [525, 46] on div "Активні дзвінки Співробітники проєкту Оберіть відділ" at bounding box center [510, 51] width 1005 height 22
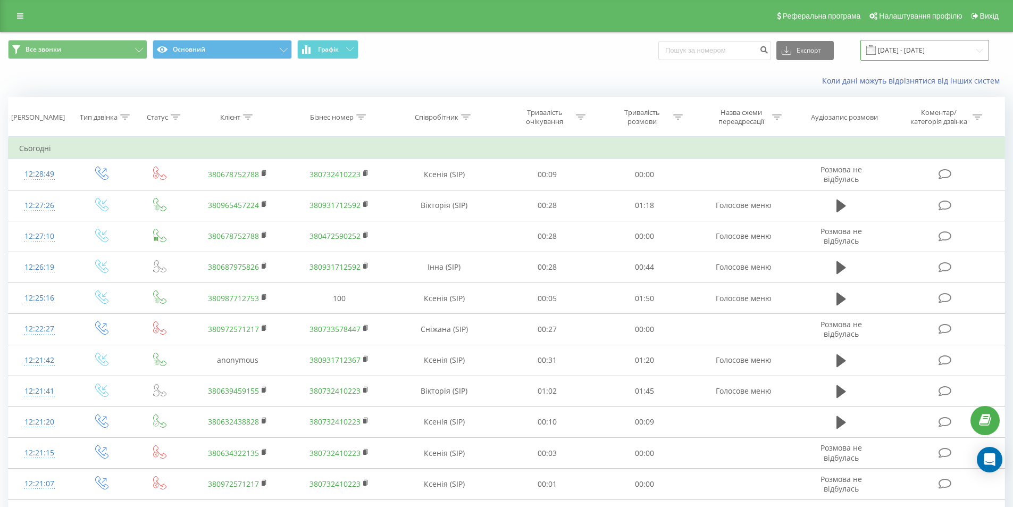
click at [908, 46] on input "[DATE] - [DATE]" at bounding box center [925, 50] width 129 height 21
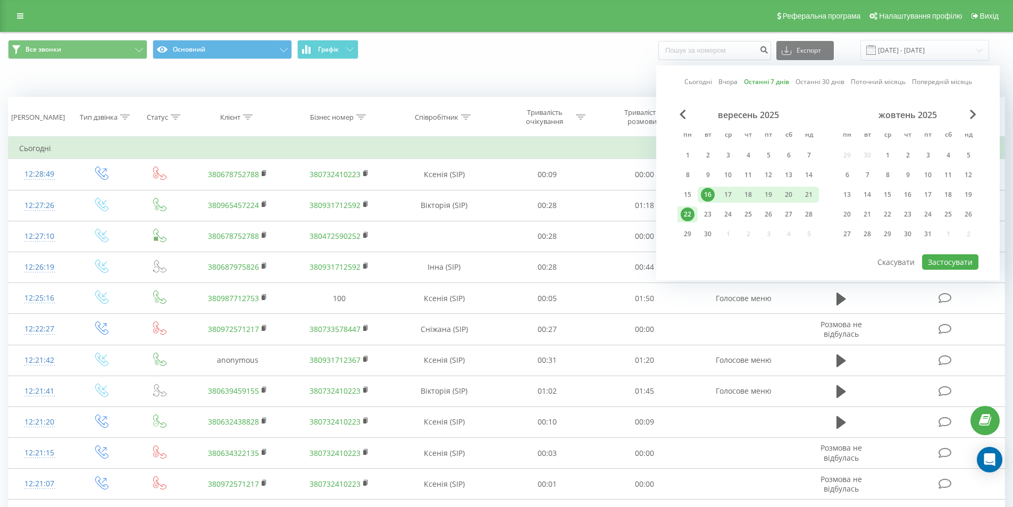
click at [780, 78] on link "Останні 7 днів" at bounding box center [766, 82] width 45 height 10
click at [952, 264] on button "Застосувати" at bounding box center [950, 261] width 56 height 15
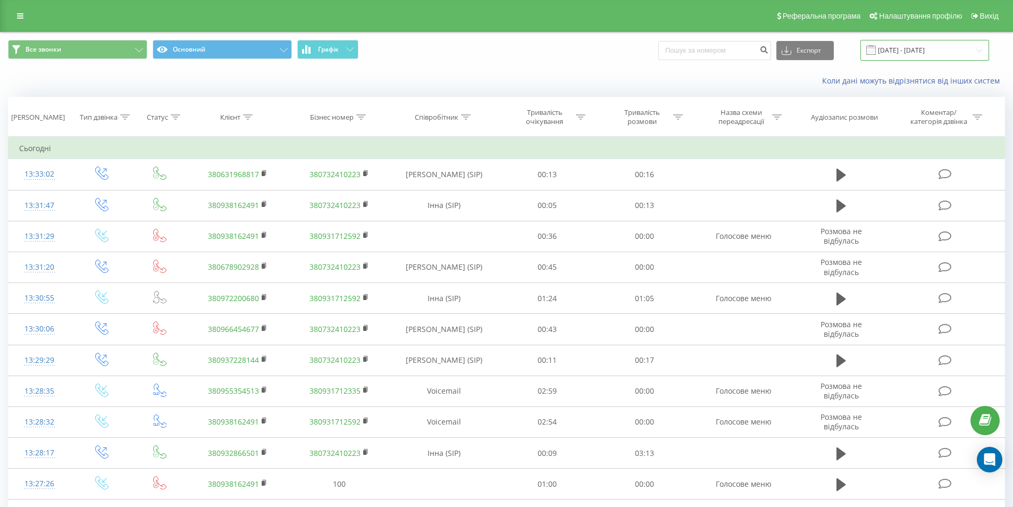
click at [921, 52] on input "[DATE] - [DATE]" at bounding box center [925, 50] width 129 height 21
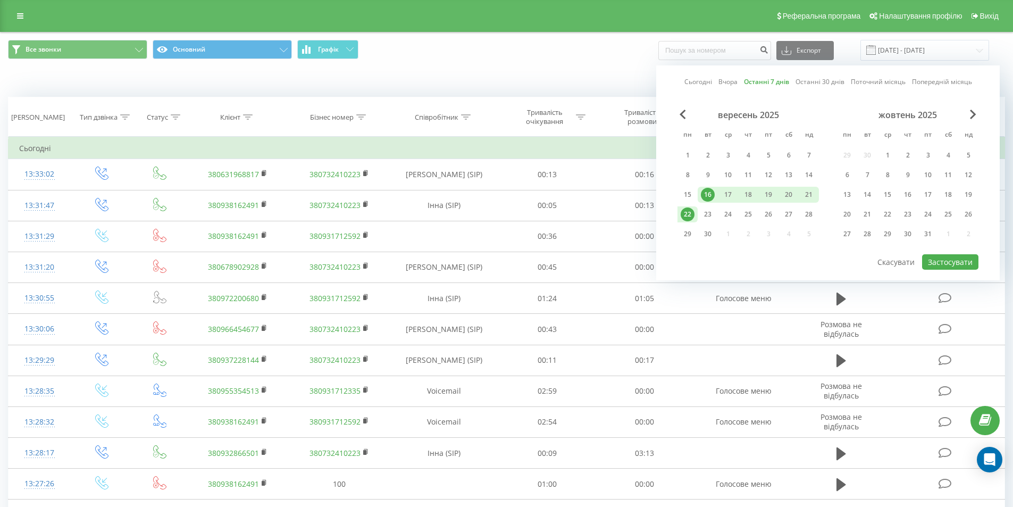
click at [775, 88] on div "Сьогодні Вчора Останні 7 днів Останні 30 днів Поточний місяць Попередній місяць…" at bounding box center [828, 172] width 344 height 215
click at [774, 85] on link "Останні 7 днів" at bounding box center [766, 82] width 45 height 10
click at [944, 264] on button "Застосувати" at bounding box center [950, 261] width 56 height 15
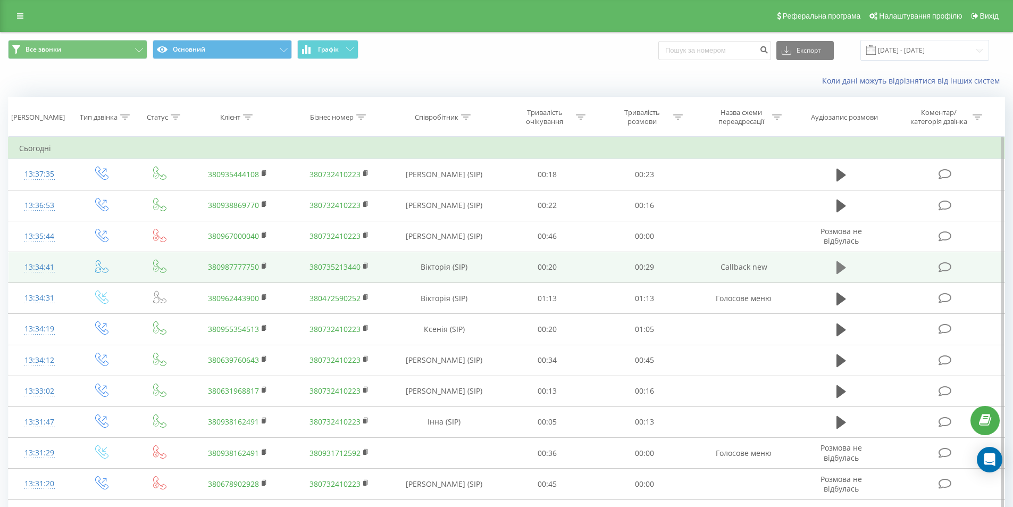
click at [837, 268] on icon at bounding box center [842, 267] width 10 height 13
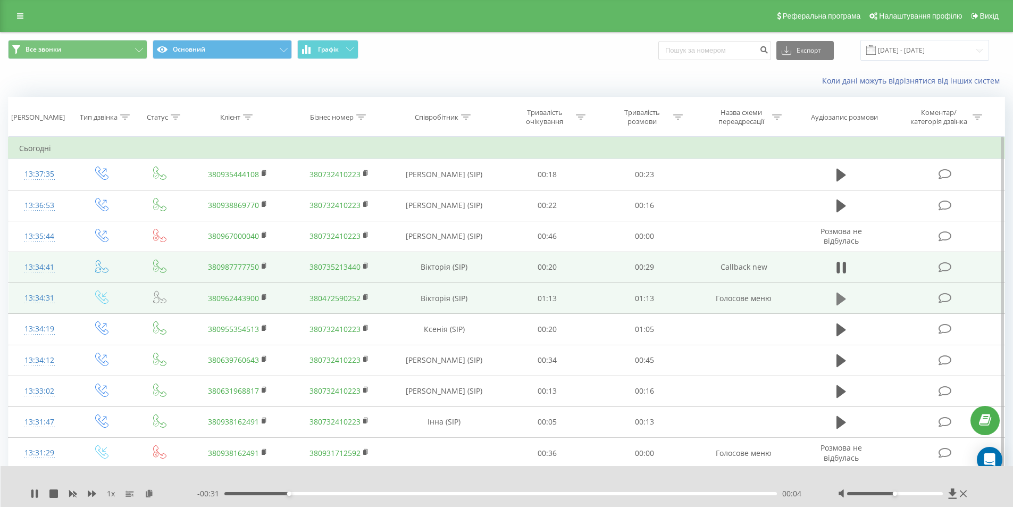
click at [835, 301] on button at bounding box center [841, 299] width 16 height 16
click at [840, 296] on icon at bounding box center [842, 298] width 10 height 15
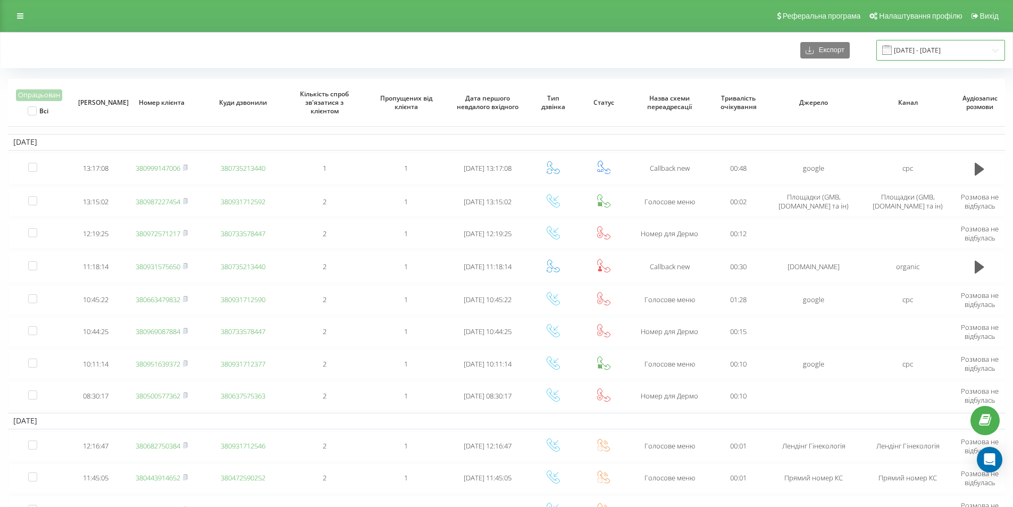
click at [928, 55] on input "[DATE] - [DATE]" at bounding box center [941, 50] width 129 height 21
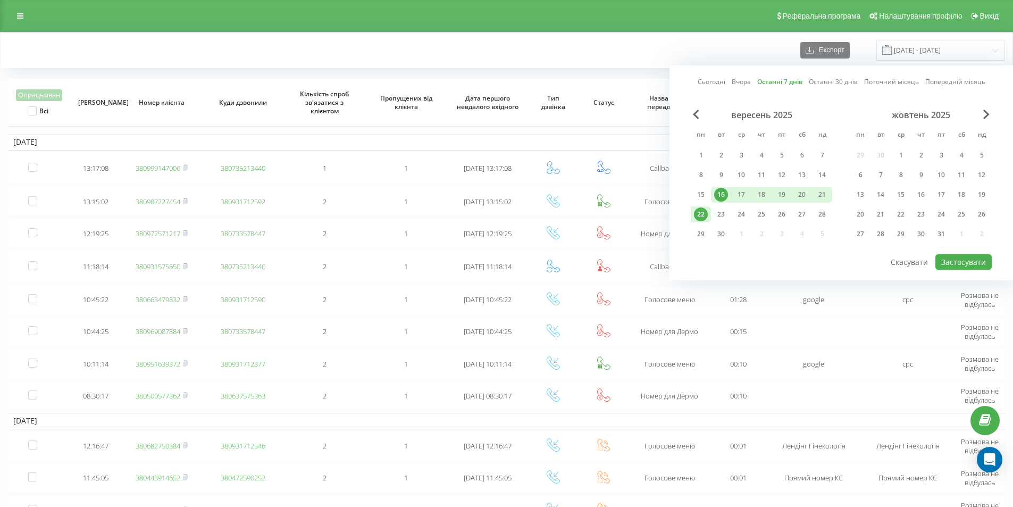
click at [776, 81] on link "Останні 7 днів" at bounding box center [779, 82] width 45 height 10
click at [943, 261] on button "Застосувати" at bounding box center [964, 261] width 56 height 15
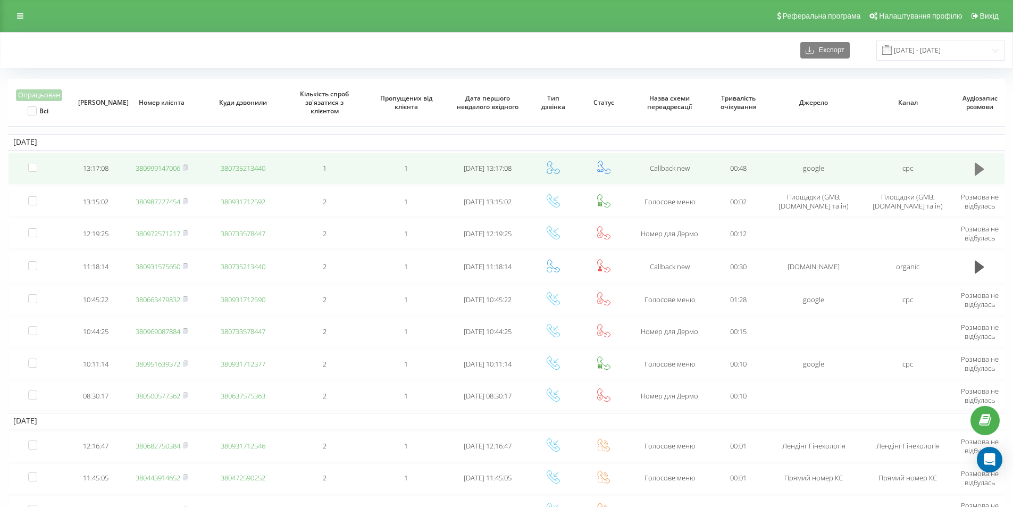
click at [981, 170] on icon at bounding box center [980, 169] width 10 height 13
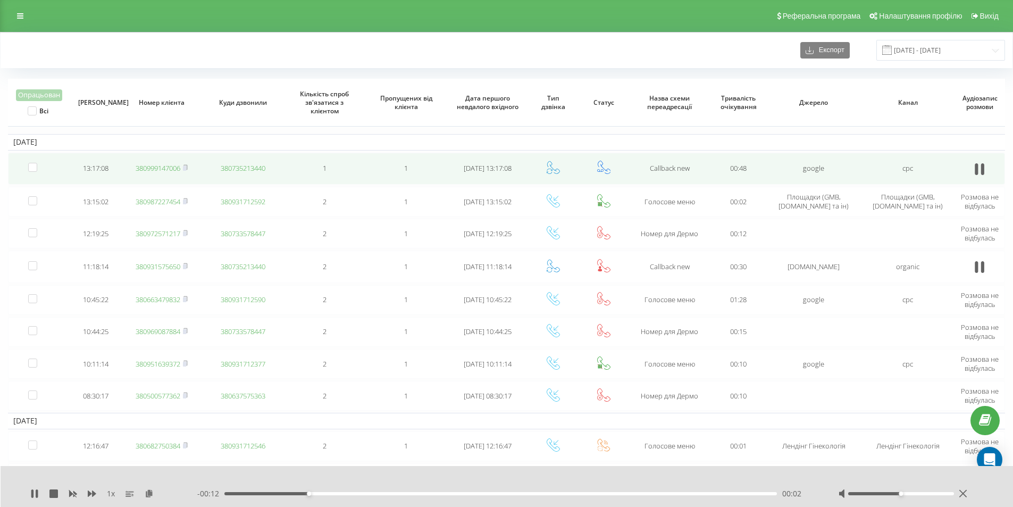
click at [162, 168] on link "380999147006" at bounding box center [158, 168] width 45 height 10
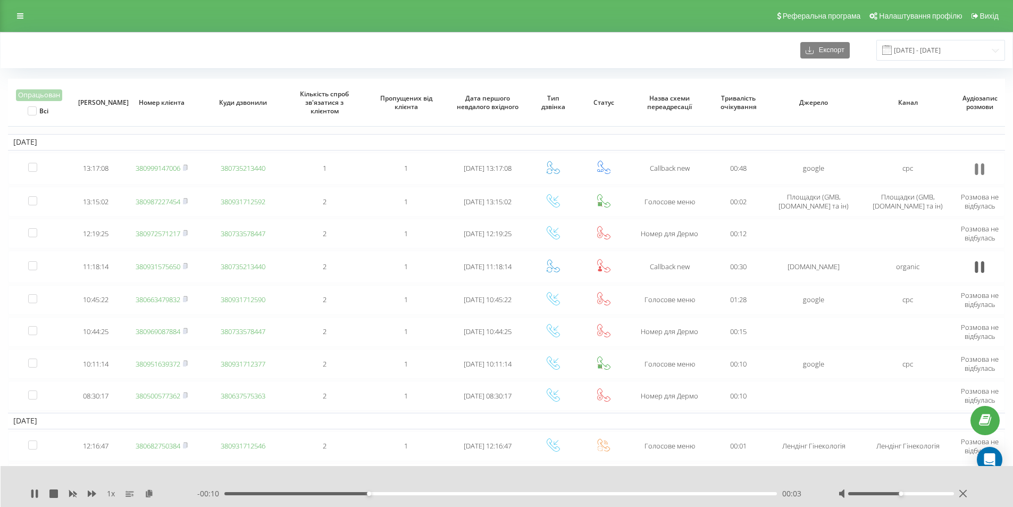
click at [979, 171] on icon at bounding box center [980, 169] width 10 height 15
click at [953, 55] on input "[DATE] - [DATE]" at bounding box center [941, 50] width 129 height 21
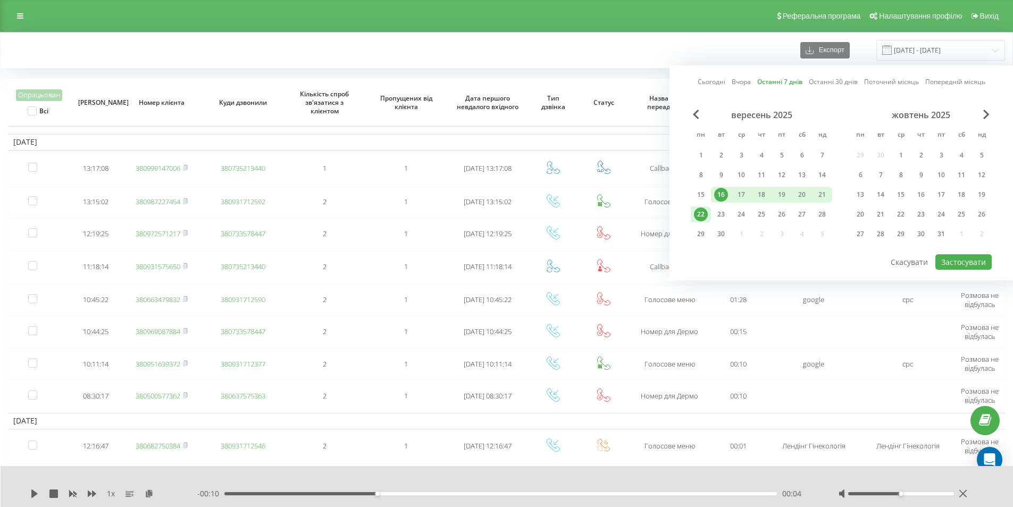
click at [780, 82] on link "Останні 7 днів" at bounding box center [779, 82] width 45 height 10
click at [951, 268] on button "Застосувати" at bounding box center [964, 261] width 56 height 15
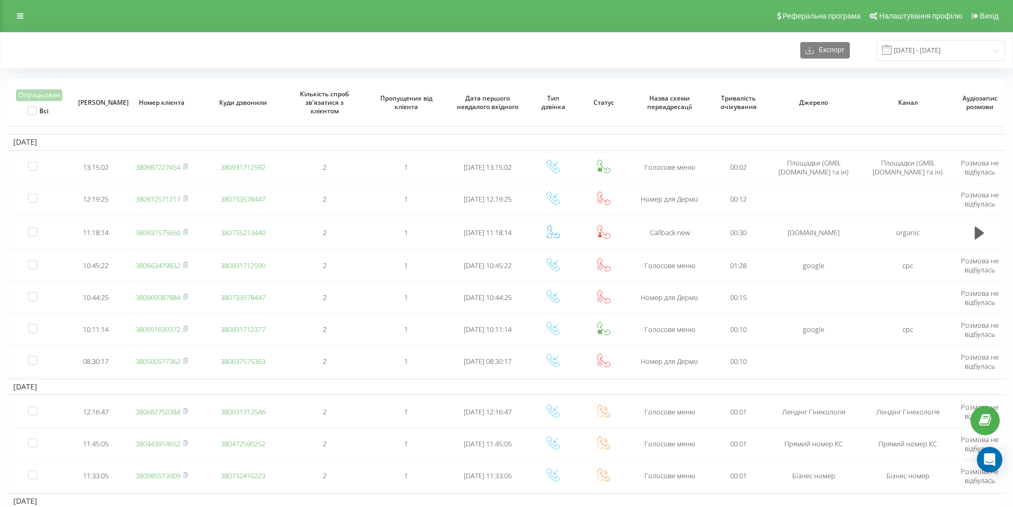
click at [358, 32] on div "Експорт [DATE] - [DATE] Опрацьован Всі Дата дзвінка Номер клієнта Куди дзвонили…" at bounding box center [506, 441] width 1013 height 818
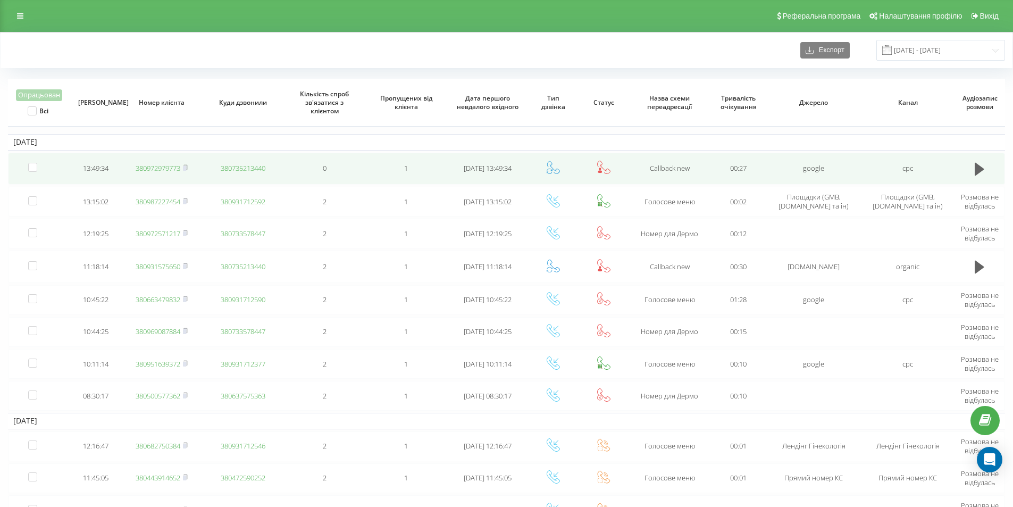
click at [161, 170] on link "380972979773" at bounding box center [158, 168] width 45 height 10
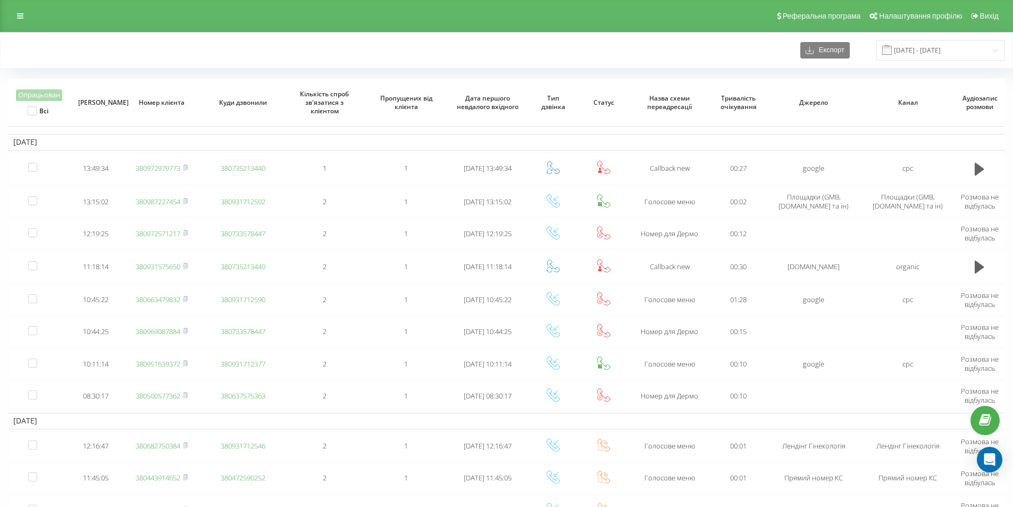
click at [617, 44] on div "Експорт 16.09.2025 - 22.09.2025" at bounding box center [506, 50] width 997 height 21
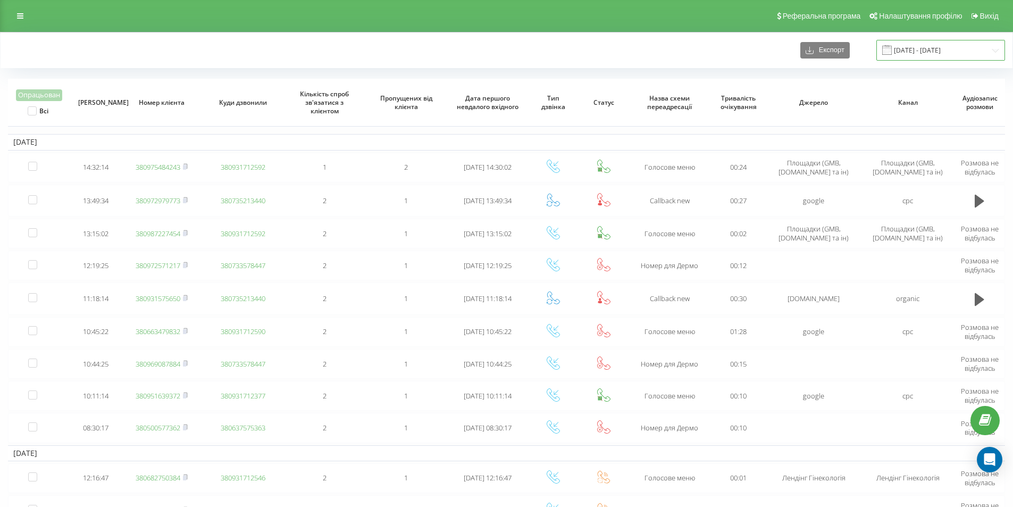
click at [922, 52] on input "[DATE] - [DATE]" at bounding box center [941, 50] width 129 height 21
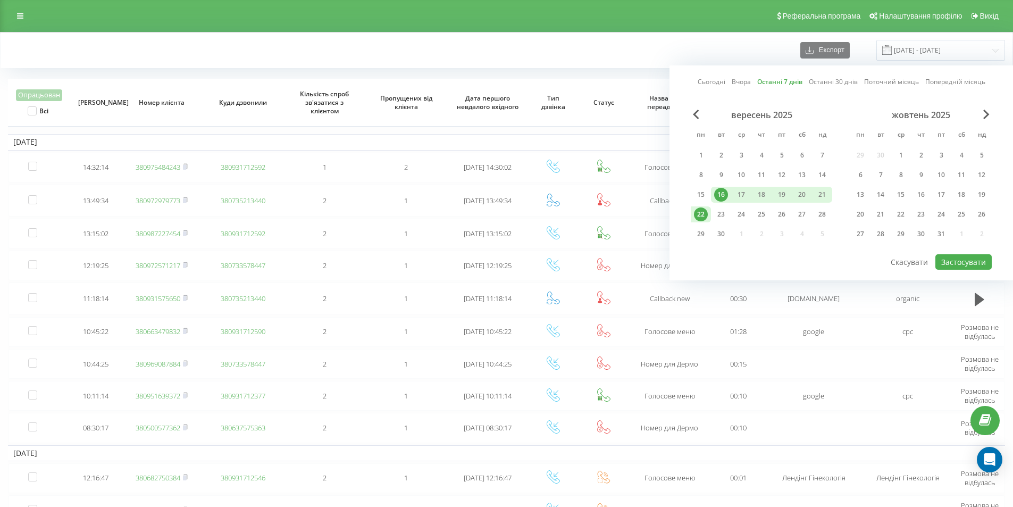
click at [782, 85] on link "Останні 7 днів" at bounding box center [779, 82] width 45 height 10
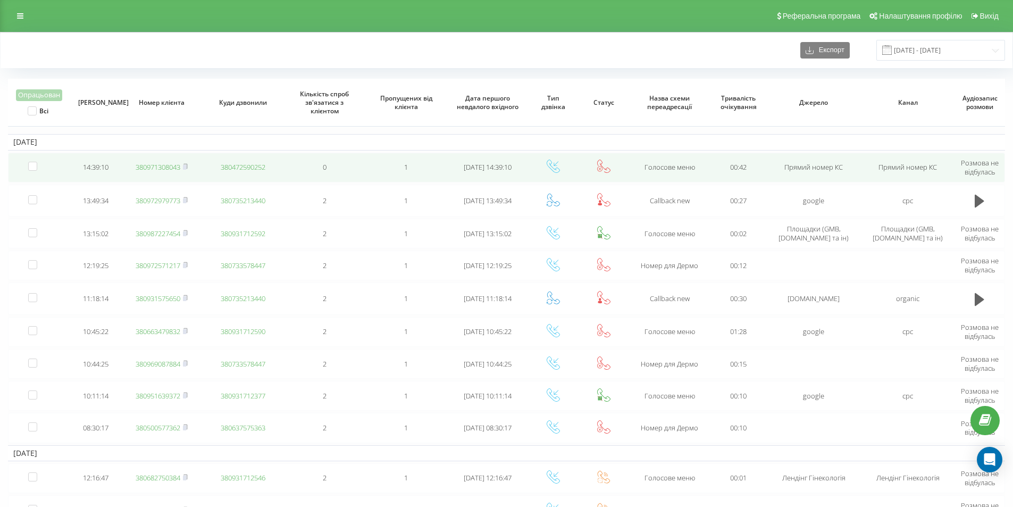
click at [171, 167] on link "380971308043" at bounding box center [158, 167] width 45 height 10
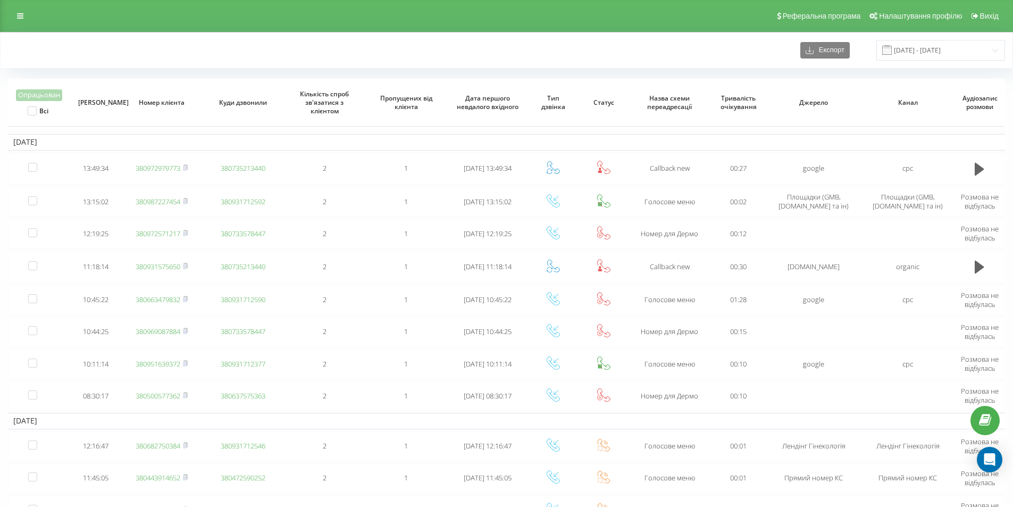
click at [157, 54] on div "Експорт [DATE] - [DATE]" at bounding box center [506, 50] width 997 height 21
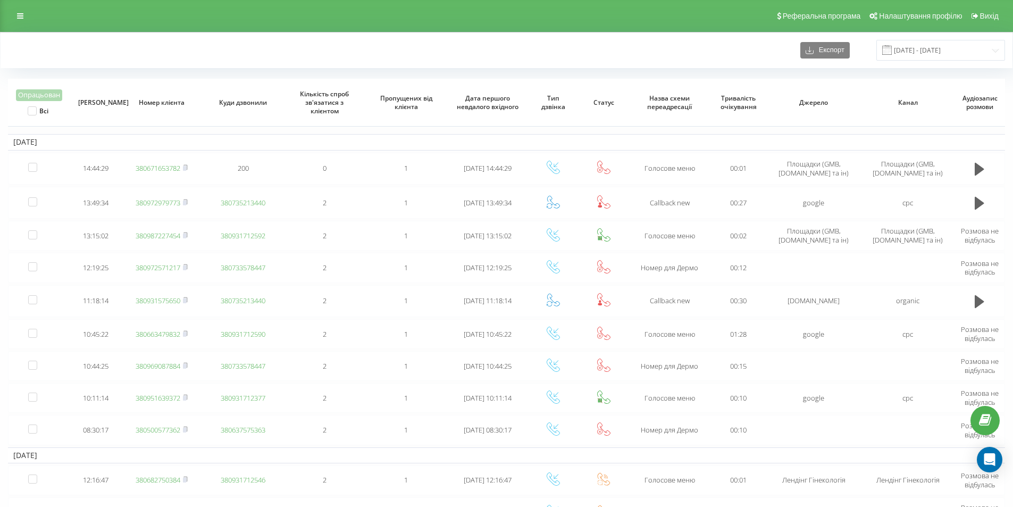
click at [122, 49] on div "Експорт 16.09.2025 - 22.09.2025" at bounding box center [506, 50] width 997 height 21
click at [139, 36] on div "Експорт 16.09.2025 - 22.09.2025" at bounding box center [507, 50] width 1012 height 36
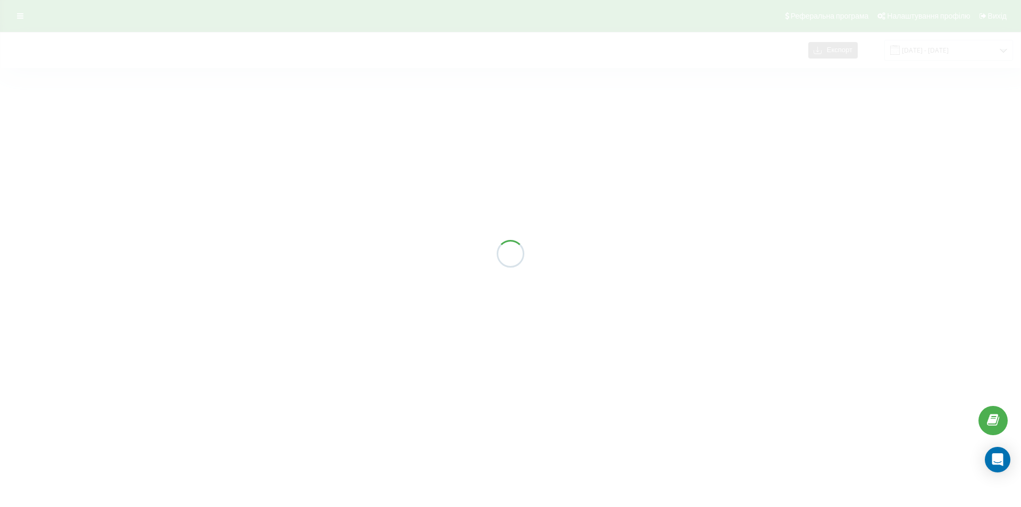
click at [113, 55] on div at bounding box center [510, 253] width 1021 height 507
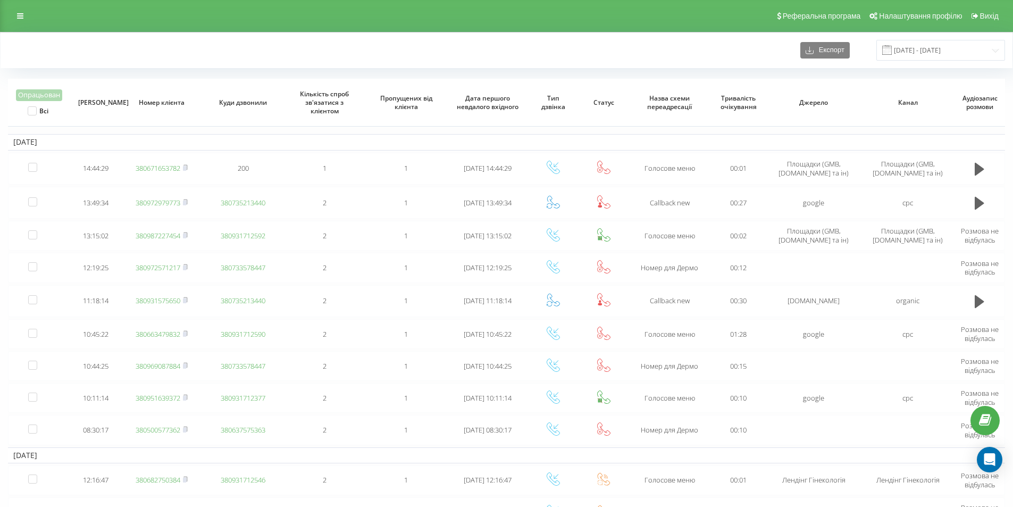
click at [111, 30] on div "Реферальна програма Налаштування профілю Вихід" at bounding box center [506, 16] width 1013 height 32
click at [185, 31] on div "Реферальна програма Налаштування профілю Вихід" at bounding box center [506, 16] width 1013 height 32
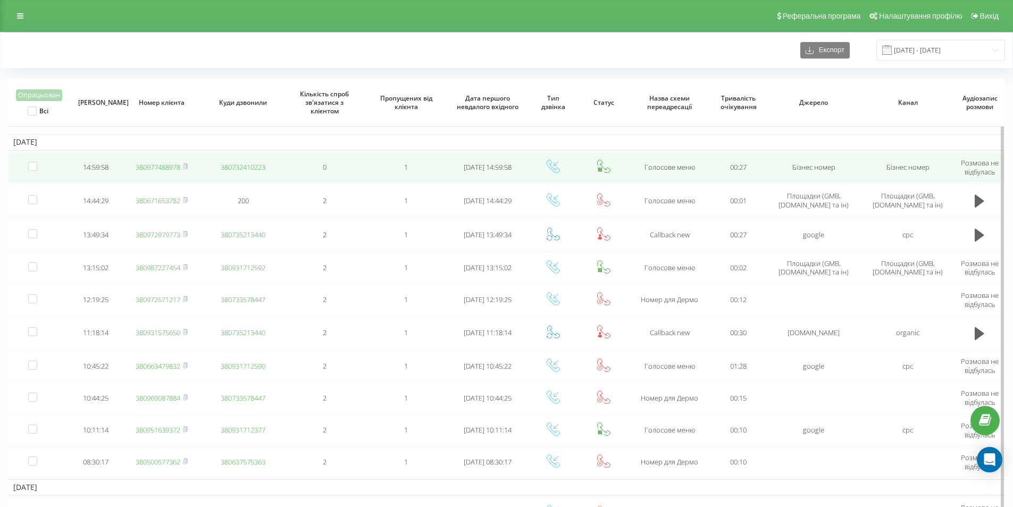
click at [168, 163] on link "380977488978" at bounding box center [158, 167] width 45 height 10
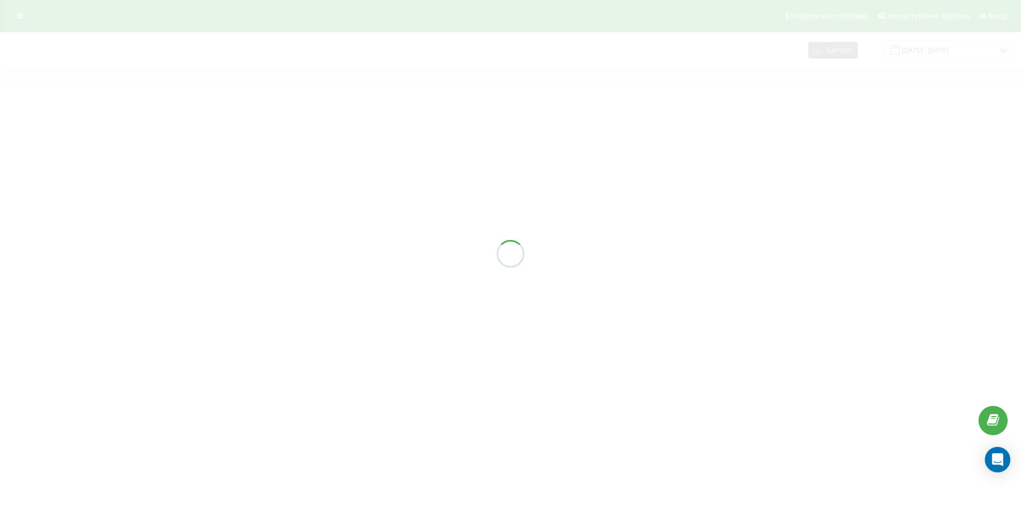
click at [128, 19] on div at bounding box center [510, 253] width 1021 height 507
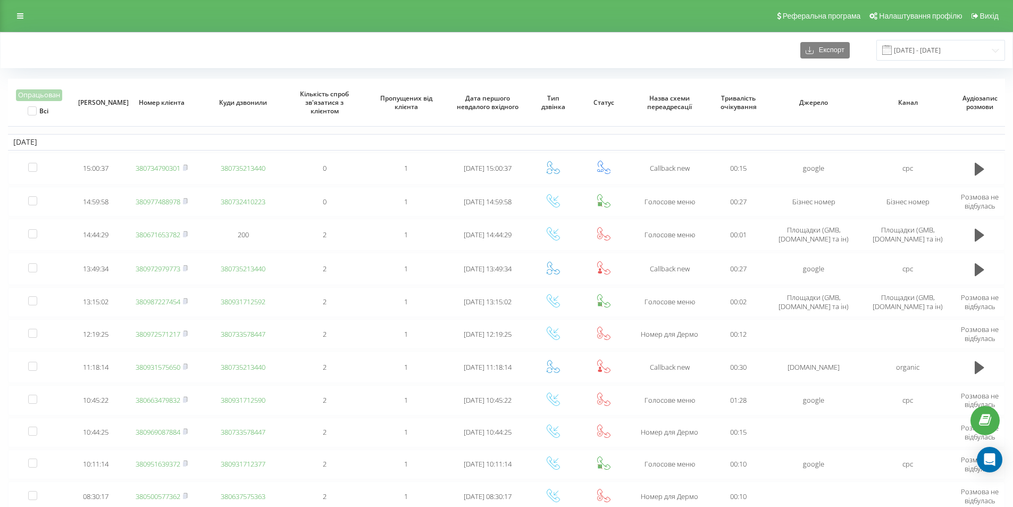
click at [167, 55] on div "Експорт 16.09.2025 - 22.09.2025" at bounding box center [506, 50] width 997 height 21
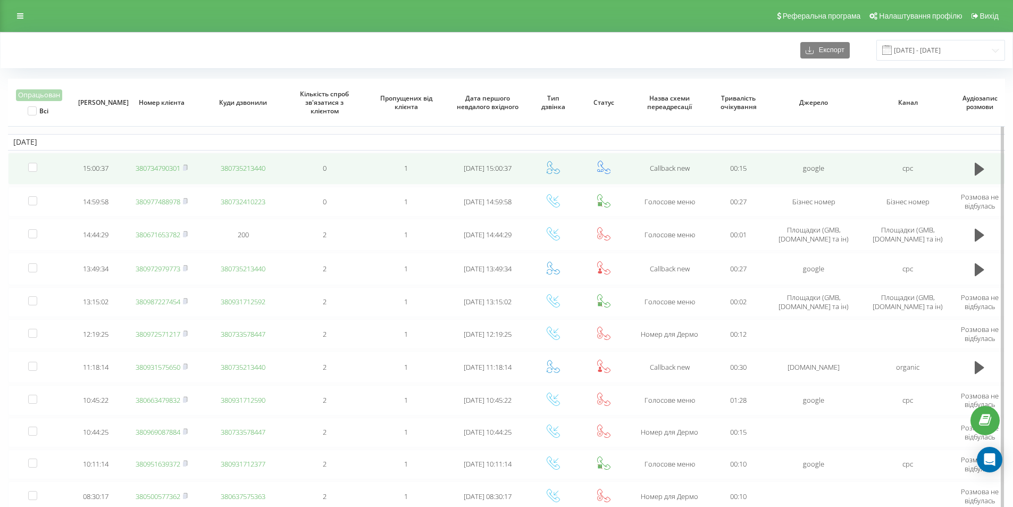
click at [173, 168] on link "380734790301" at bounding box center [158, 168] width 45 height 10
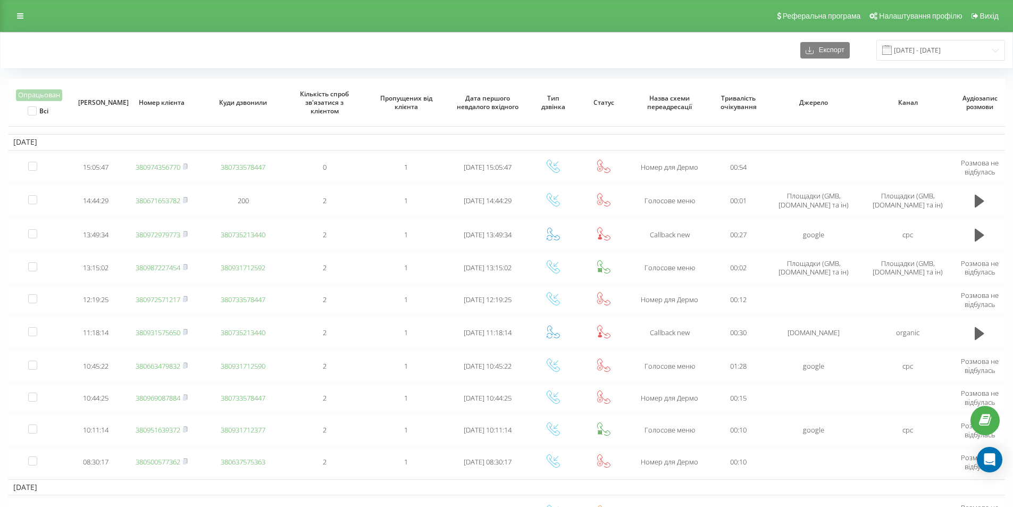
click at [123, 12] on div "Реферальна програма Налаштування профілю Вихід" at bounding box center [506, 16] width 1013 height 32
click at [157, 27] on div "Реферальна програма Налаштування профілю Вихід" at bounding box center [506, 16] width 1013 height 32
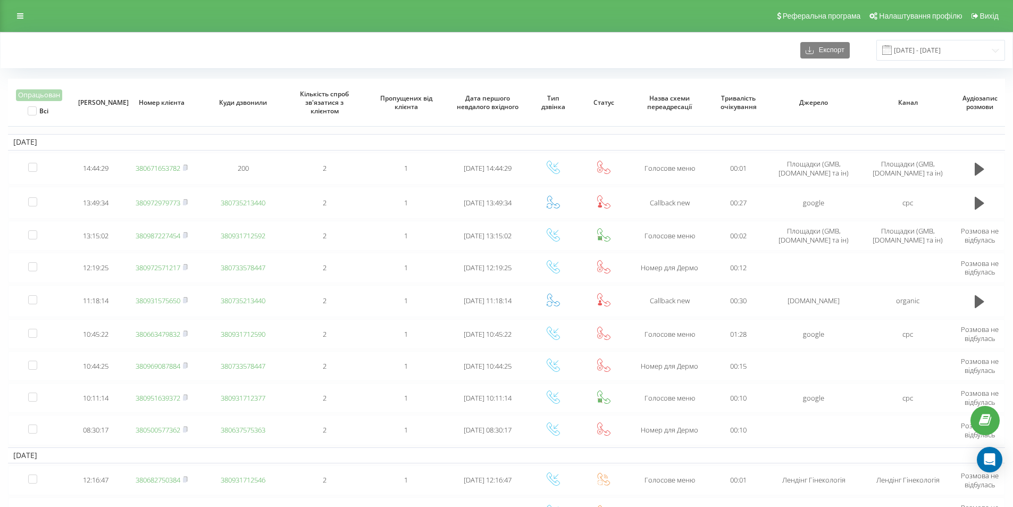
click at [88, 27] on div "Реферальна програма Налаштування профілю Вихід" at bounding box center [506, 16] width 1013 height 32
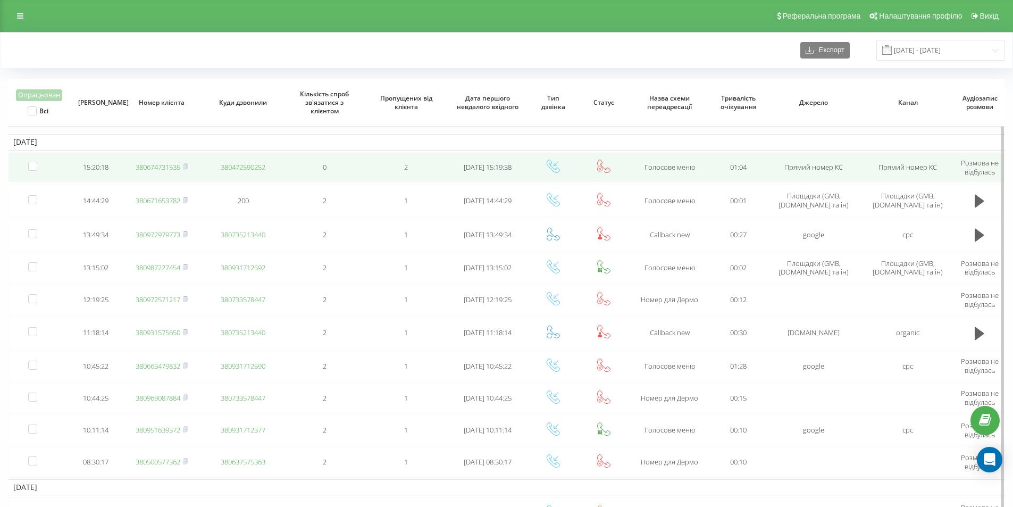
click at [164, 166] on link "380674731535" at bounding box center [158, 167] width 45 height 10
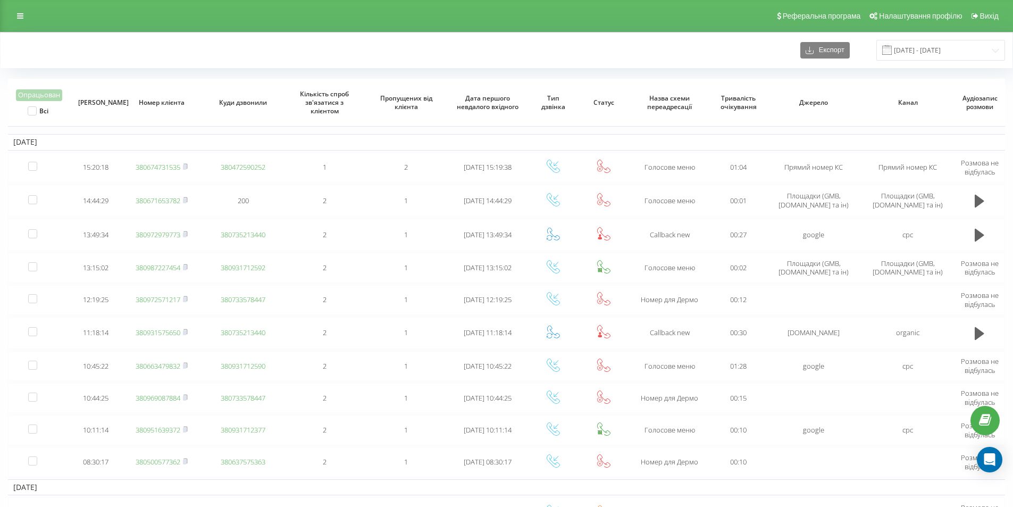
click at [268, 36] on div "Експорт [DATE] - [DATE]" at bounding box center [507, 50] width 1012 height 36
